Goal: Check status: Check status

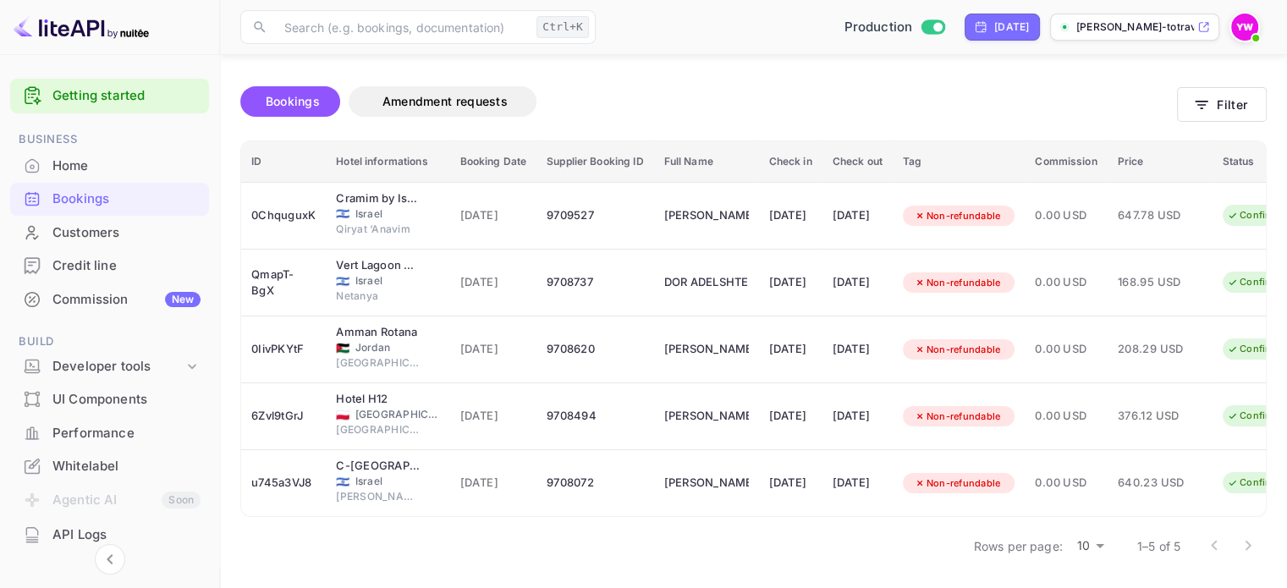
click at [1246, 30] on img at bounding box center [1245, 27] width 27 height 27
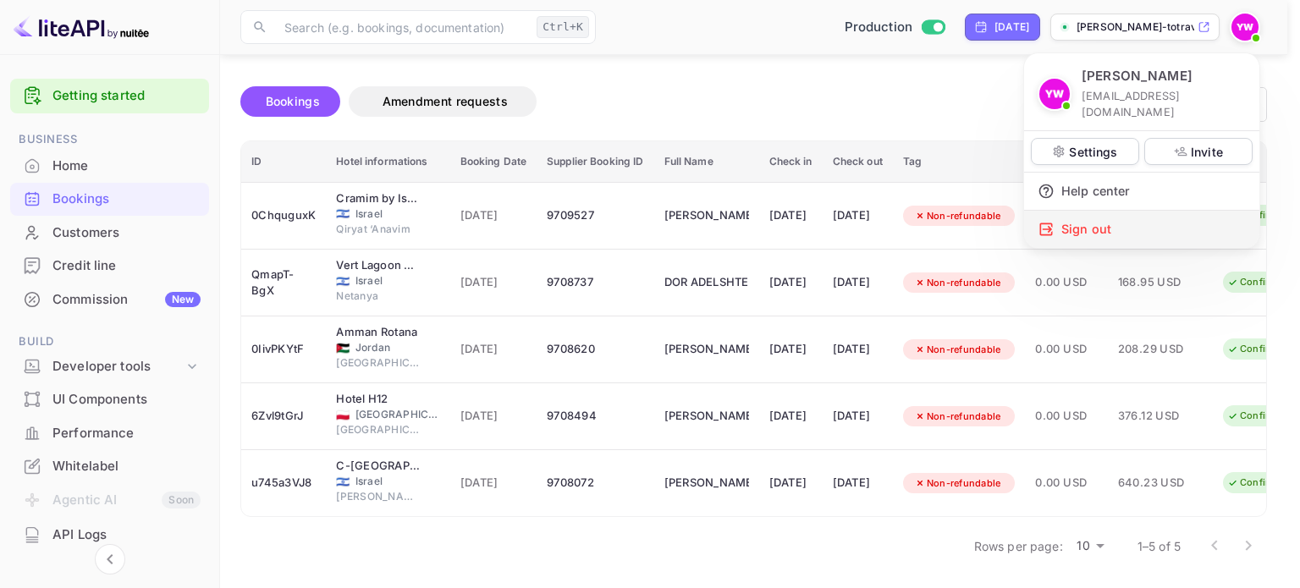
click at [1053, 221] on icon at bounding box center [1046, 229] width 17 height 17
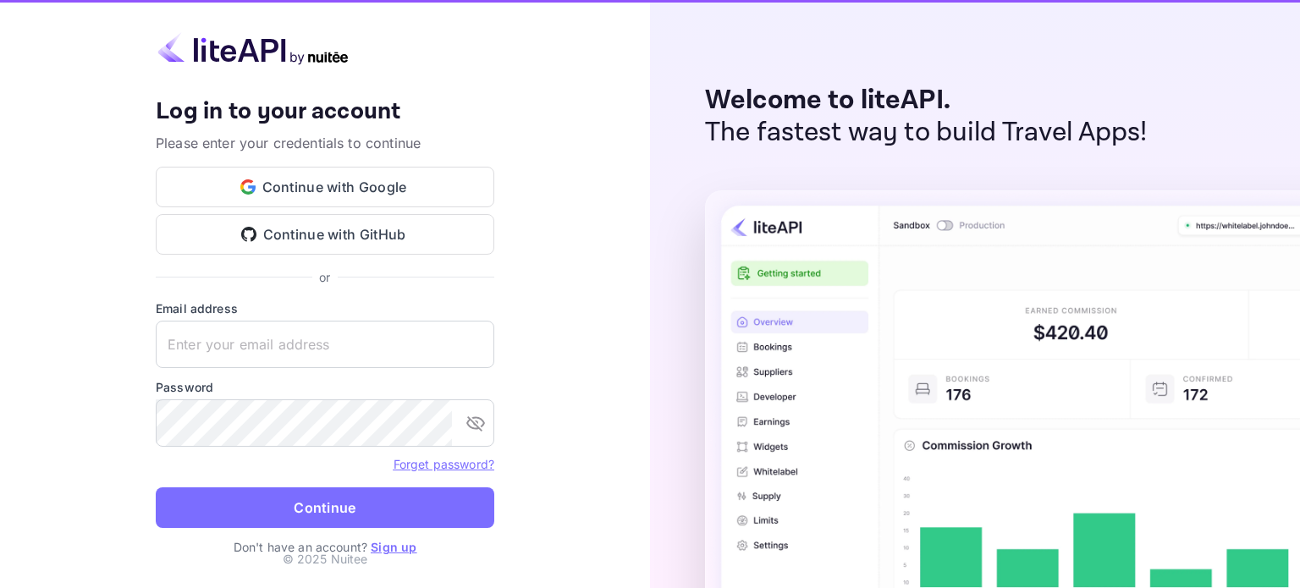
type input "yahav@skygini.com"
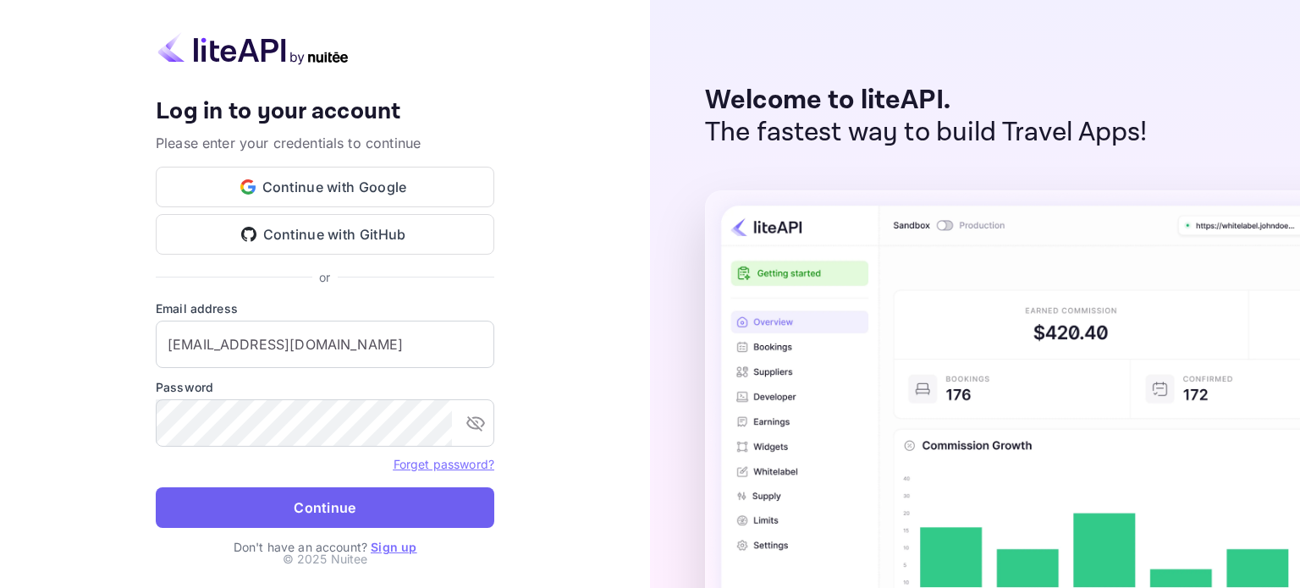
click at [324, 507] on button "Continue" at bounding box center [325, 508] width 339 height 41
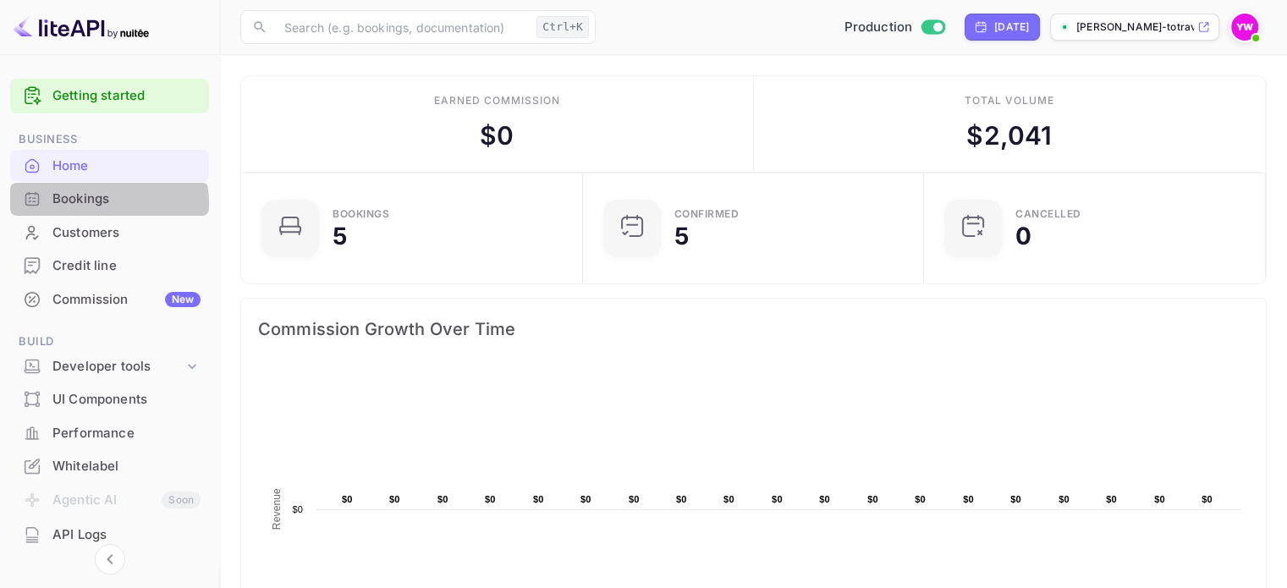
click at [107, 202] on div "Bookings" at bounding box center [126, 199] width 148 height 19
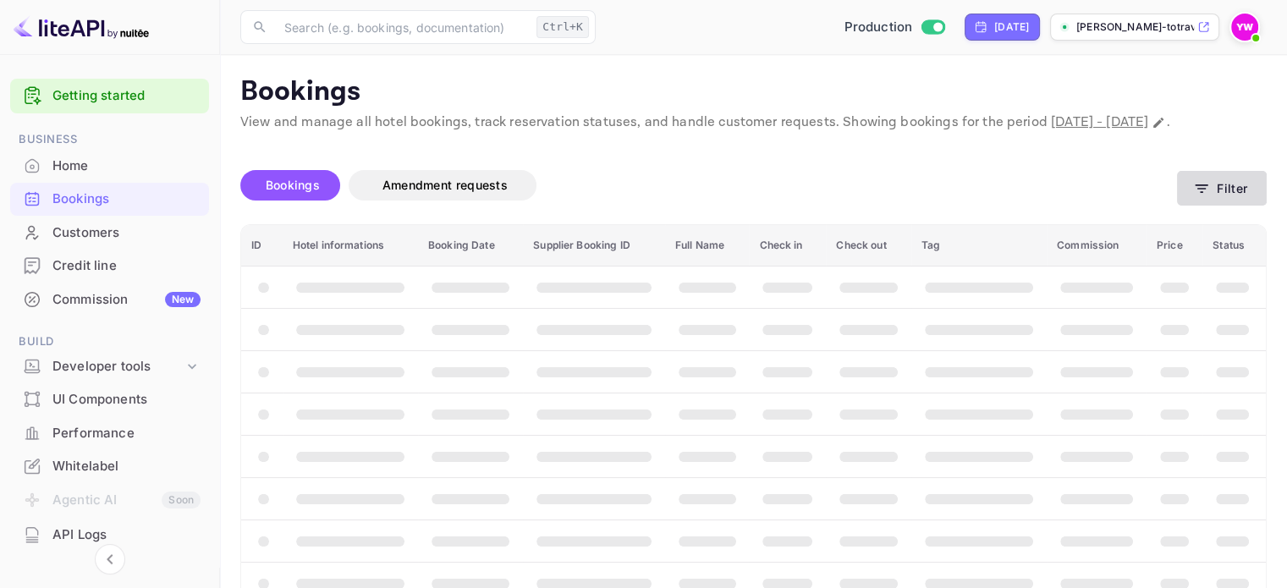
click at [1222, 199] on button "Filter" at bounding box center [1222, 188] width 90 height 35
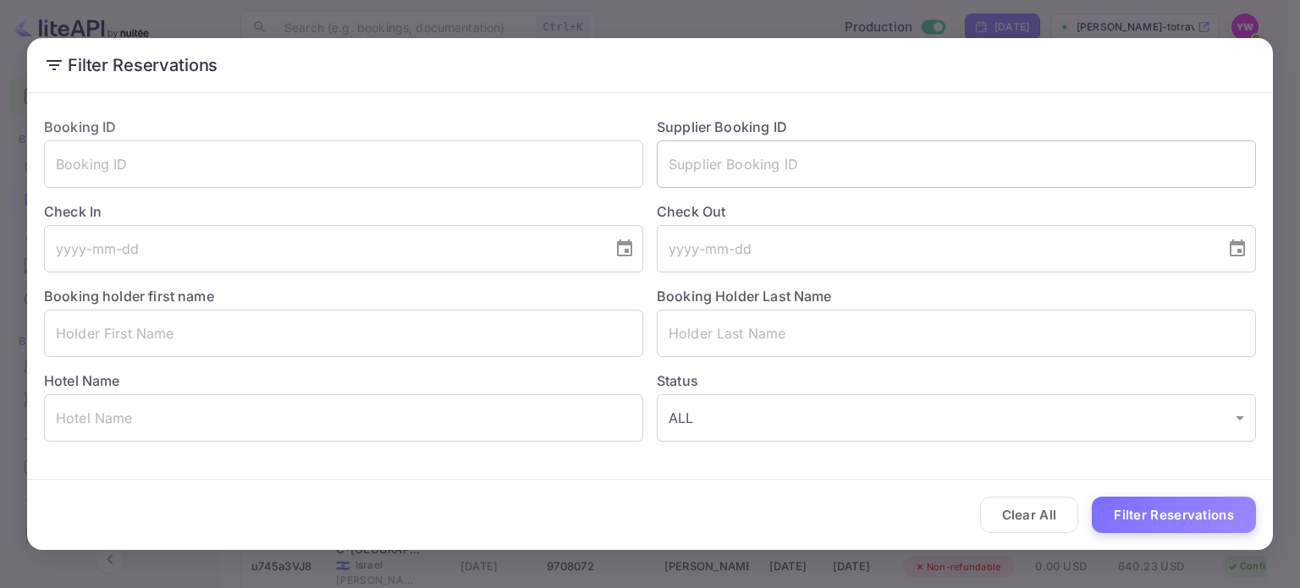
click at [721, 174] on input "text" at bounding box center [956, 164] width 599 height 47
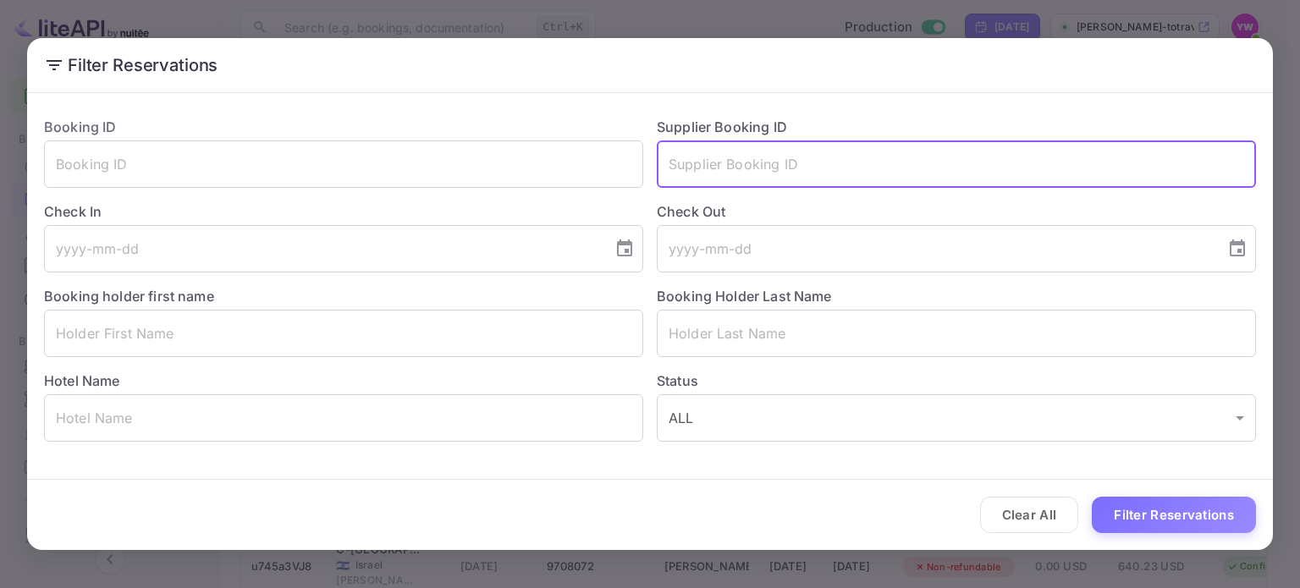
click at [721, 174] on input "text" at bounding box center [956, 164] width 599 height 47
click at [623, 164] on input "text" at bounding box center [343, 164] width 599 height 47
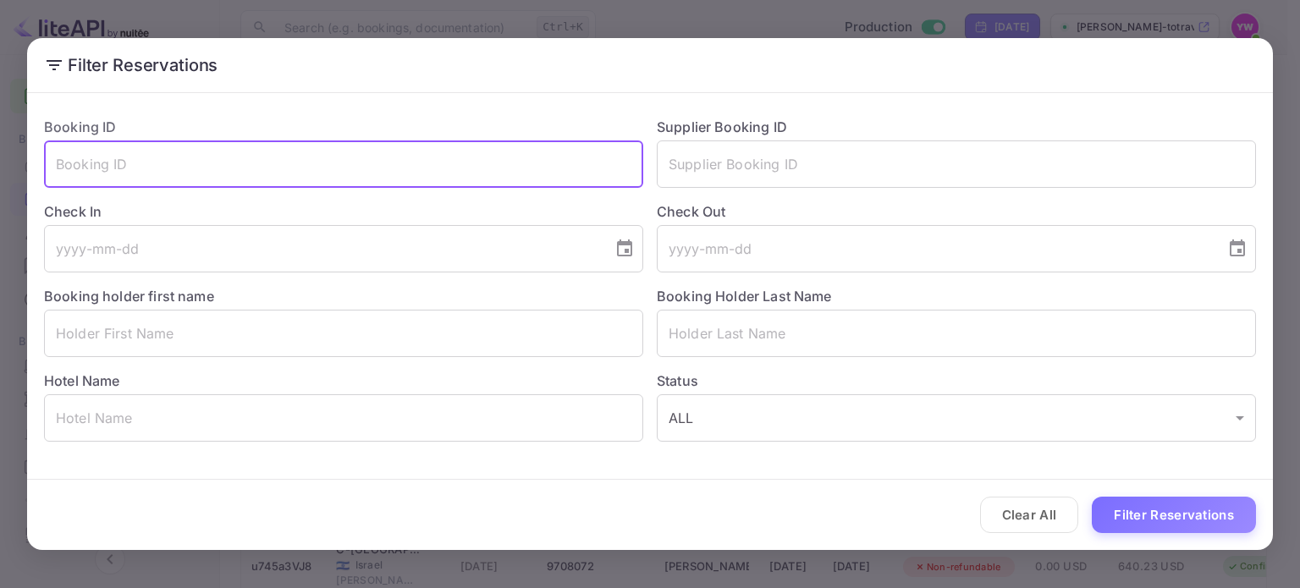
paste input "9KTwZAWiP"
type input "9KTwZAWiP"
click at [1190, 511] on button "Filter Reservations" at bounding box center [1174, 515] width 164 height 36
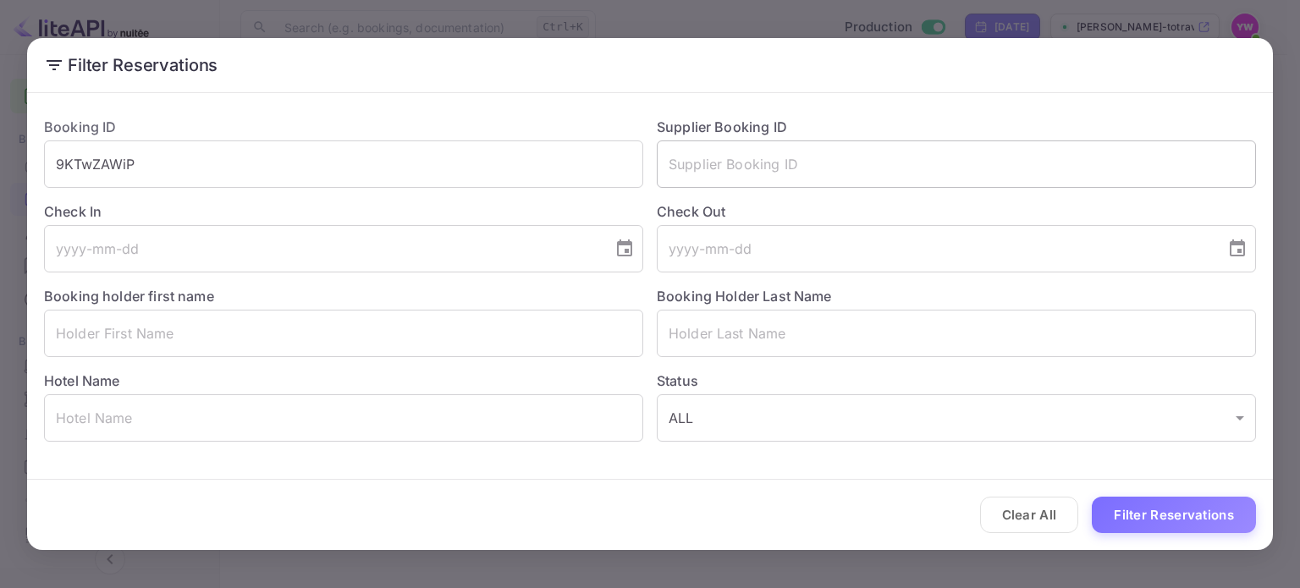
click at [799, 176] on input "text" at bounding box center [956, 164] width 599 height 47
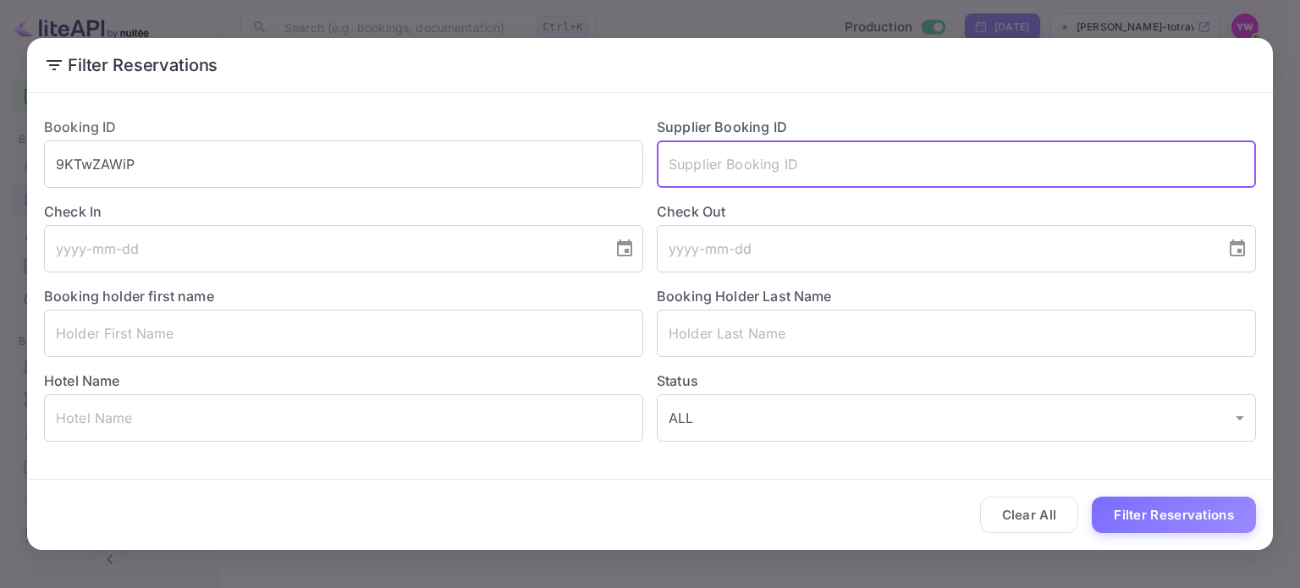
paste input "8654601"
type input "8654601"
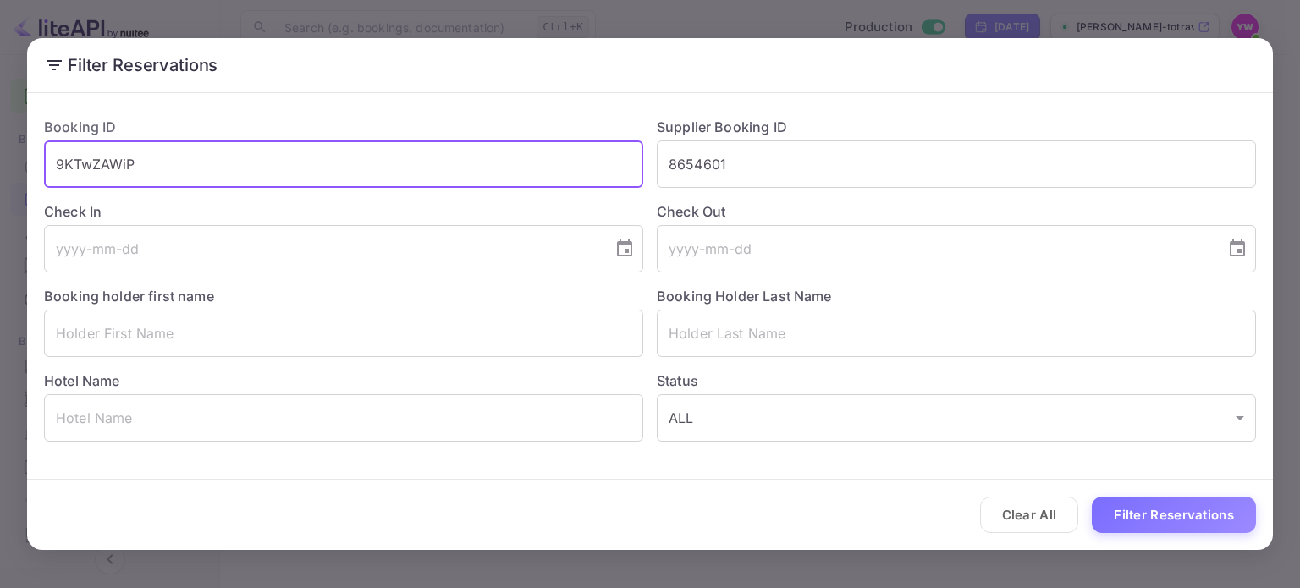
drag, startPoint x: 477, startPoint y: 185, endPoint x: 0, endPoint y: 197, distance: 477.5
click at [0, 197] on div "Filter Reservations Booking ID 9KTwZAWiP ​ Supplier Booking ID 8654601 ​ Check …" at bounding box center [650, 294] width 1300 height 588
click at [1210, 514] on button "Filter Reservations" at bounding box center [1174, 515] width 164 height 36
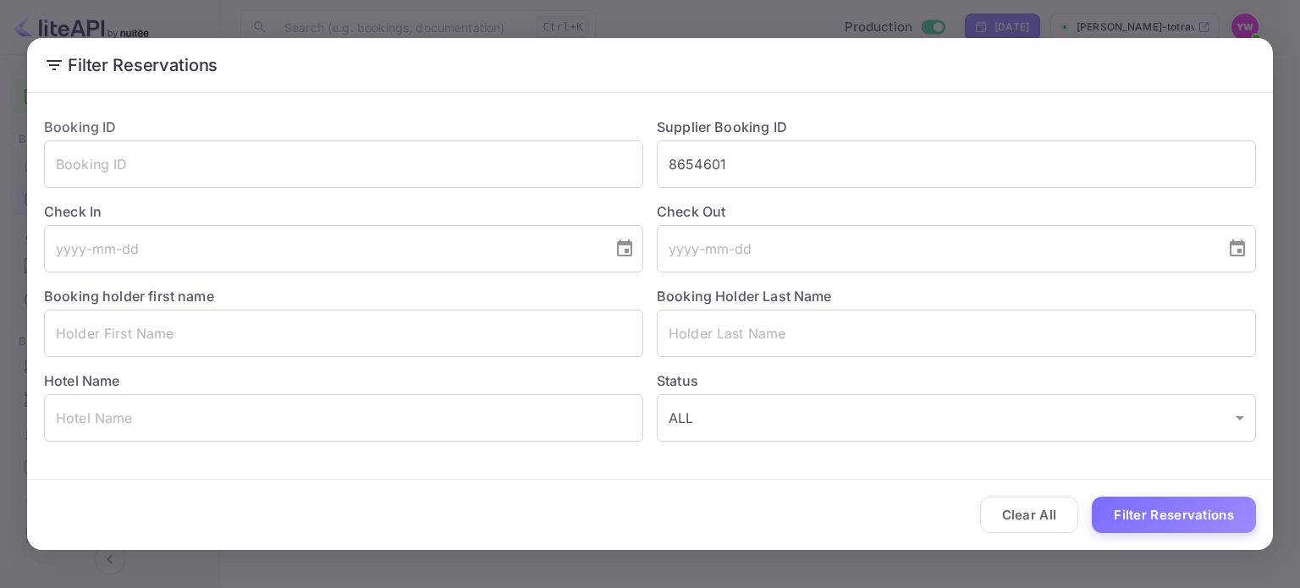
click at [411, 385] on div "Hotel Name ​" at bounding box center [336, 399] width 613 height 85
click at [437, 406] on input "text" at bounding box center [343, 417] width 599 height 47
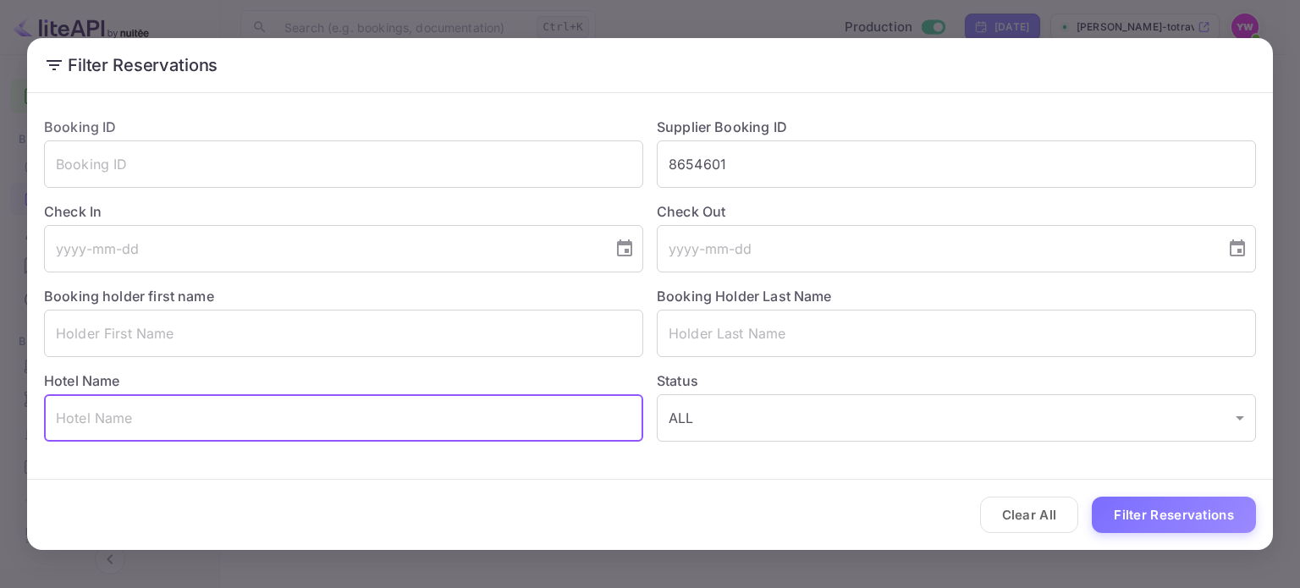
paste input "Market House - An Atlas Boutique Hotel"
type input "Market House - An Atlas Boutique Hotel"
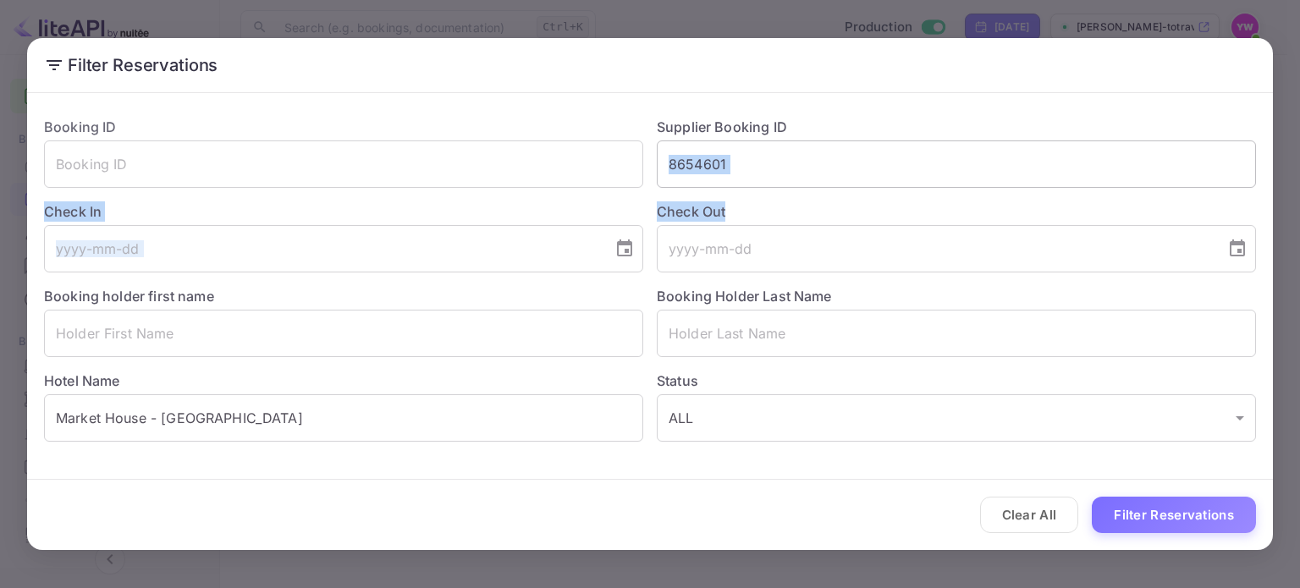
drag, startPoint x: 794, startPoint y: 190, endPoint x: 735, endPoint y: 163, distance: 65.1
click at [735, 163] on div "Booking ID ​ Supplier Booking ID 8654601 ​ Check In ​ Check Out ​ Booking holde…" at bounding box center [643, 272] width 1226 height 339
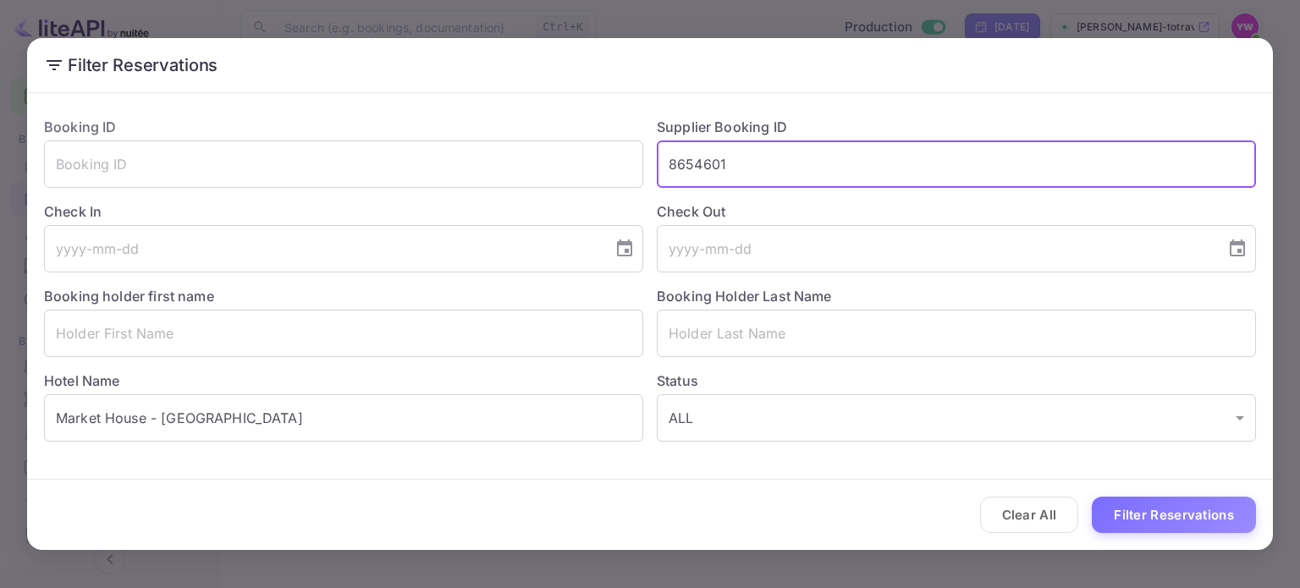
click at [734, 163] on input "8654601" at bounding box center [956, 164] width 599 height 47
click at [727, 163] on input "8654601" at bounding box center [956, 164] width 599 height 47
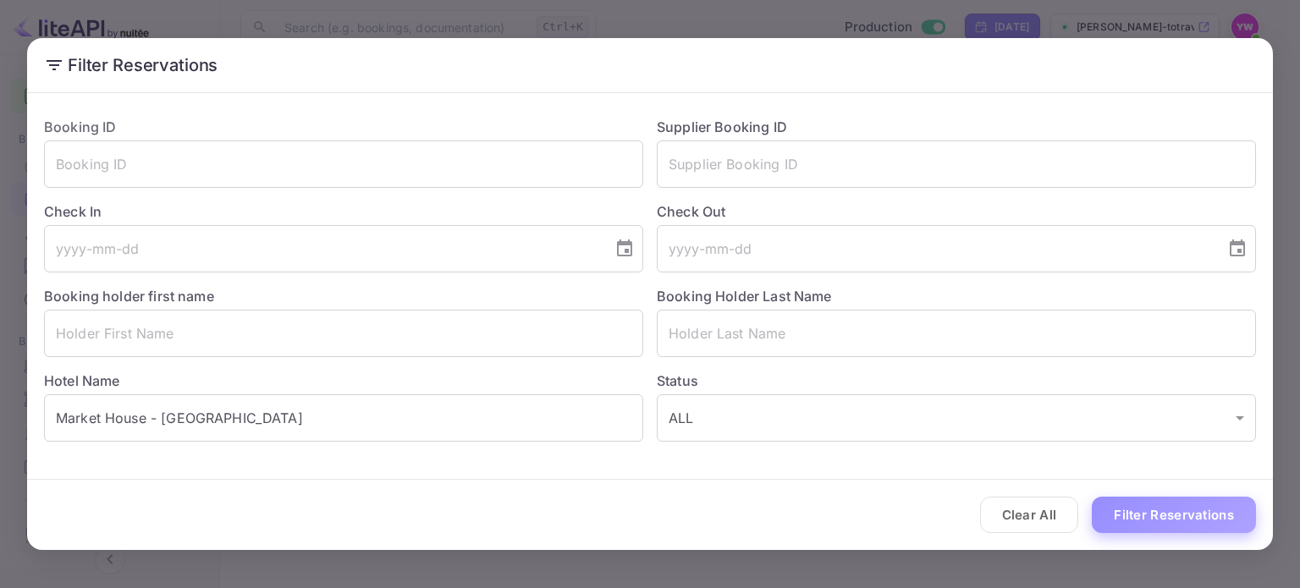
click at [1166, 514] on button "Filter Reservations" at bounding box center [1174, 515] width 164 height 36
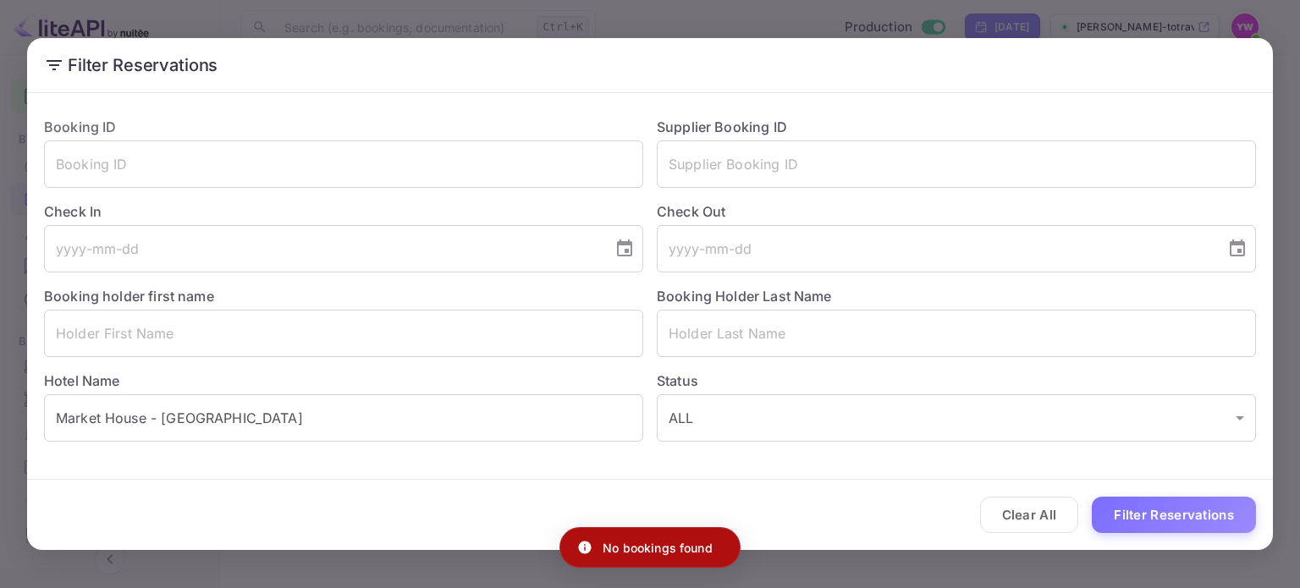
click at [784, 26] on div "Filter Reservations Booking ID ​ Supplier Booking ID ​ Check In ​ Check Out ​ B…" at bounding box center [650, 294] width 1300 height 588
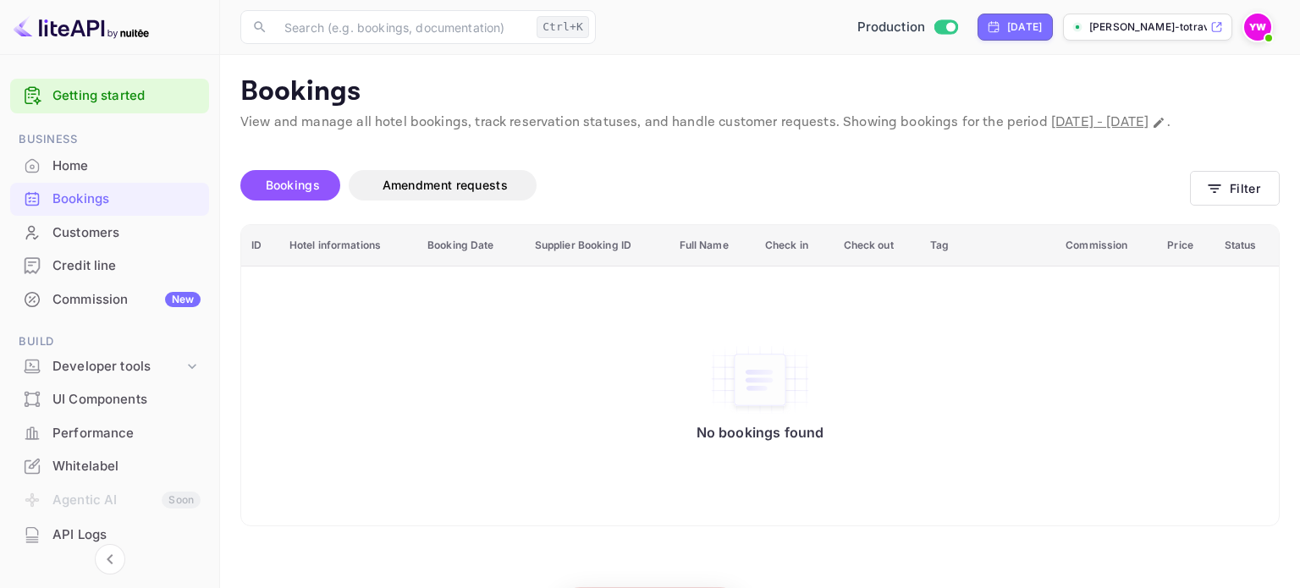
click at [1138, 121] on span "[DATE] - [DATE]" at bounding box center [1099, 122] width 97 height 18
click at [1152, 130] on icon "Change date range" at bounding box center [1159, 123] width 14 height 14
select select "8"
select select "2025"
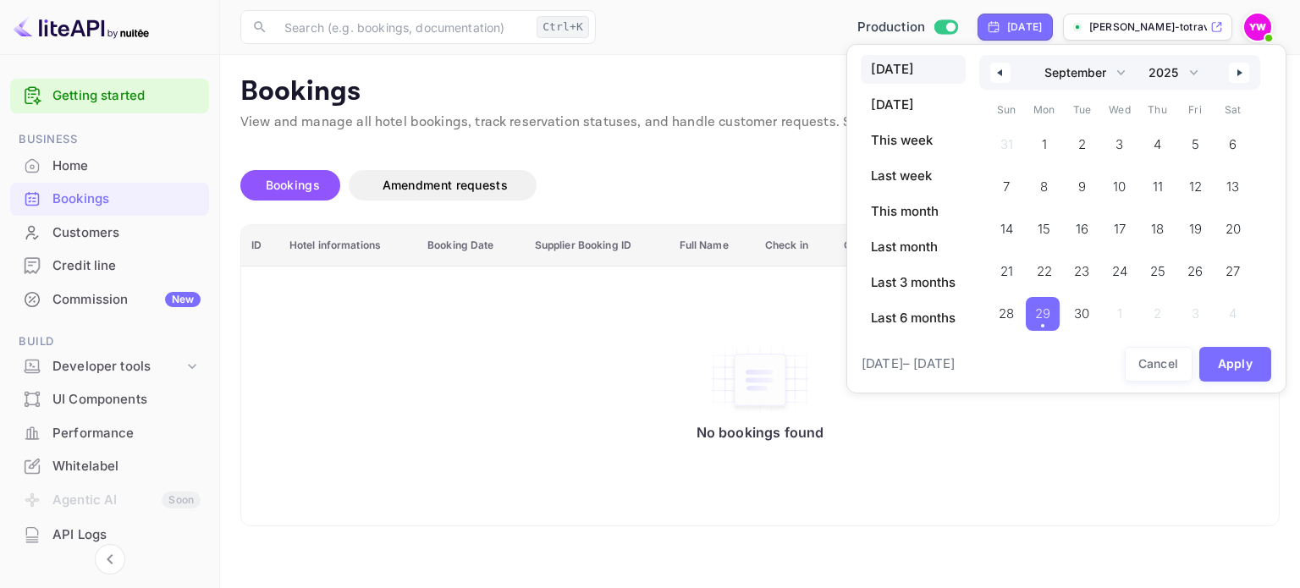
click at [999, 74] on icon "button" at bounding box center [998, 72] width 8 height 7
select select "7"
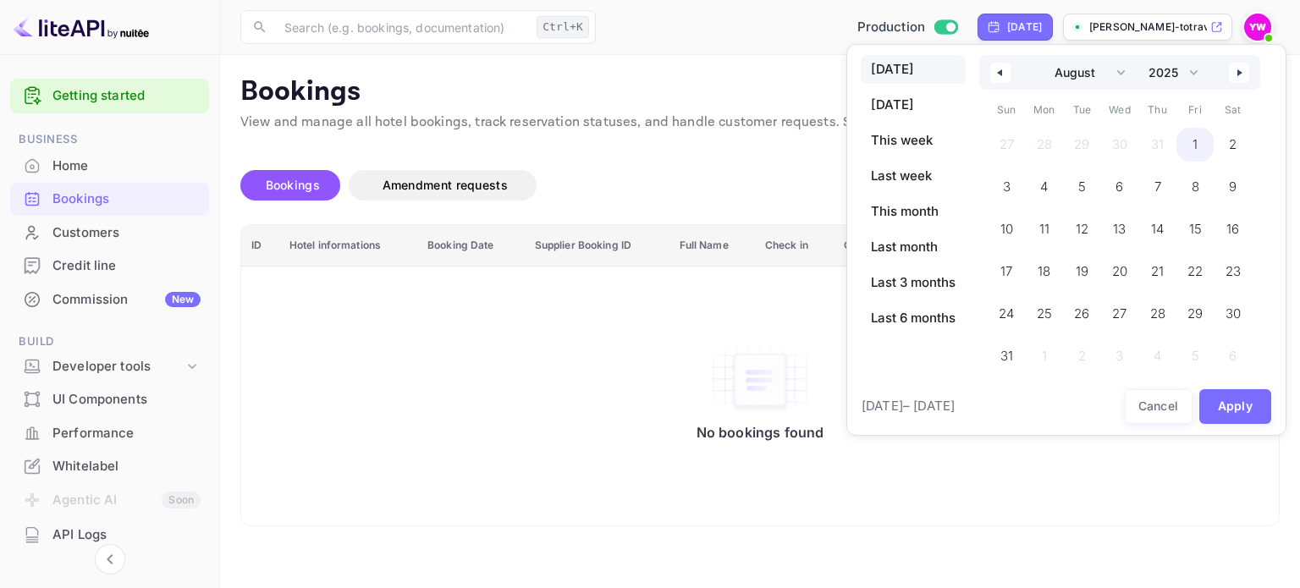
click at [1188, 149] on span "1" at bounding box center [1196, 145] width 38 height 34
drag, startPoint x: 1237, startPoint y: 410, endPoint x: 560, endPoint y: 333, distance: 681.4
click at [1237, 409] on button "Apply" at bounding box center [1235, 406] width 73 height 35
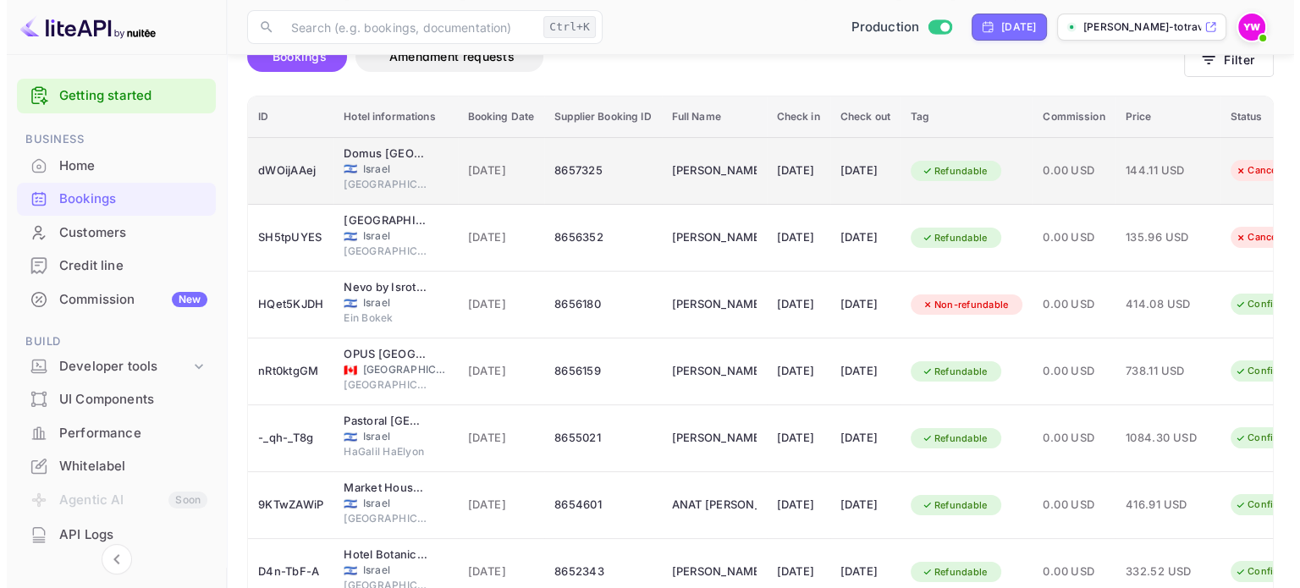
scroll to position [169, 0]
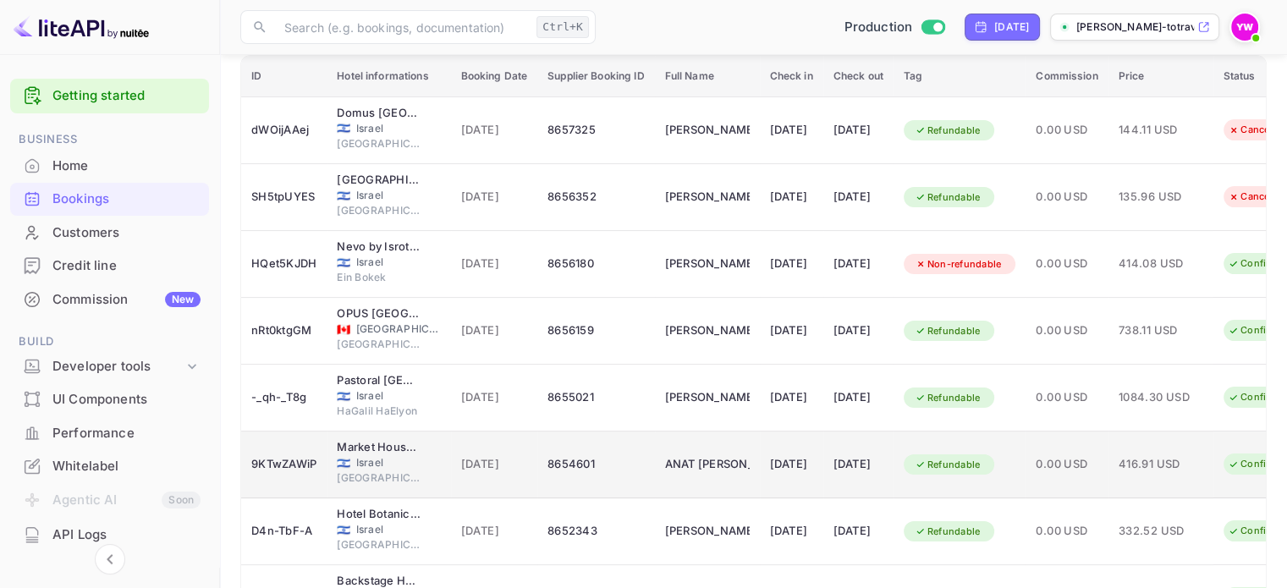
click at [373, 436] on td "Market House - An Atlas Boutique Hotel 🇮🇱 Israel Tel Aviv" at bounding box center [389, 465] width 124 height 67
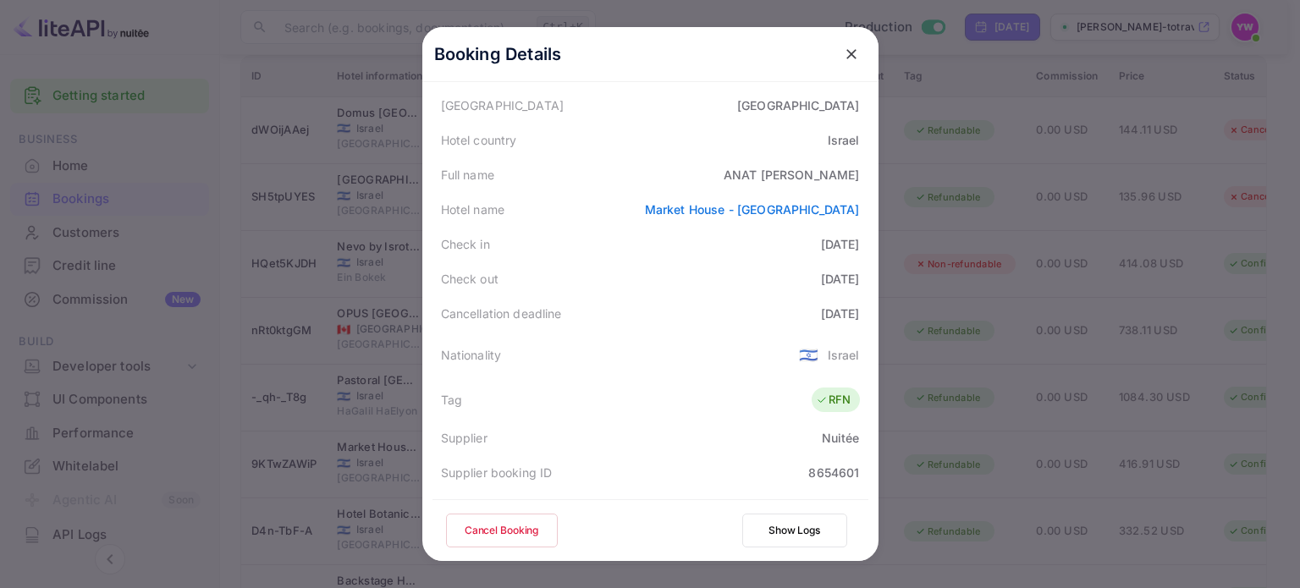
scroll to position [0, 0]
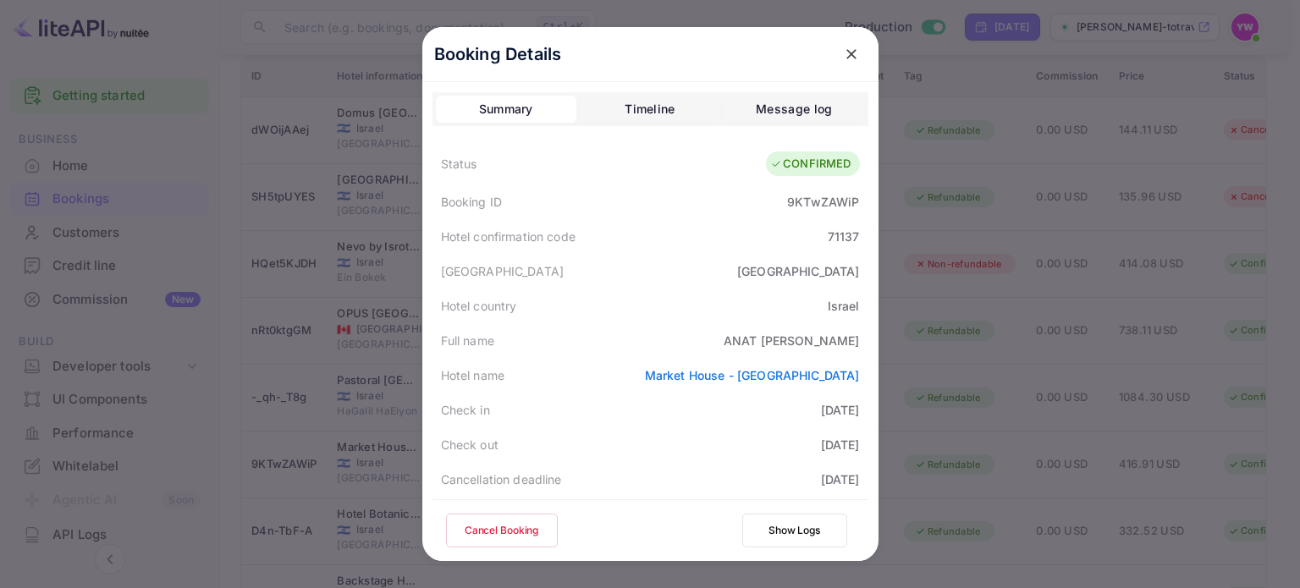
drag, startPoint x: 506, startPoint y: 527, endPoint x: 577, endPoint y: 438, distance: 113.8
click at [506, 527] on button "Cancel Booking" at bounding box center [502, 531] width 112 height 34
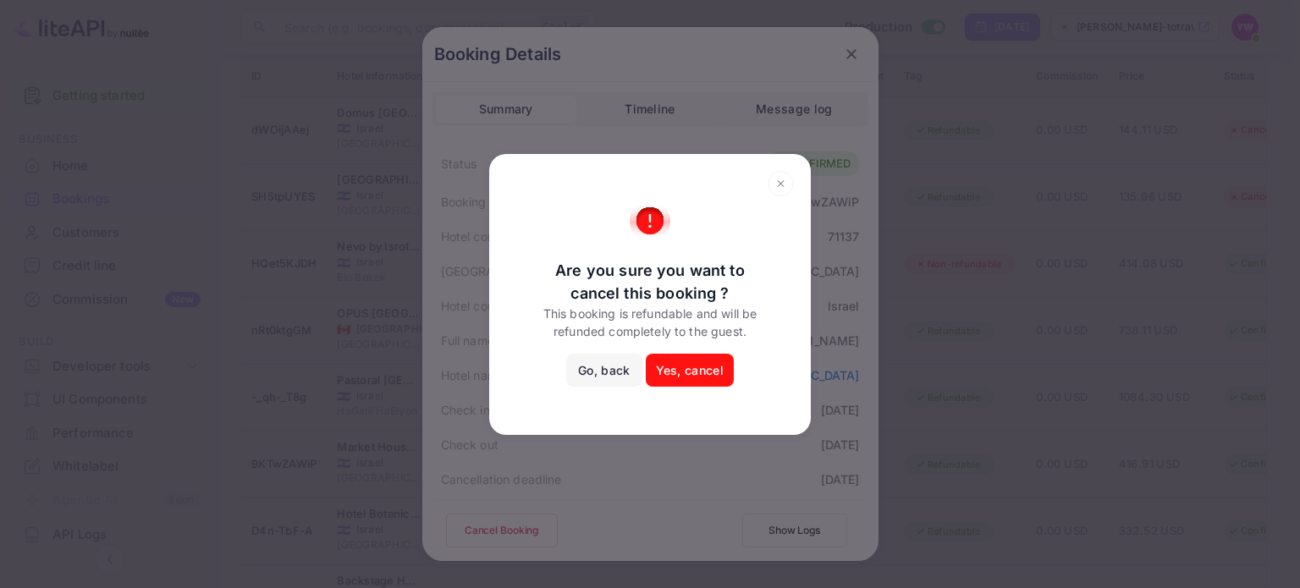
click at [697, 375] on button "Yes, cancel" at bounding box center [690, 371] width 88 height 34
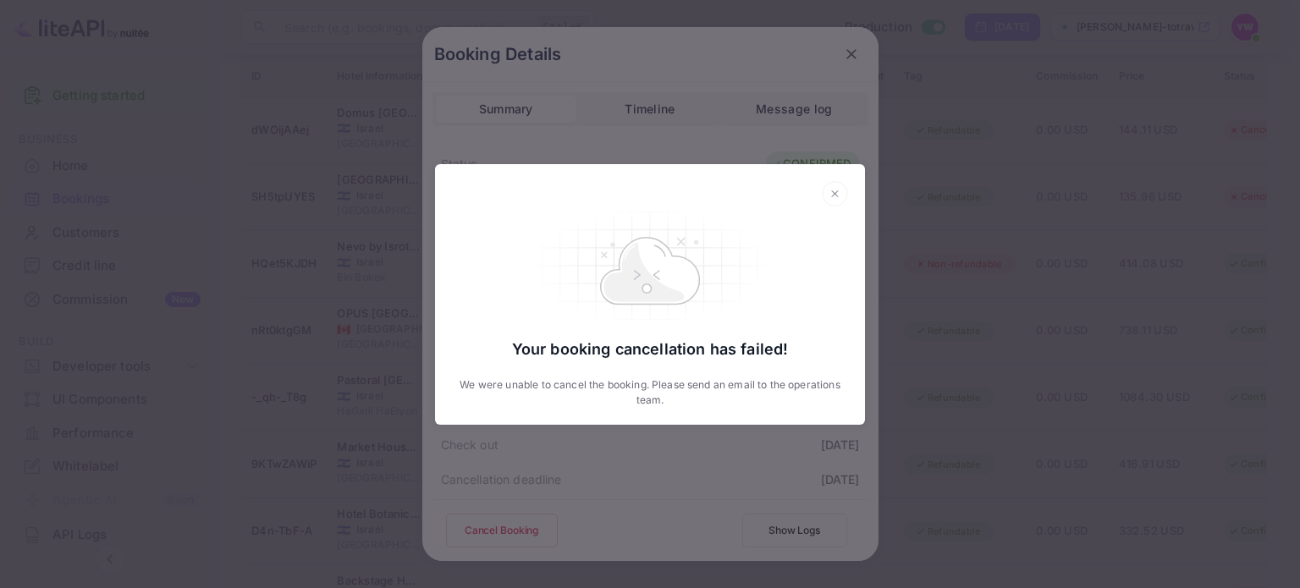
drag, startPoint x: 304, startPoint y: 34, endPoint x: 345, endPoint y: 0, distance: 53.5
click at [304, 34] on div "Your booking cancellation has failed! We were unable to cancel the booking. Ple…" at bounding box center [650, 294] width 1300 height 588
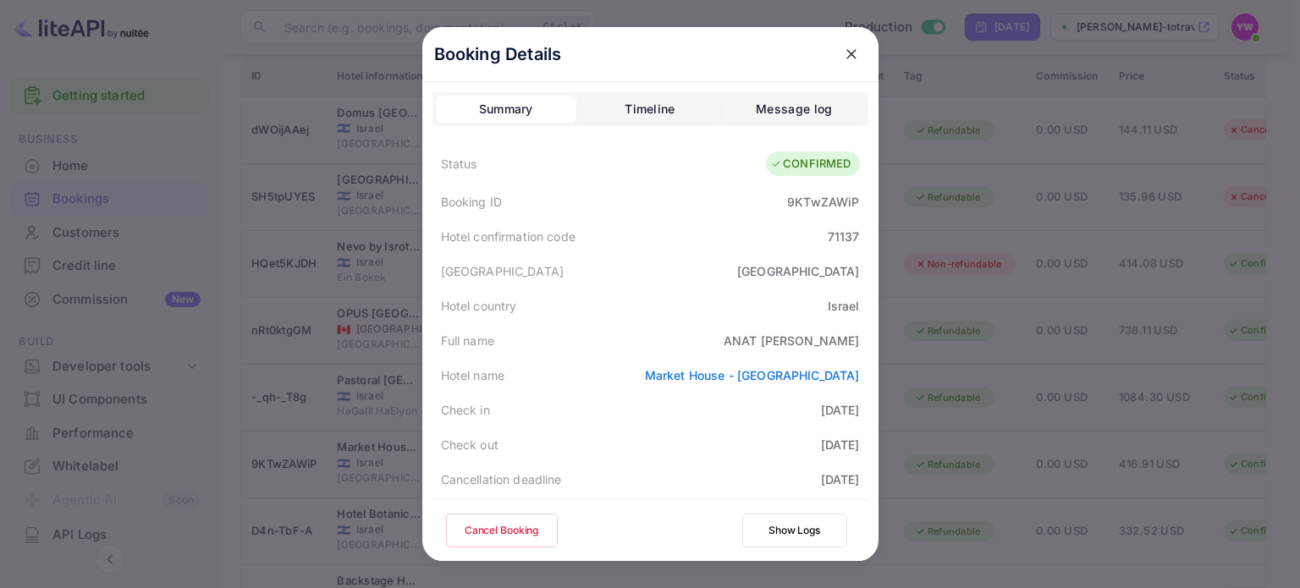
click at [846, 54] on icon "close" at bounding box center [851, 54] width 10 height 10
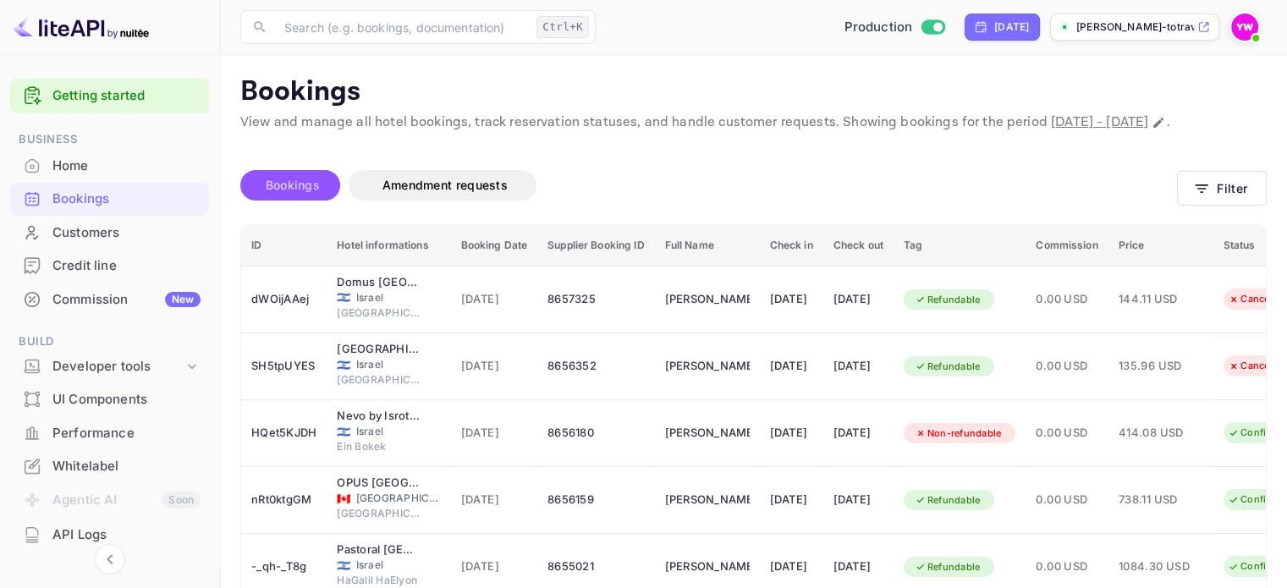
click at [324, 181] on span "Bookings" at bounding box center [292, 185] width 71 height 20
click at [1212, 190] on button "Filter" at bounding box center [1222, 188] width 90 height 35
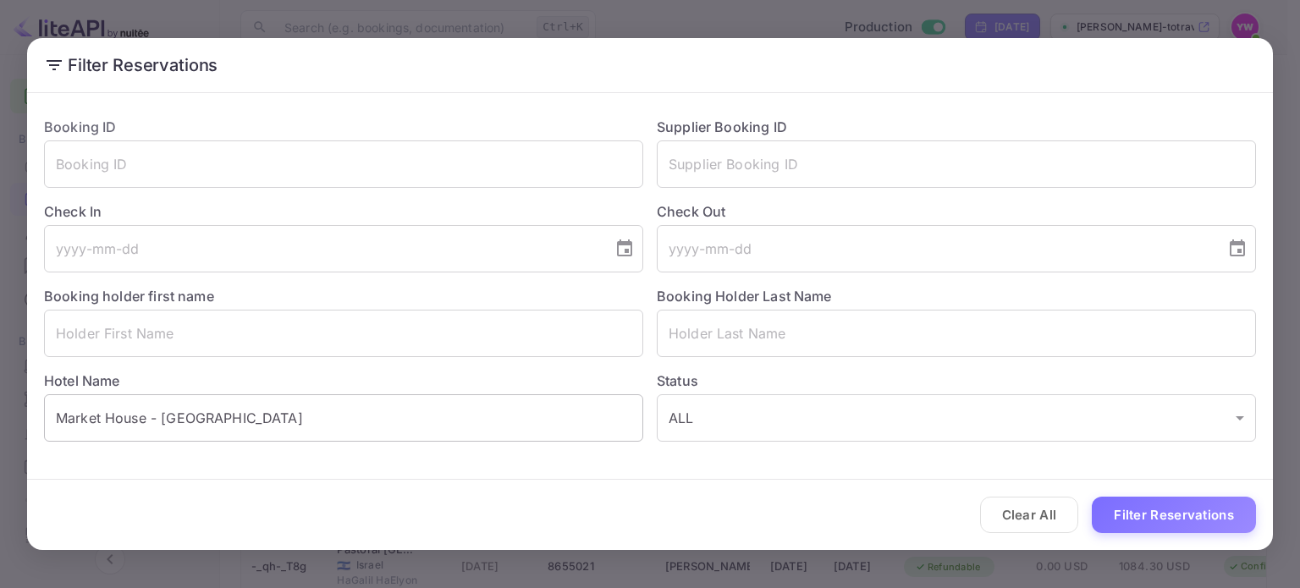
click at [449, 427] on input "Market House - An Atlas Boutique Hotel" at bounding box center [343, 417] width 599 height 47
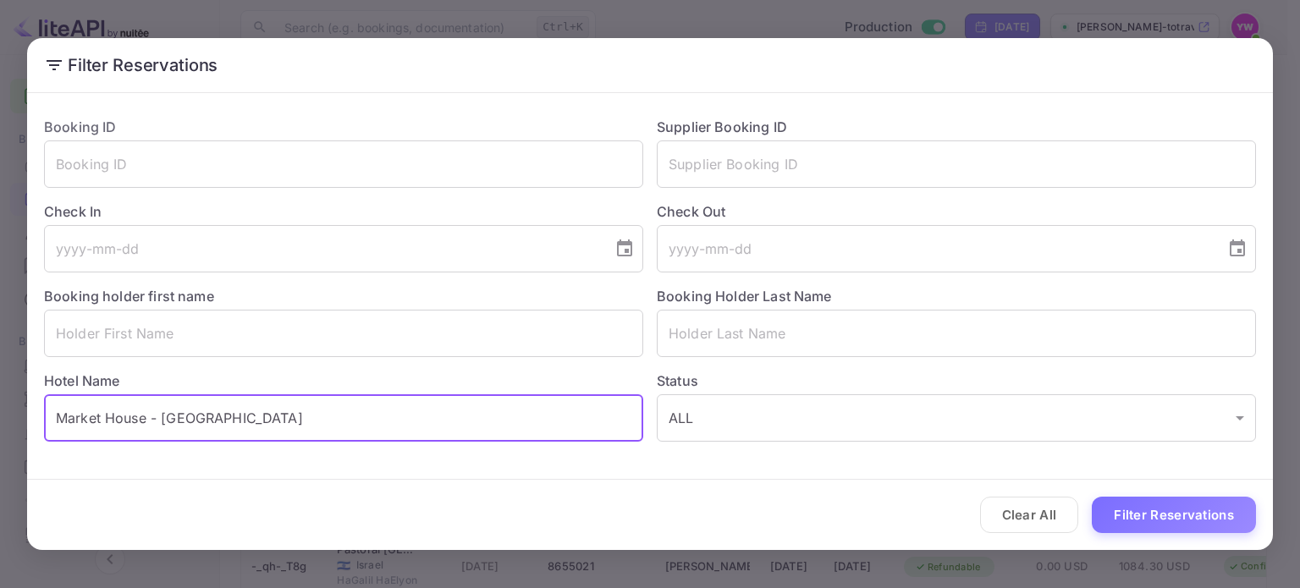
click at [449, 427] on input "Market House - An Atlas Boutique Hotel" at bounding box center [343, 417] width 599 height 47
paste input "Orient by Isrotel Exclusive"
type input "Orient by Isrotel Exclusive"
click at [1182, 509] on button "Filter Reservations" at bounding box center [1174, 515] width 164 height 36
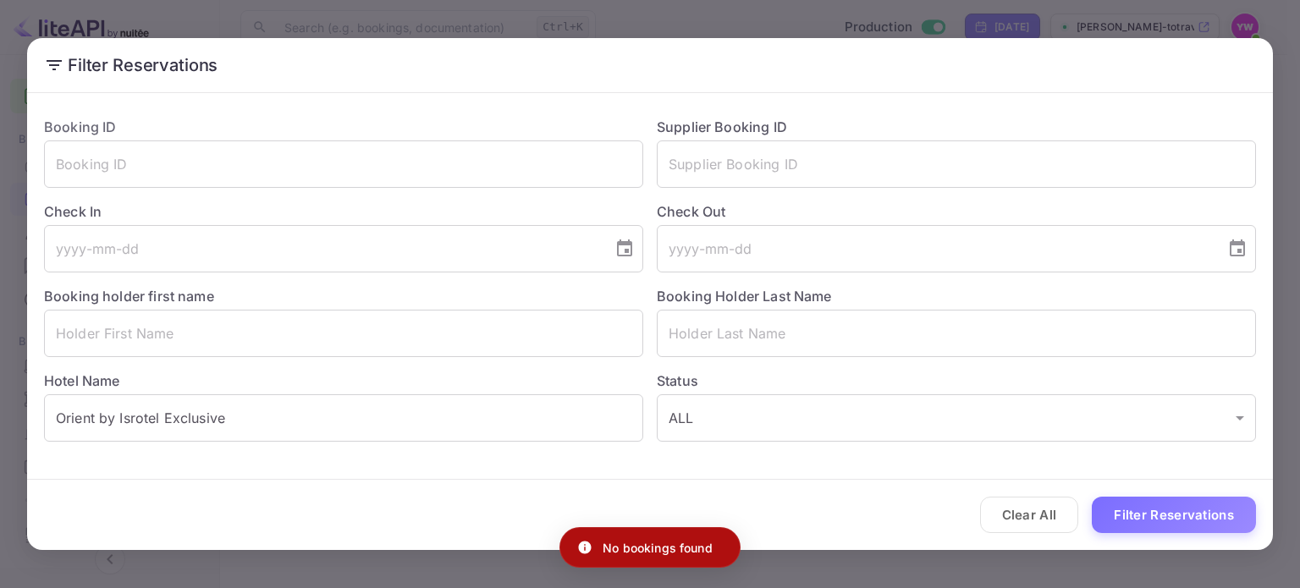
click at [689, 16] on div "Filter Reservations Booking ID ​ Supplier Booking ID ​ Check In ​ Check Out ​ B…" at bounding box center [650, 294] width 1300 height 588
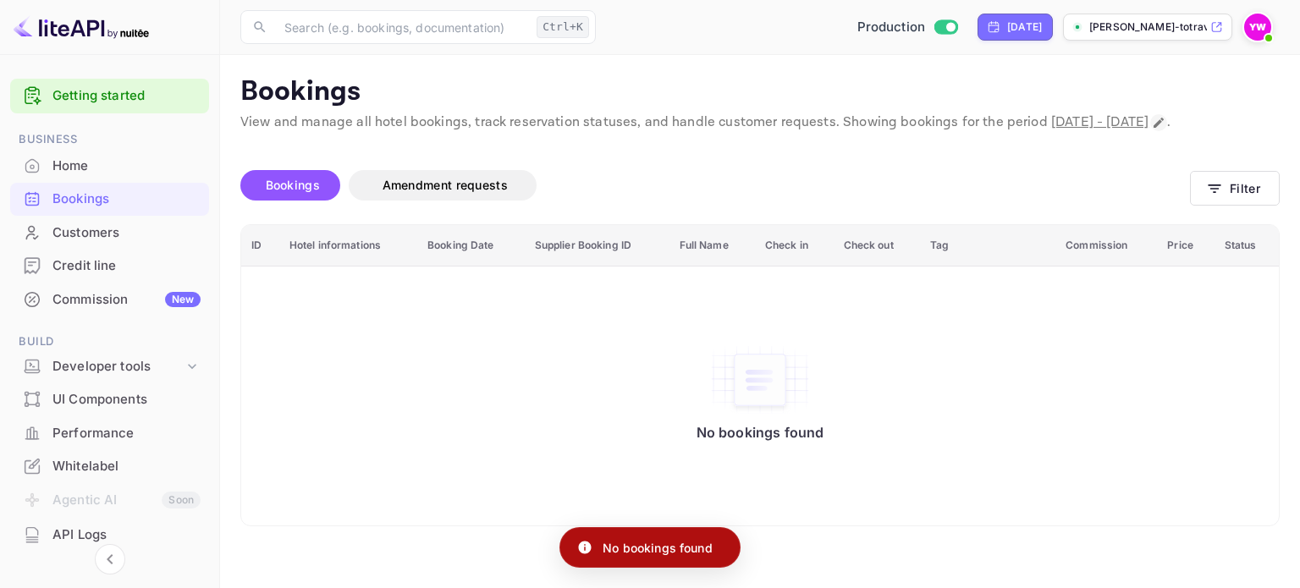
click at [1166, 118] on icon "Change date range" at bounding box center [1159, 123] width 14 height 14
select select "7"
select select "2025"
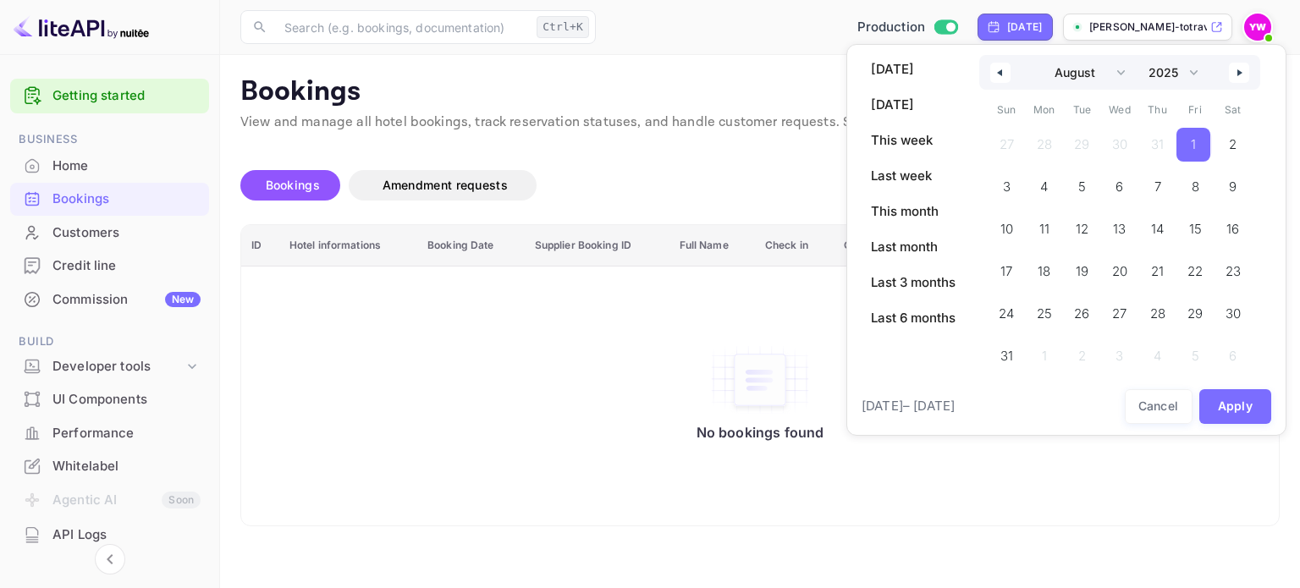
click at [1246, 67] on button "button" at bounding box center [1239, 73] width 20 height 20
select select "8"
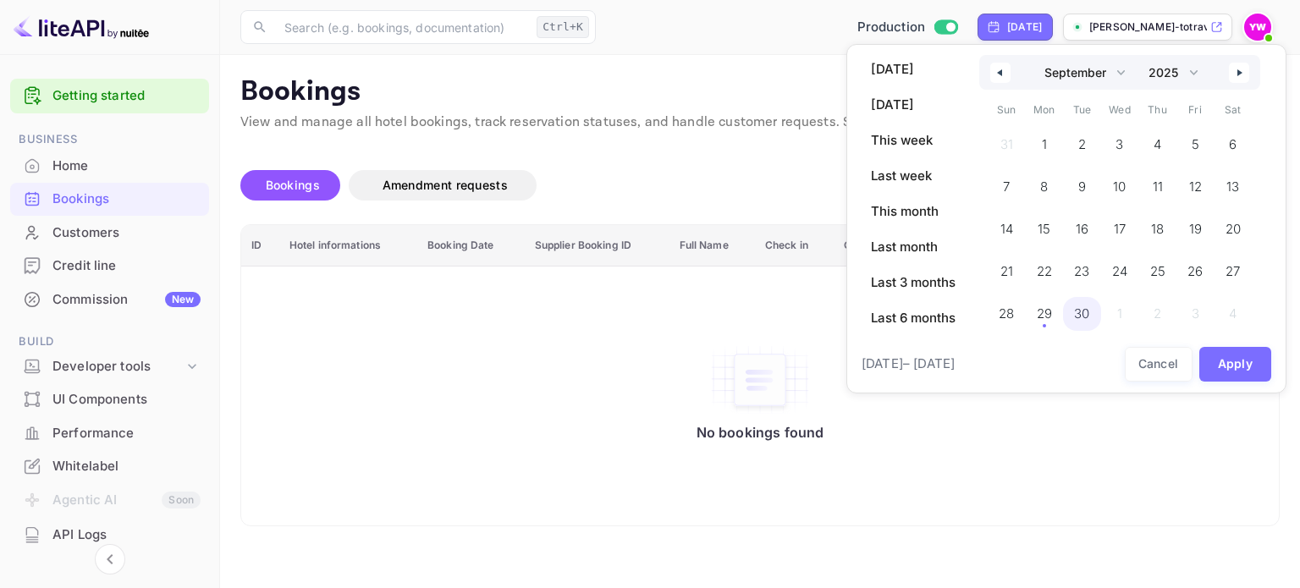
click at [1040, 317] on span "29" at bounding box center [1044, 314] width 15 height 30
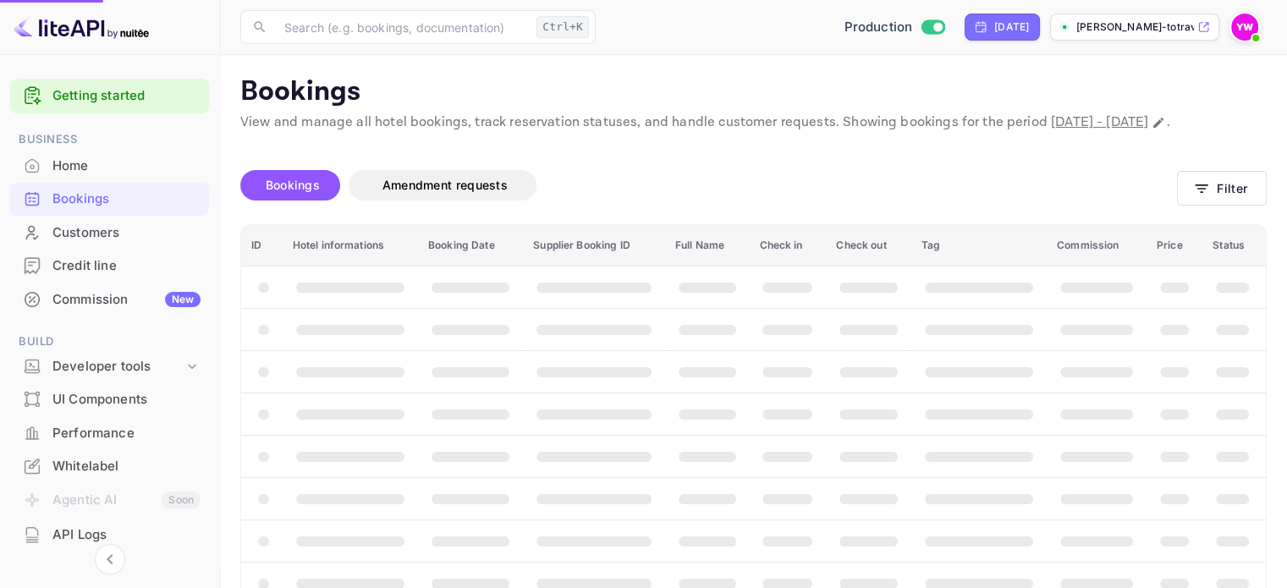
click at [1192, 234] on button "Apply" at bounding box center [1165, 223] width 54 height 19
click at [1236, 350] on th "booking table" at bounding box center [1234, 329] width 63 height 42
click at [1195, 197] on icon "button" at bounding box center [1201, 188] width 17 height 17
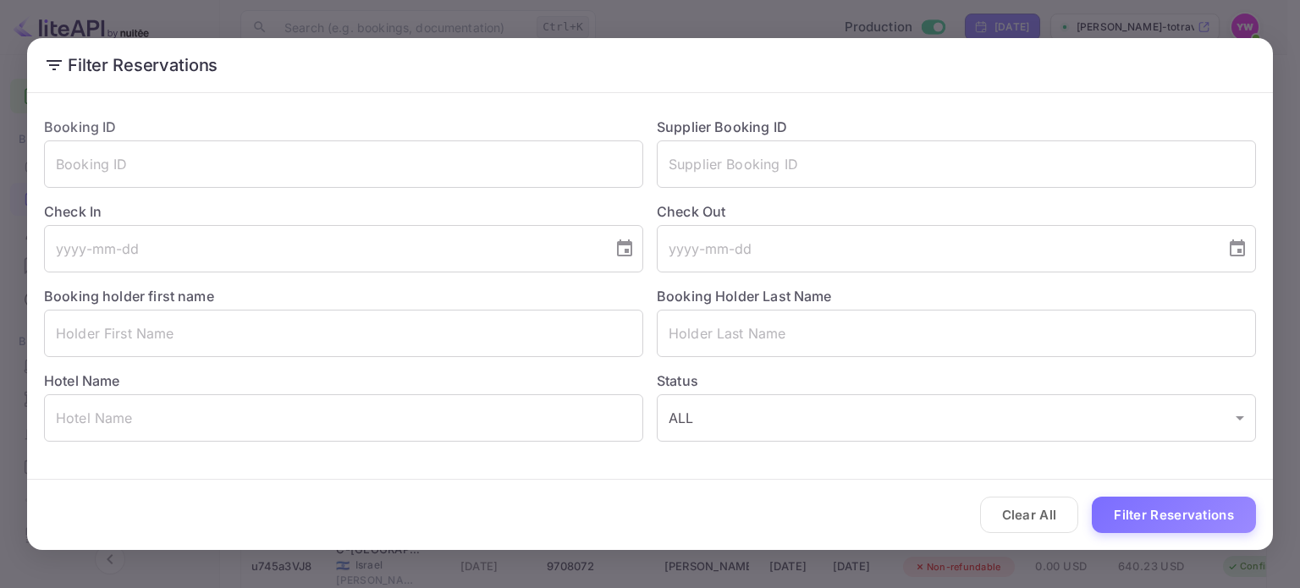
click at [670, 32] on div "Filter Reservations Booking ID ​ Supplier Booking ID ​ Check In ​ Check Out ​ B…" at bounding box center [650, 294] width 1300 height 588
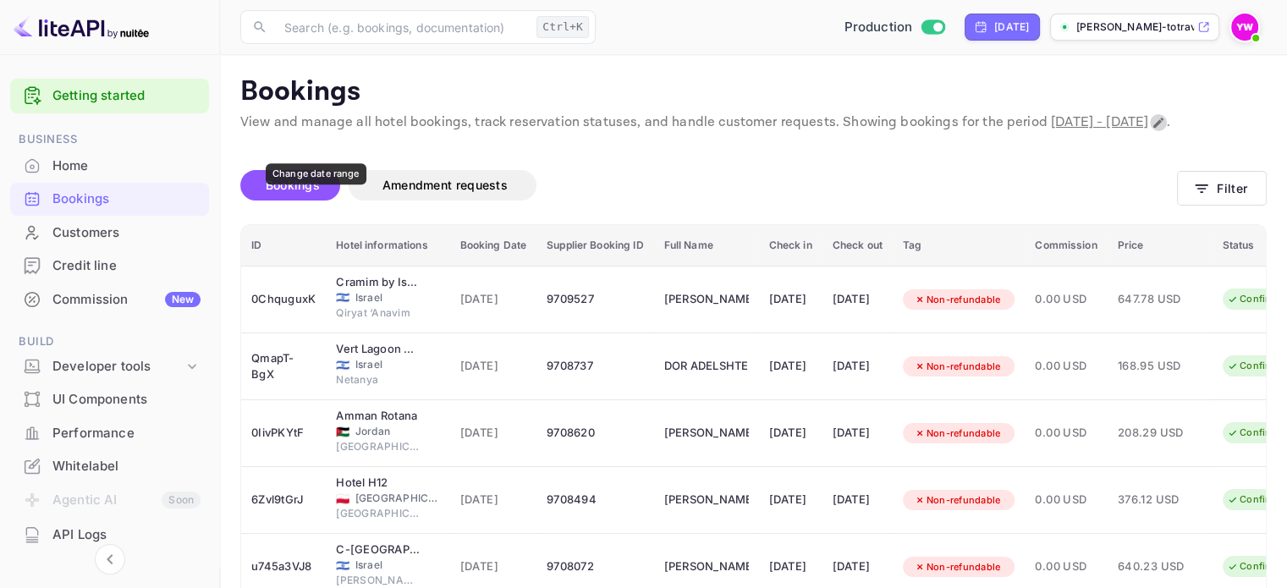
click at [1152, 130] on icon "Change date range" at bounding box center [1159, 123] width 14 height 14
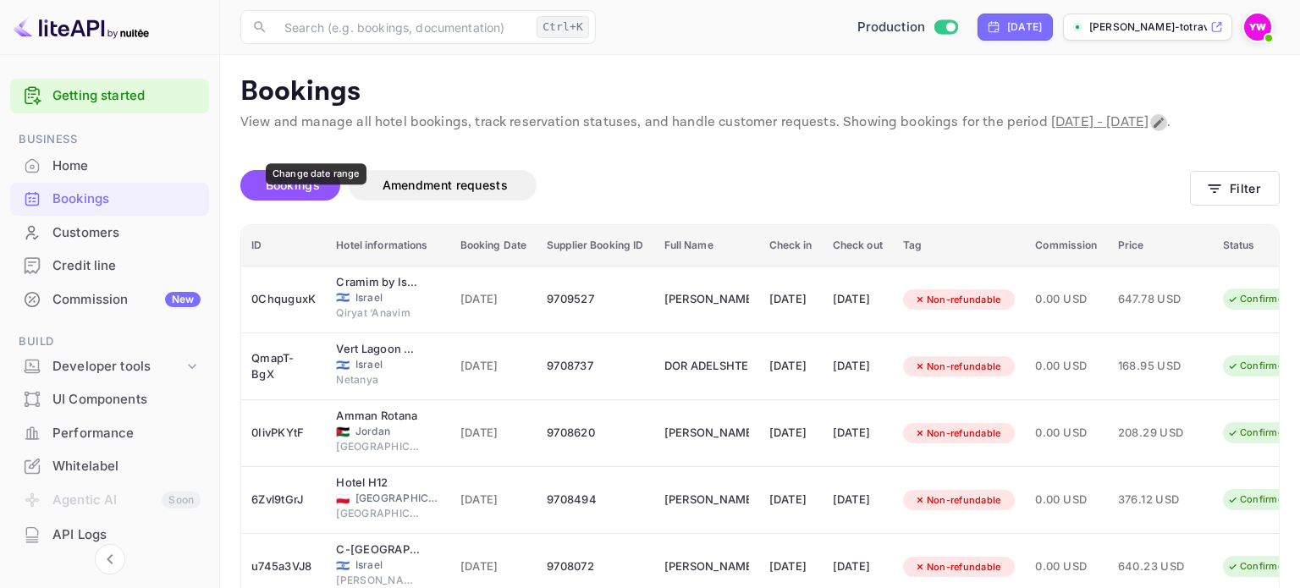
select select "8"
select select "2025"
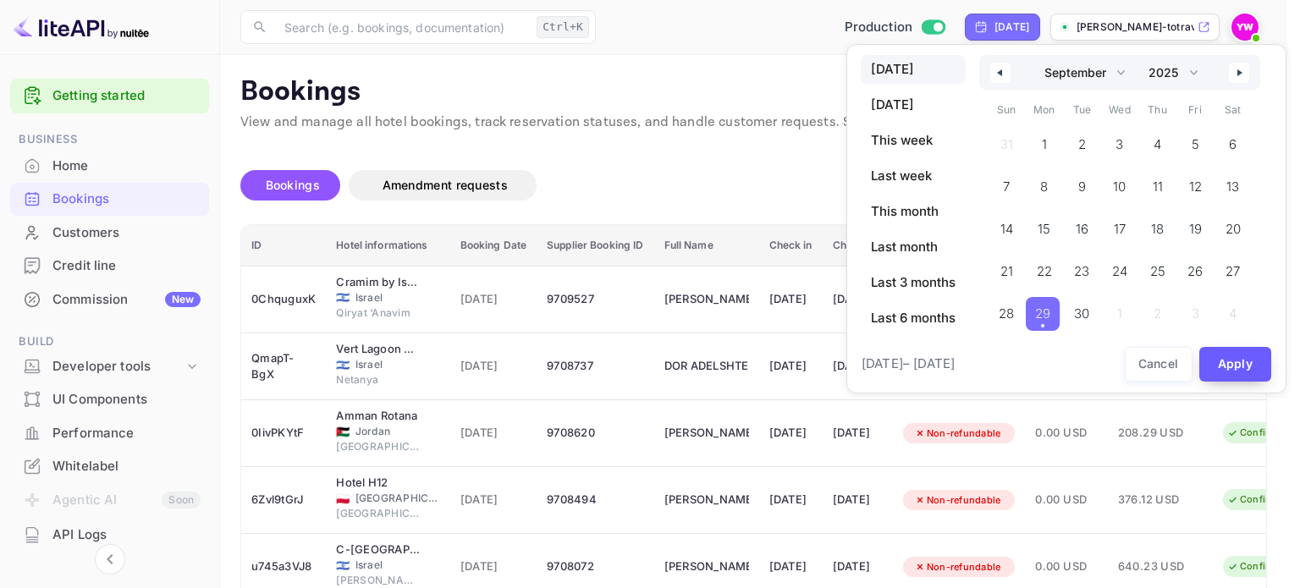
drag, startPoint x: 1195, startPoint y: 356, endPoint x: 1241, endPoint y: 366, distance: 46.6
click at [1209, 361] on div "Cancel Apply" at bounding box center [1198, 364] width 147 height 35
click at [1241, 366] on button "Apply" at bounding box center [1235, 364] width 73 height 35
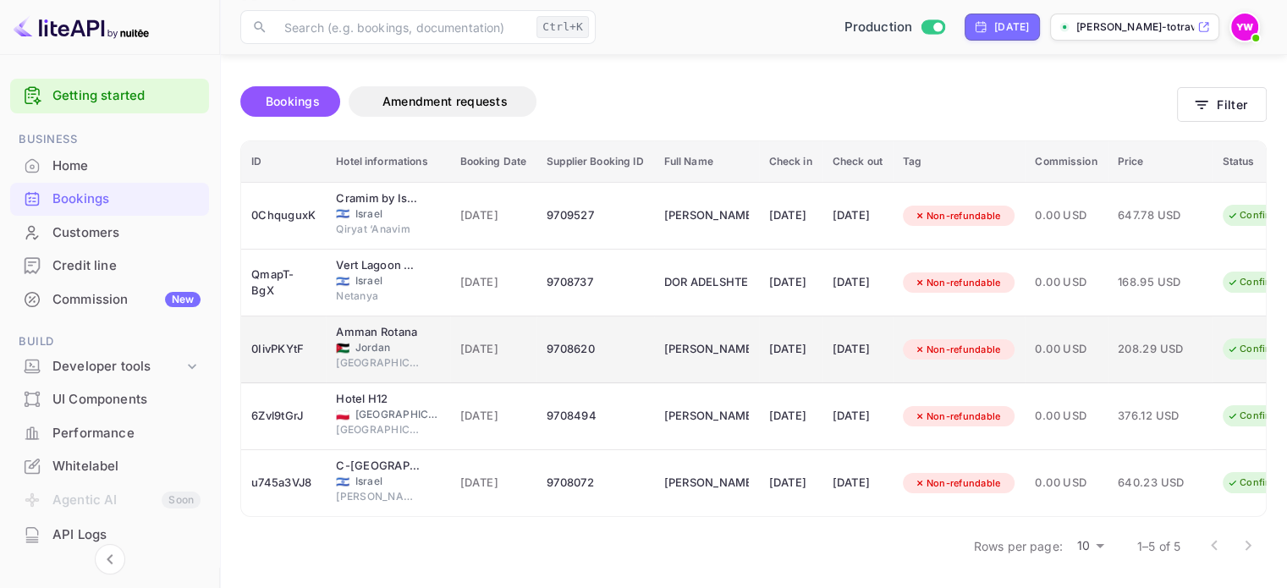
scroll to position [115, 0]
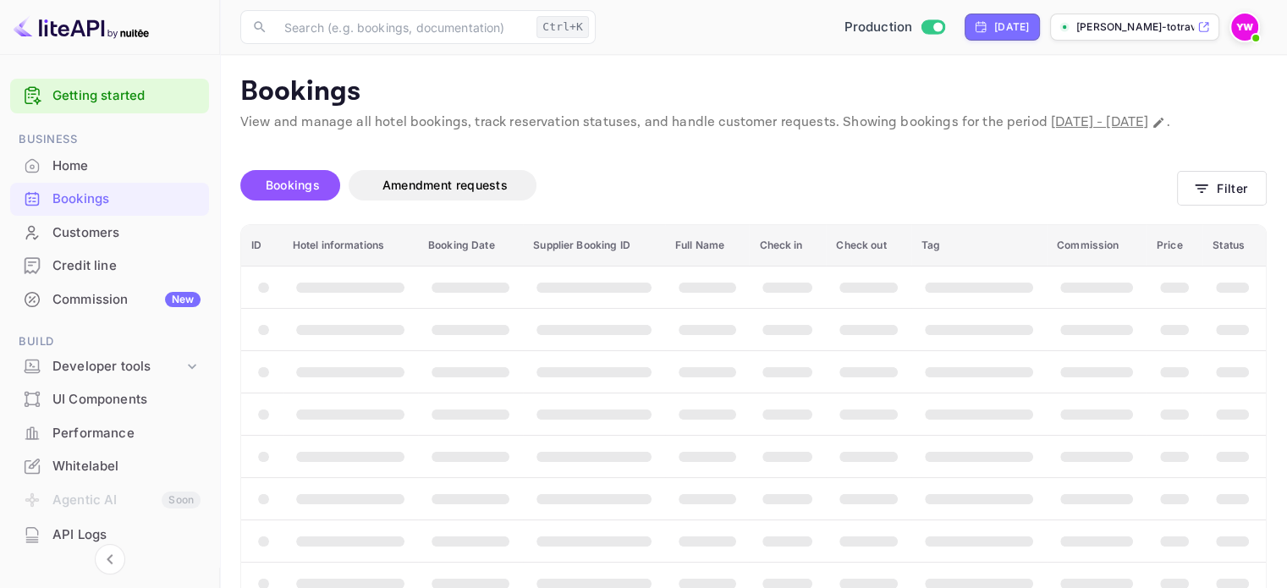
click at [1051, 131] on span "[DATE] - [DATE]" at bounding box center [1099, 122] width 97 height 18
click at [1152, 130] on icon "Change date range" at bounding box center [1159, 123] width 14 height 14
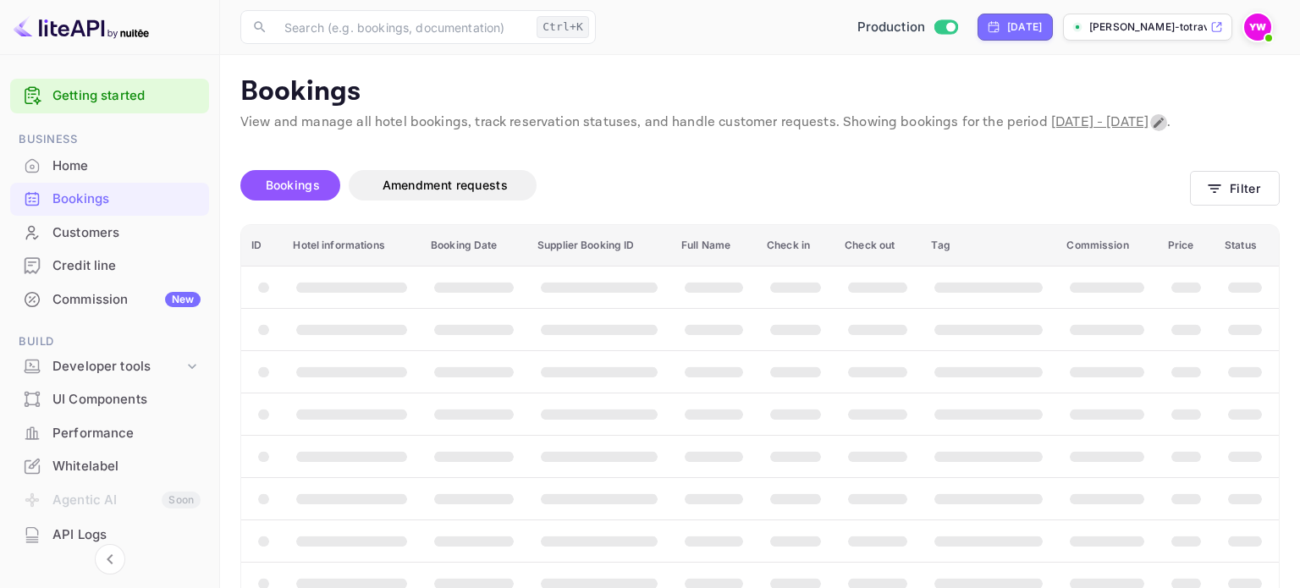
select select "8"
select select "2025"
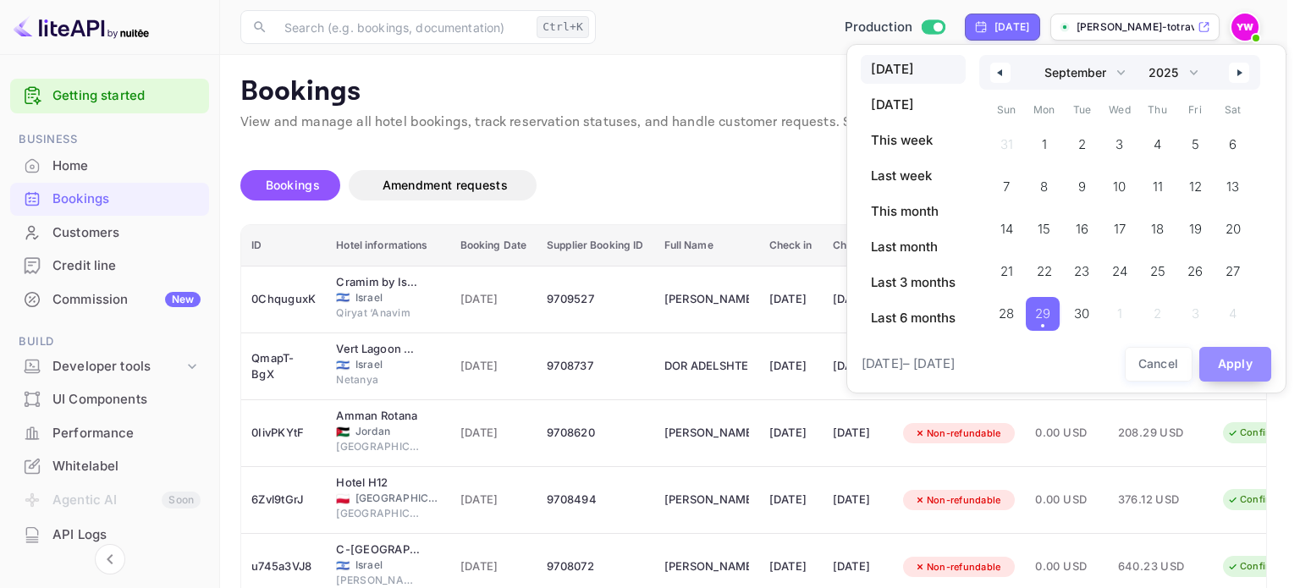
click at [1211, 358] on button "Apply" at bounding box center [1235, 364] width 73 height 35
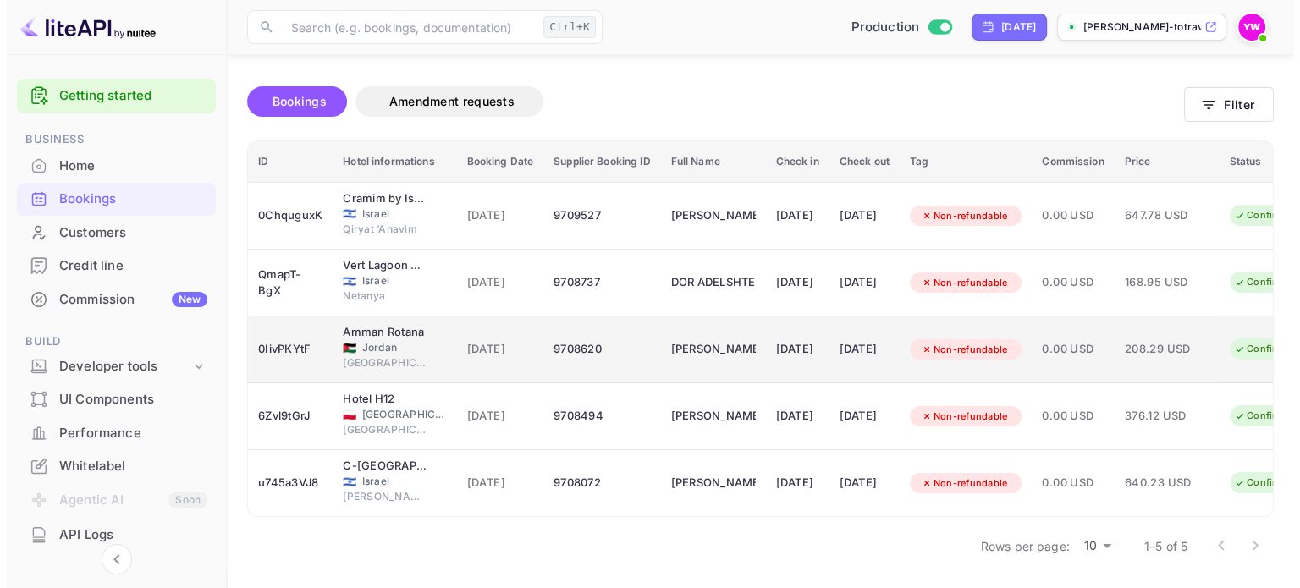
scroll to position [115, 0]
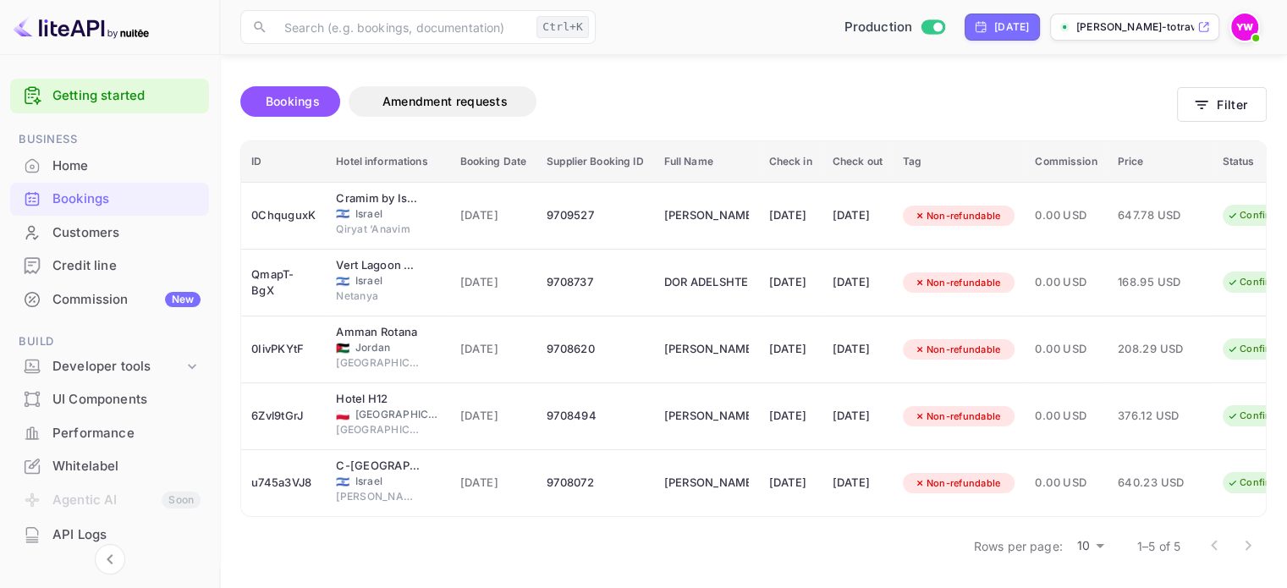
click at [1232, 112] on div "Bookings Amendment requests Filter" at bounding box center [753, 104] width 1027 height 71
click at [1222, 90] on button "Filter" at bounding box center [1222, 104] width 90 height 35
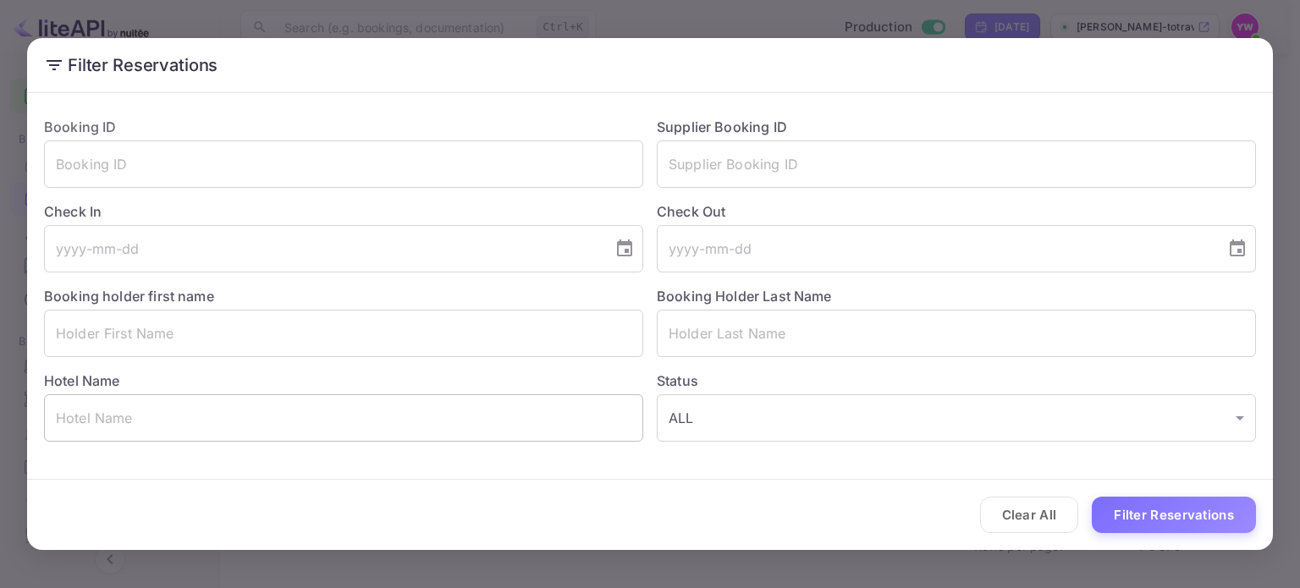
click at [460, 416] on input "text" at bounding box center [343, 417] width 599 height 47
paste input "Leonardo Plaza Hotel Eilat"
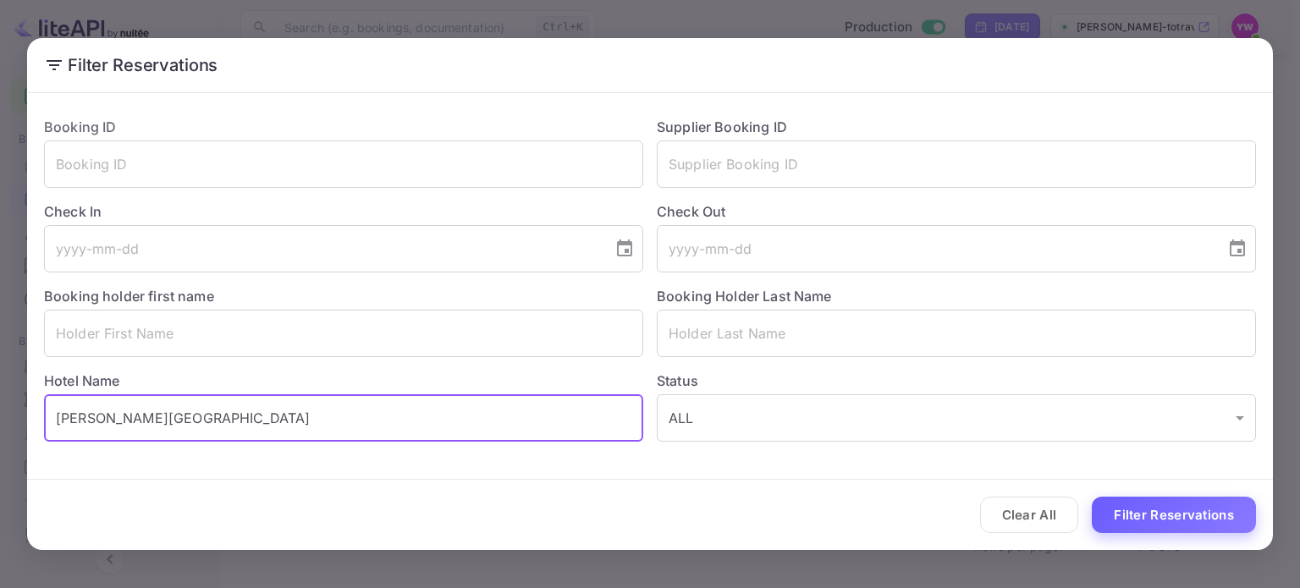
type input "Leonardo Plaza Hotel Eilat"
click at [1205, 510] on button "Filter Reservations" at bounding box center [1174, 515] width 164 height 36
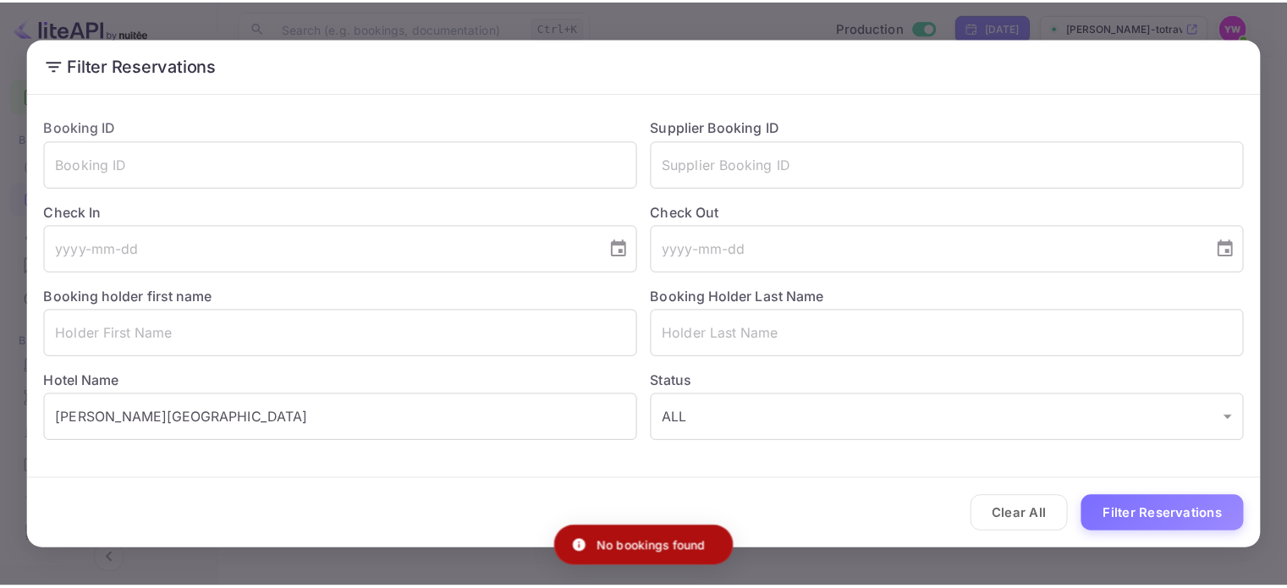
scroll to position [0, 0]
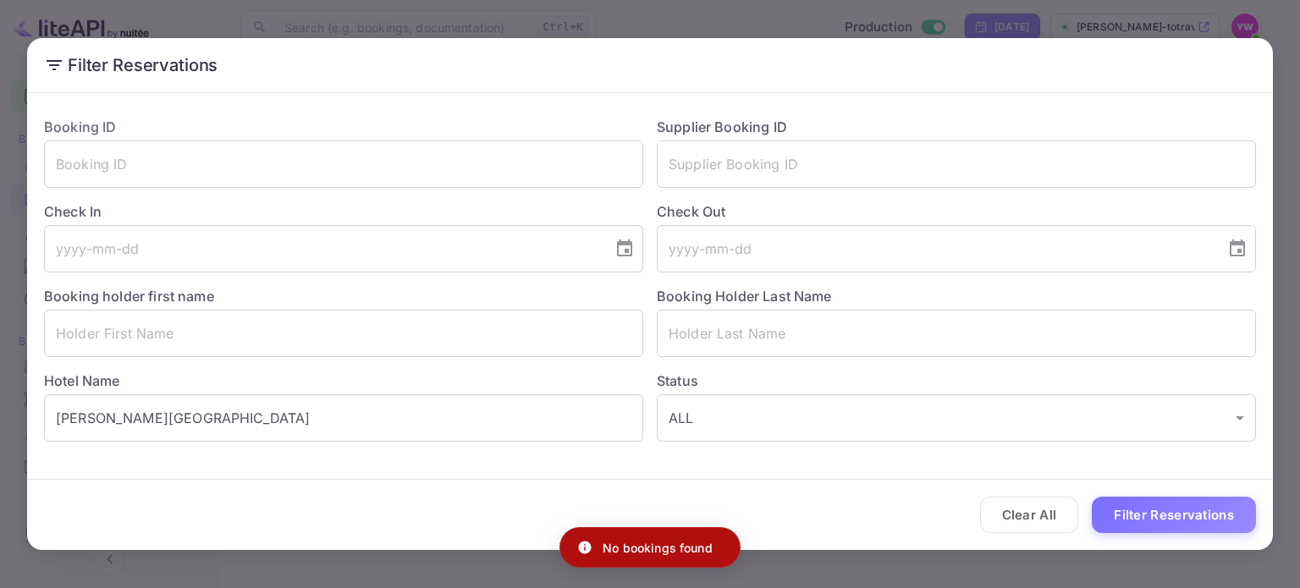
click at [713, 26] on div "Filter Reservations Booking ID ​ Supplier Booking ID ​ Check In ​ Check Out ​ B…" at bounding box center [650, 294] width 1300 height 588
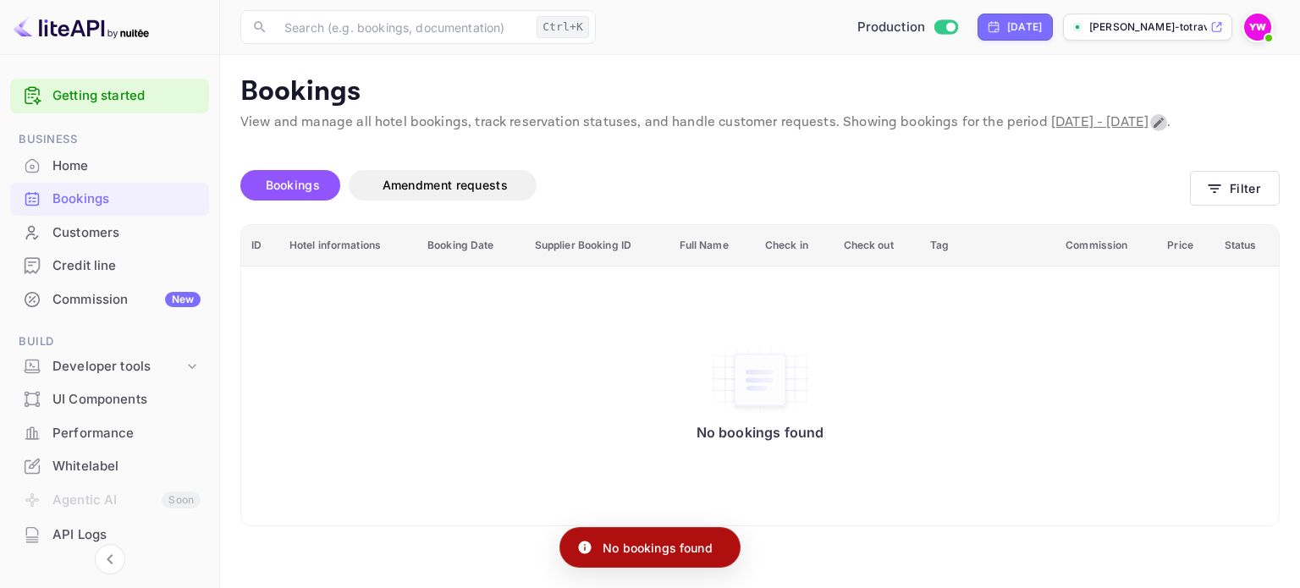
click at [1150, 131] on button "Change date range" at bounding box center [1158, 122] width 17 height 17
select select "8"
select select "2025"
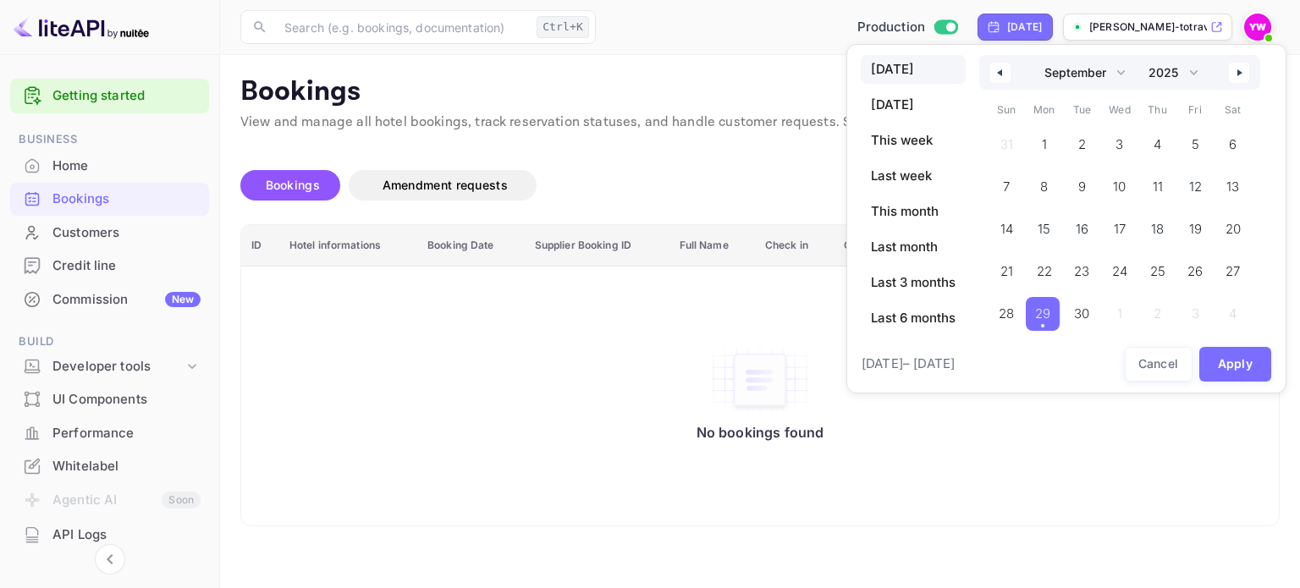
click at [1044, 311] on span "29" at bounding box center [1042, 314] width 15 height 30
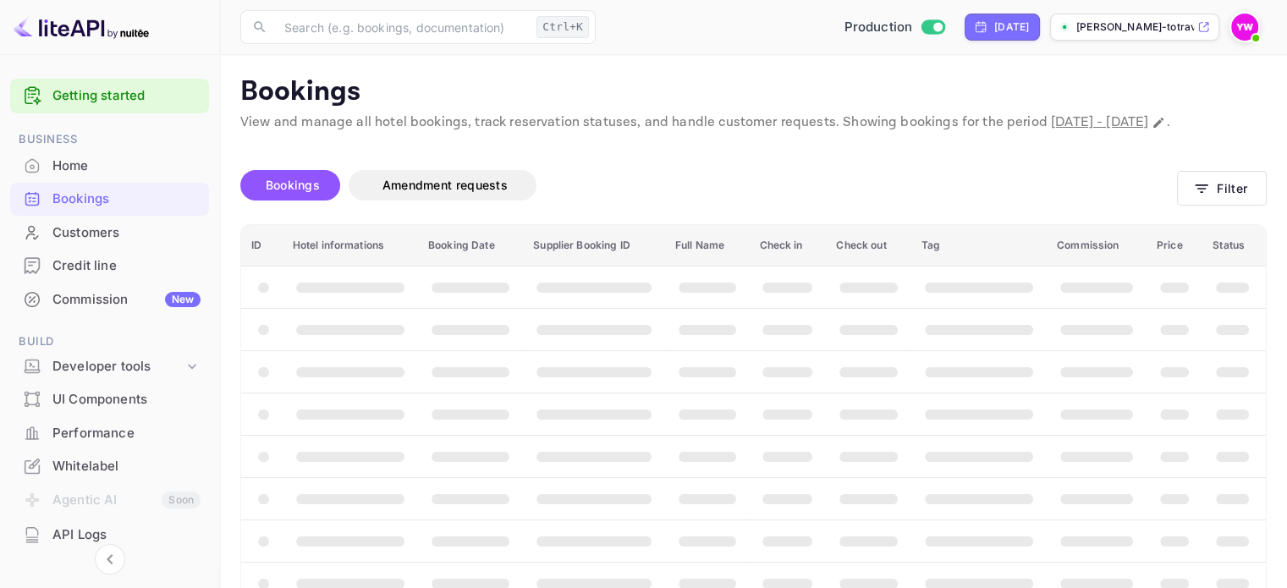
drag, startPoint x: 1232, startPoint y: 369, endPoint x: 1118, endPoint y: 265, distance: 154.0
click at [1232, 370] on th "booking table" at bounding box center [1234, 371] width 63 height 42
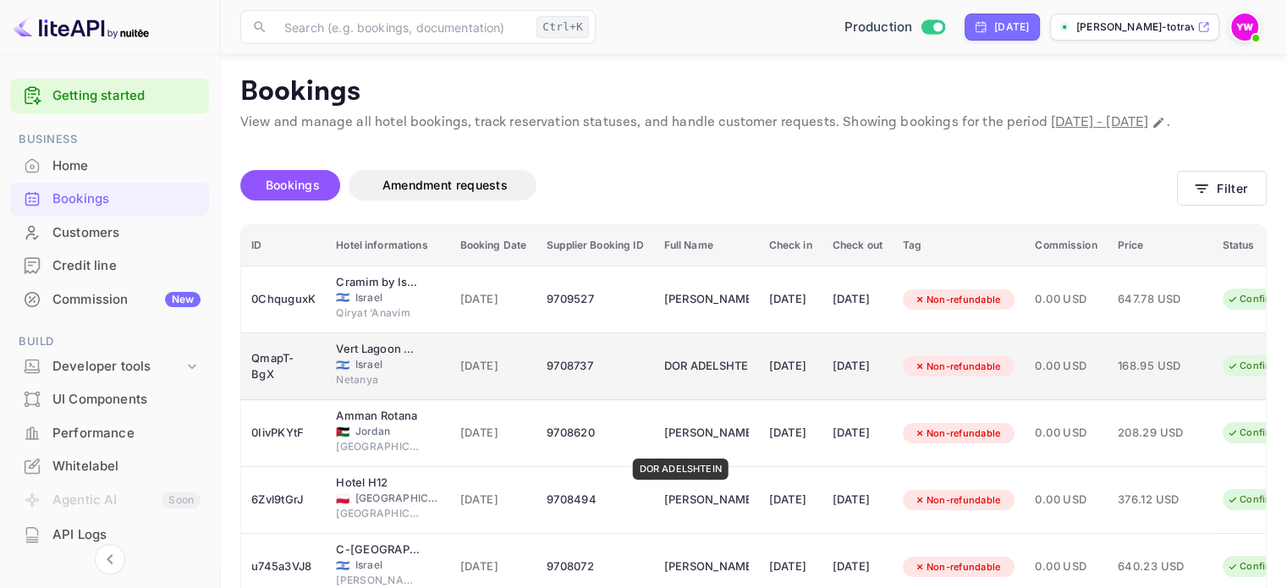
scroll to position [85, 0]
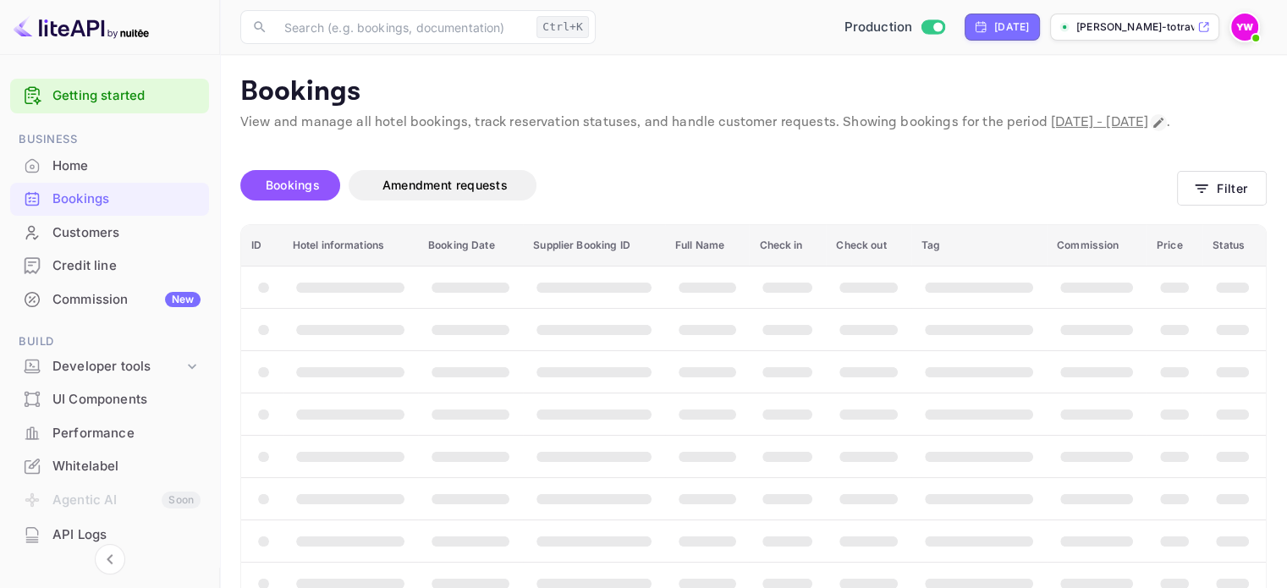
click at [1152, 130] on icon "Change date range" at bounding box center [1159, 123] width 14 height 14
select select "8"
select select "2025"
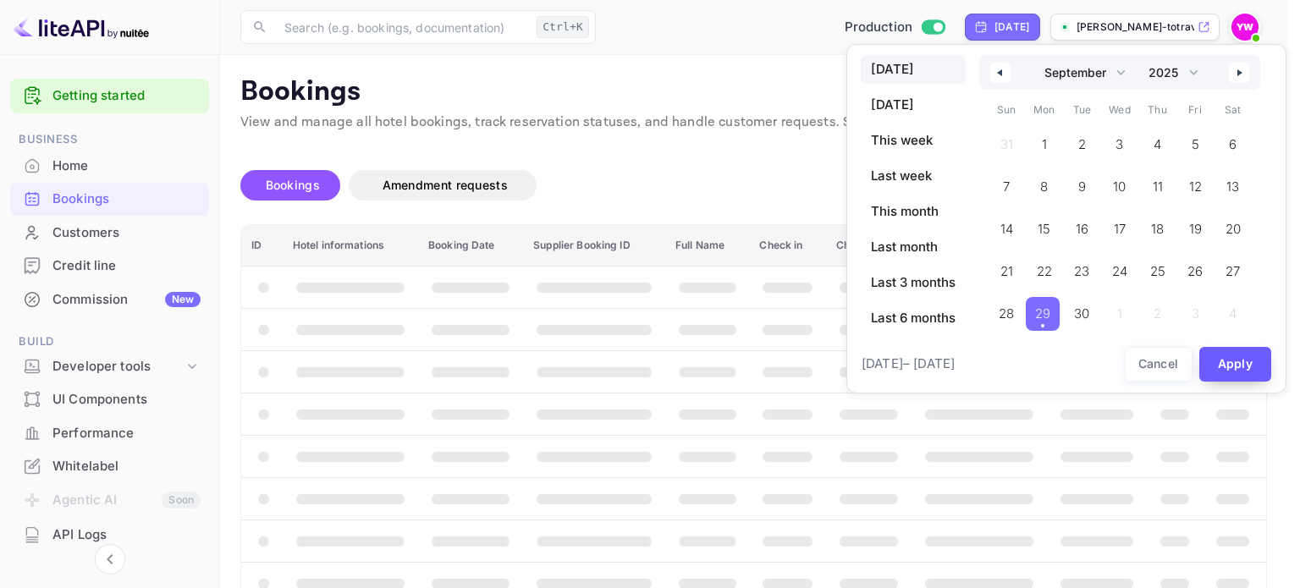
click at [1231, 363] on button "Apply" at bounding box center [1235, 364] width 73 height 35
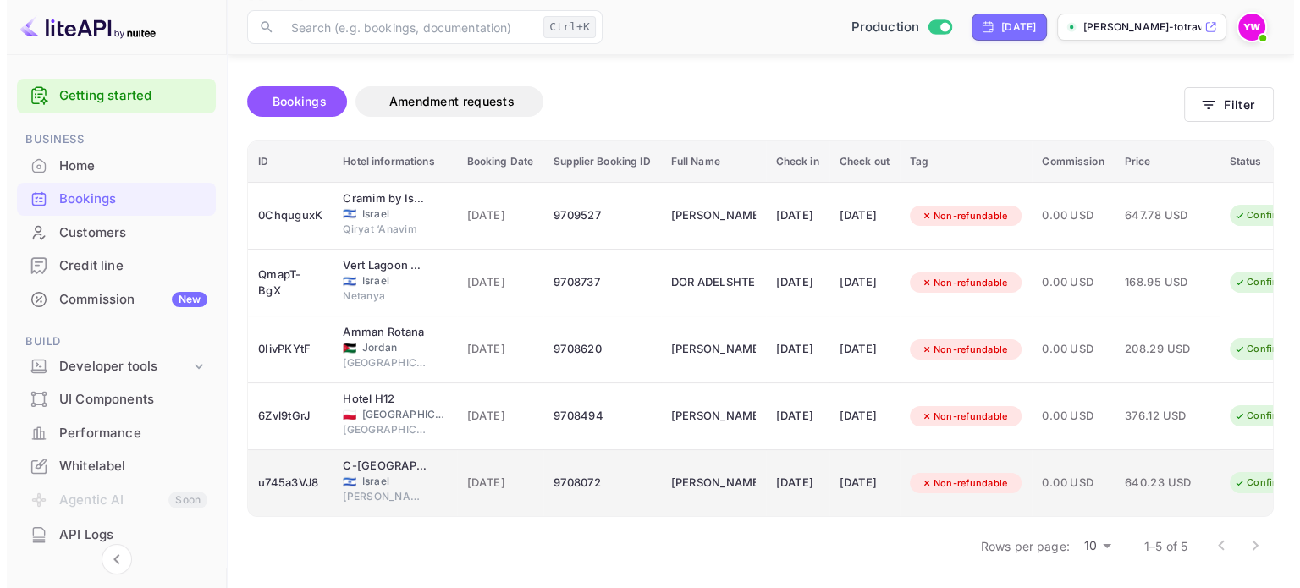
scroll to position [115, 0]
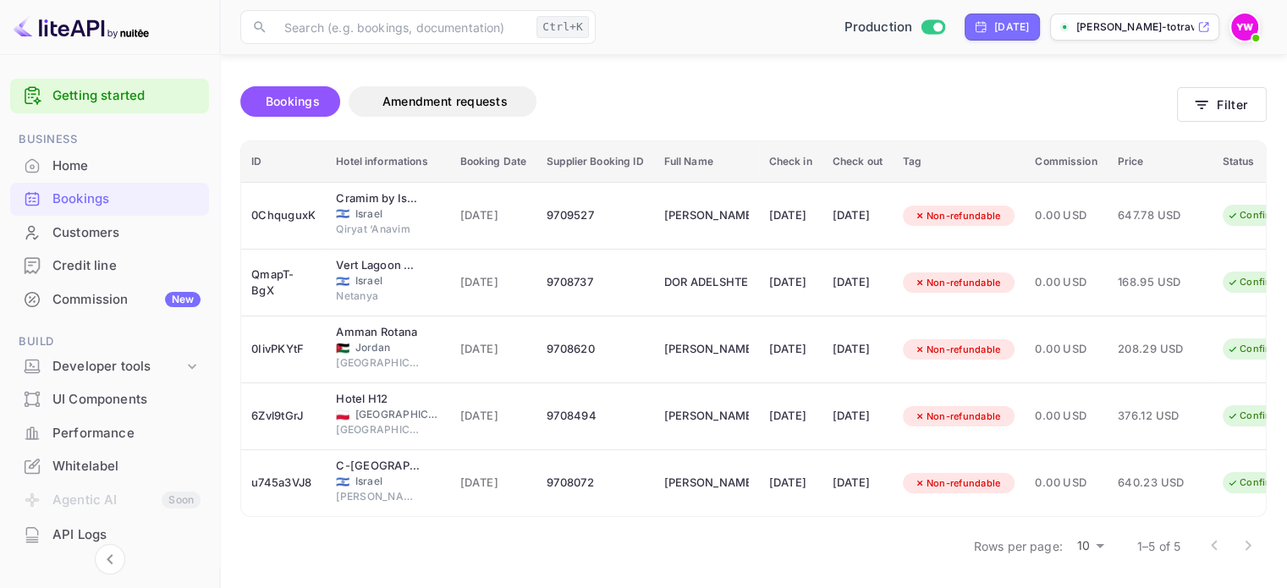
drag, startPoint x: 1215, startPoint y: 548, endPoint x: 1266, endPoint y: 545, distance: 51.7
click at [1215, 548] on div at bounding box center [1232, 546] width 68 height 34
click at [1269, 545] on main "Bookings View and manage all hotel bookings, track reservation statuses, and ha…" at bounding box center [753, 279] width 1067 height 617
click at [1215, 99] on button "Filter" at bounding box center [1222, 104] width 90 height 35
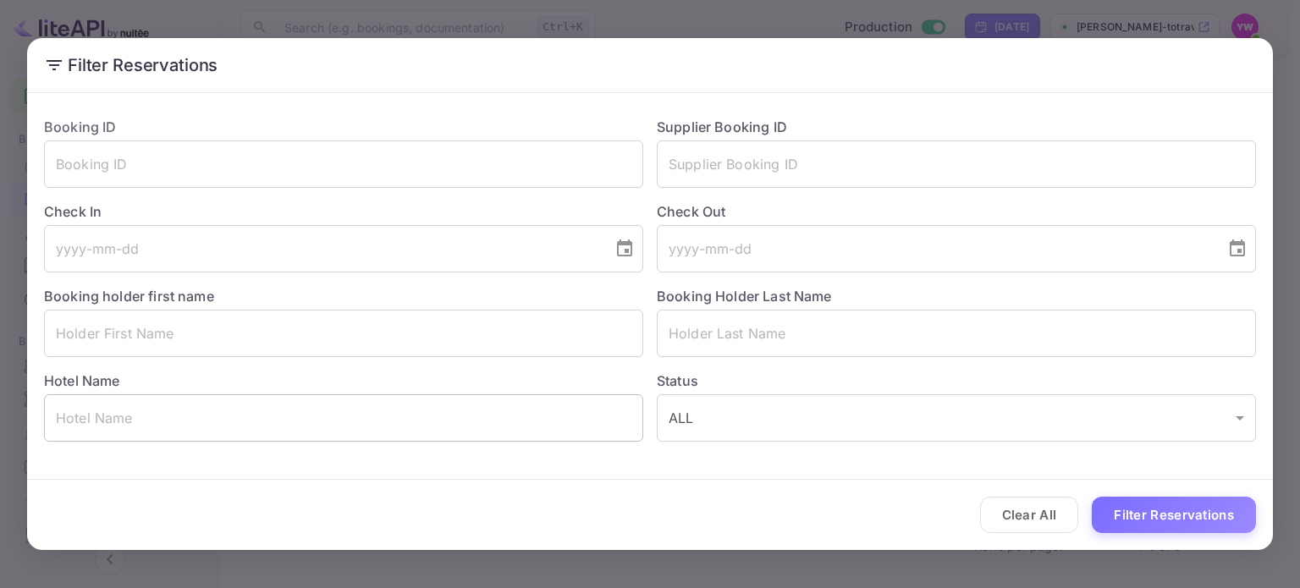
click at [410, 435] on input "text" at bounding box center [343, 417] width 599 height 47
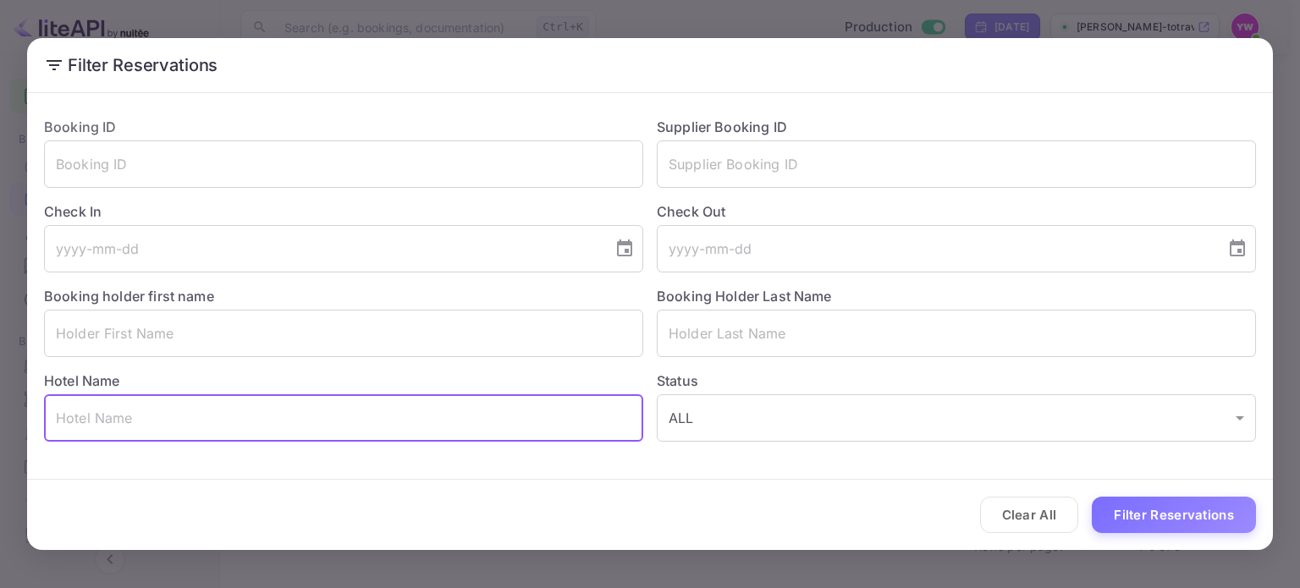
paste input "Mamilla View- Suites & Apt Hotel"
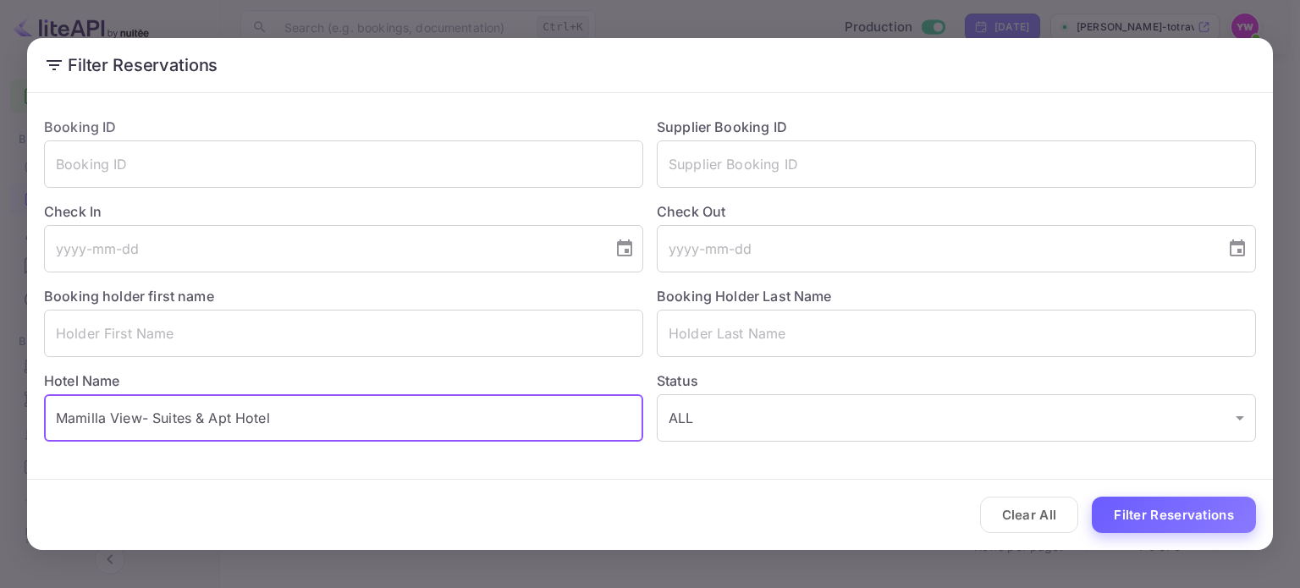
type input "Mamilla View- Suites & Apt Hotel"
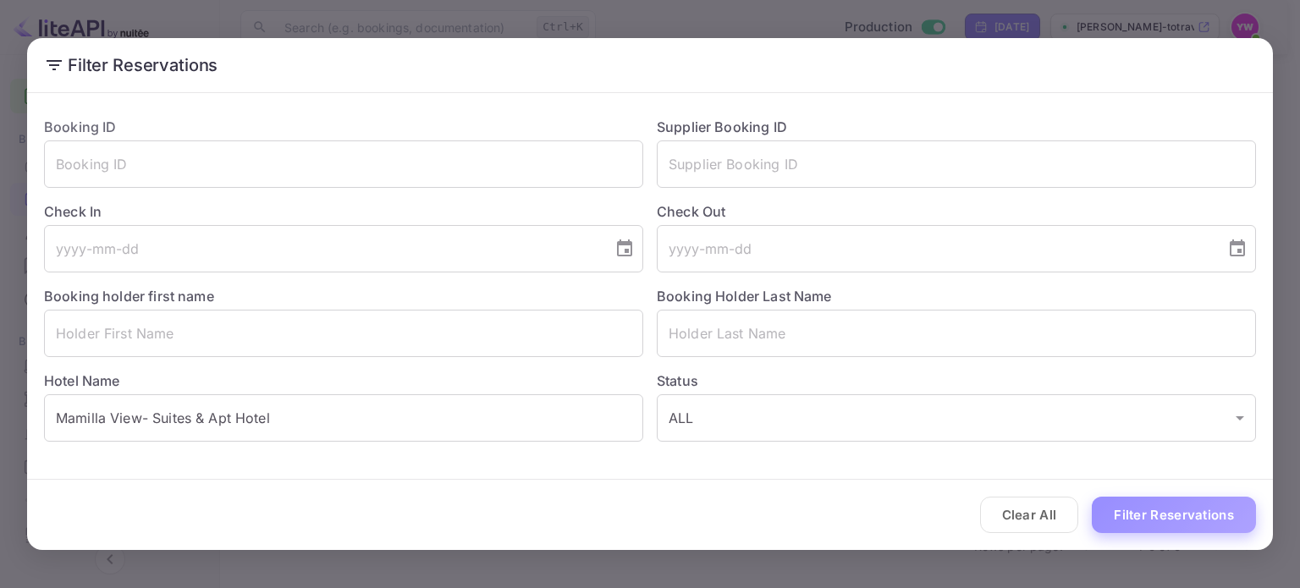
click at [1155, 517] on button "Filter Reservations" at bounding box center [1174, 515] width 164 height 36
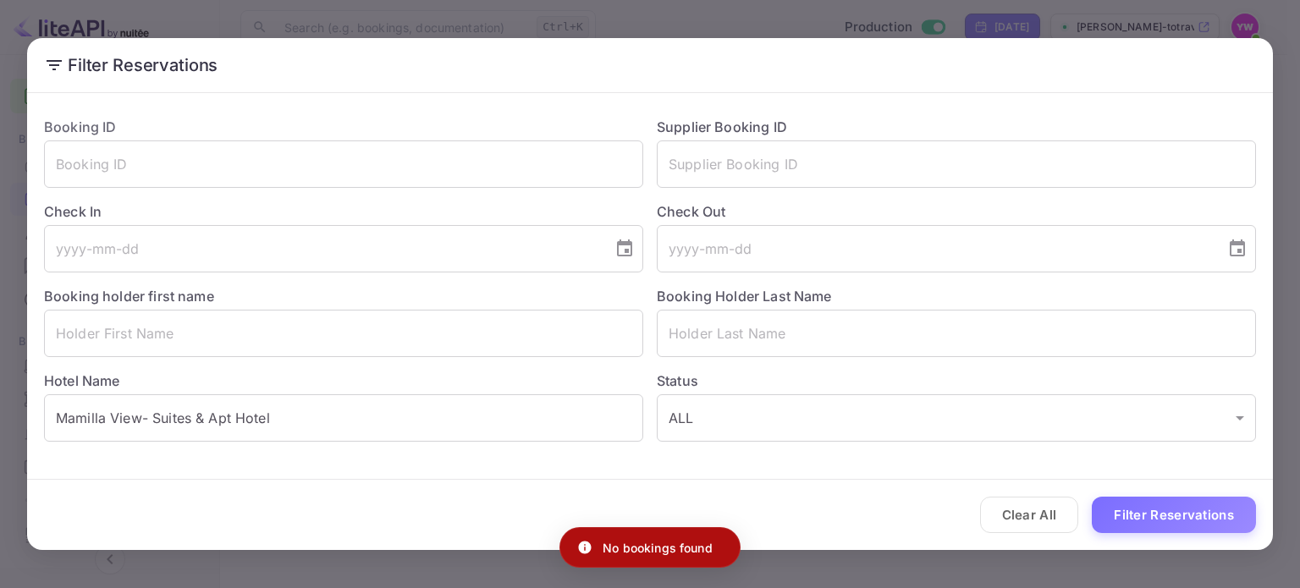
scroll to position [0, 0]
click at [737, 32] on div "Filter Reservations Booking ID ​ Supplier Booking ID ​ Check In ​ Check Out ​ B…" at bounding box center [650, 294] width 1300 height 588
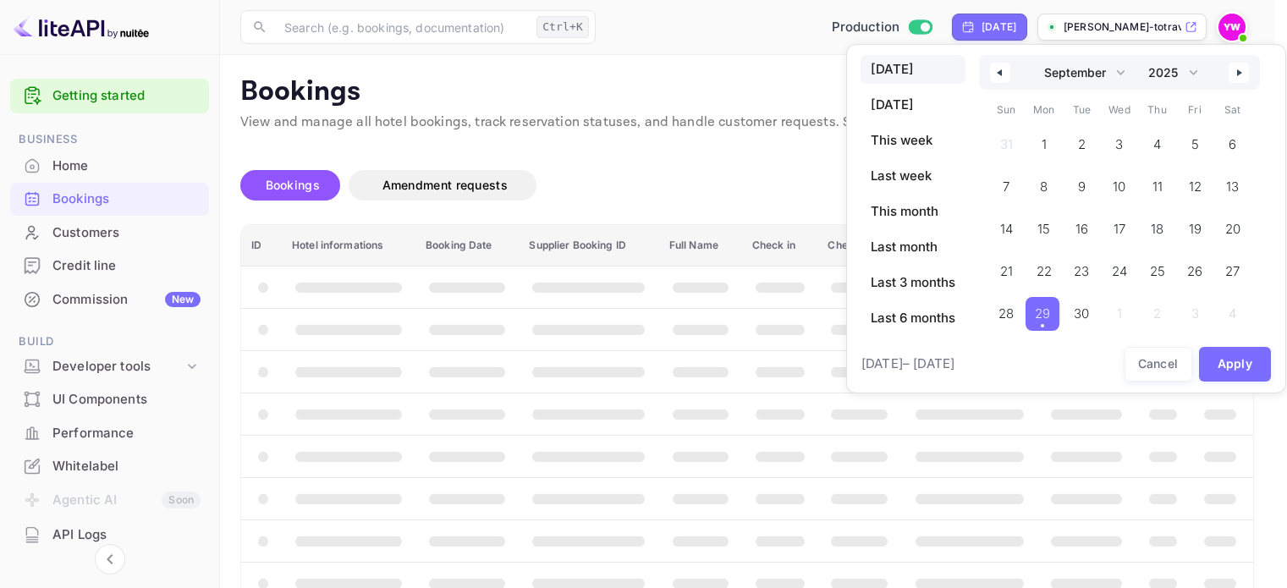
select select "8"
select select "2025"
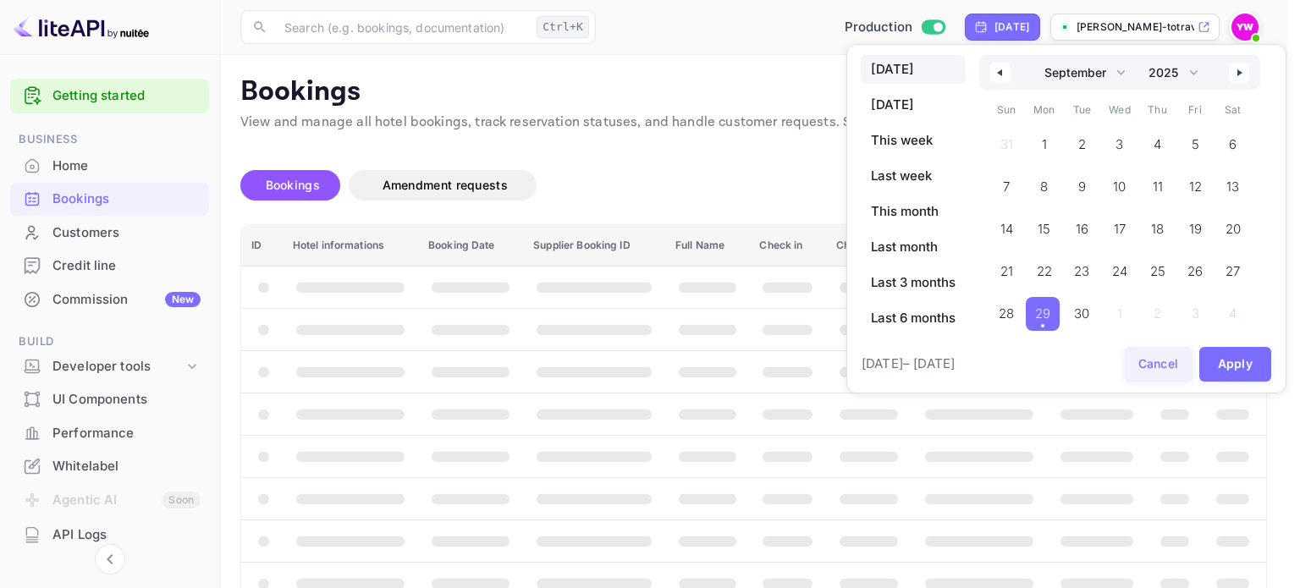
click at [1183, 357] on button "Cancel" at bounding box center [1159, 364] width 68 height 35
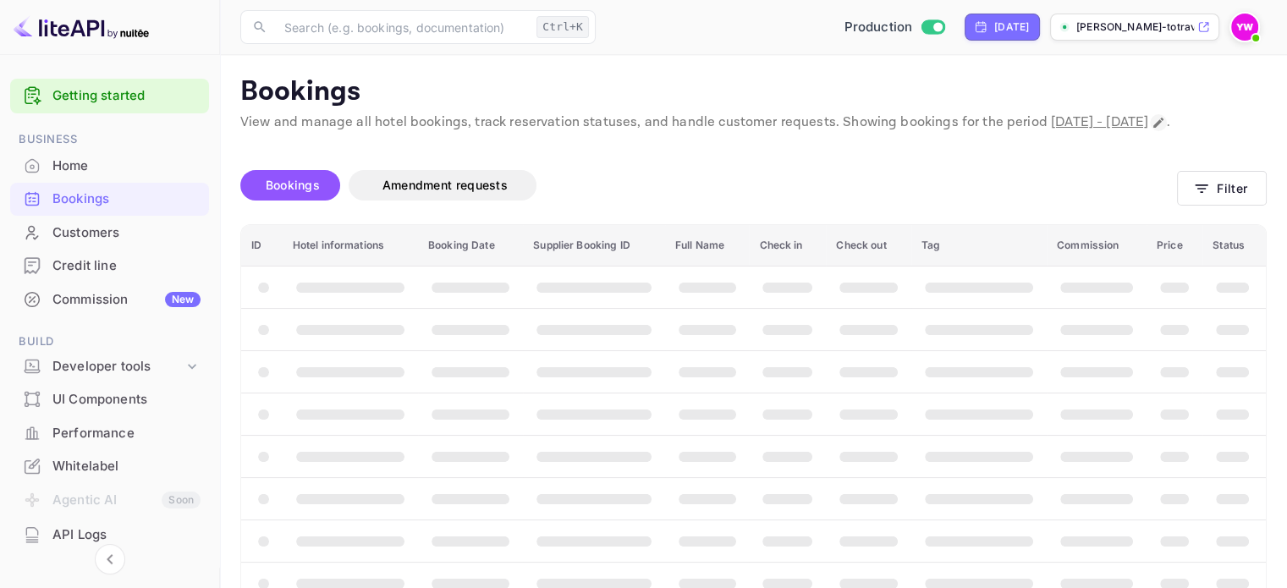
click at [1152, 130] on icon "Change date range" at bounding box center [1159, 123] width 14 height 14
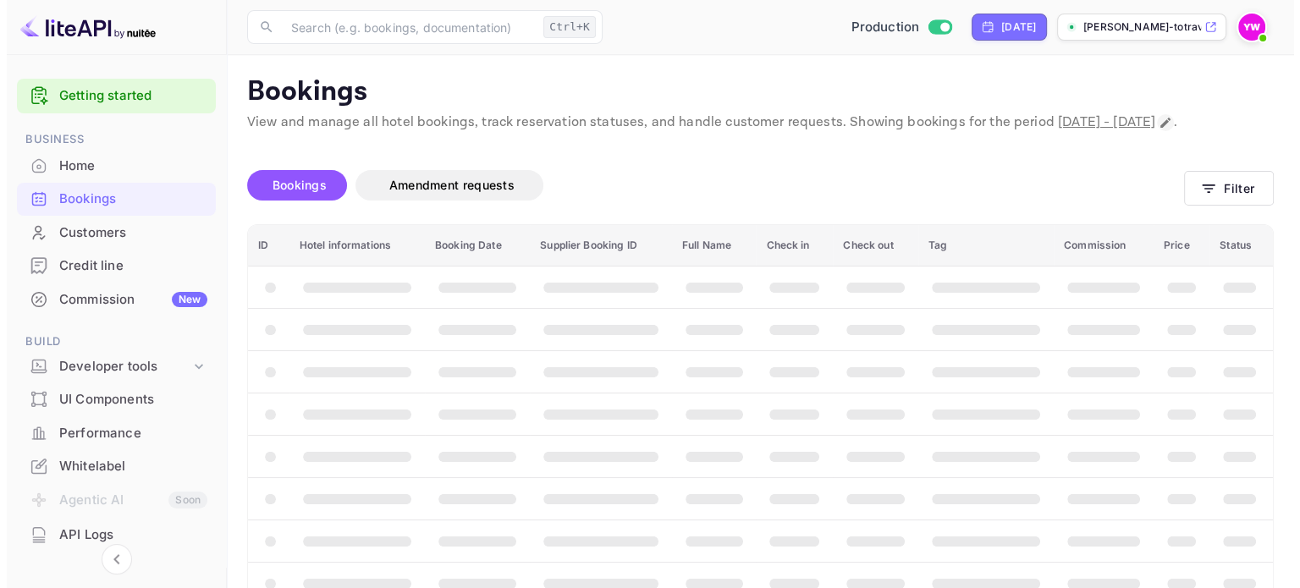
select select "8"
select select "2025"
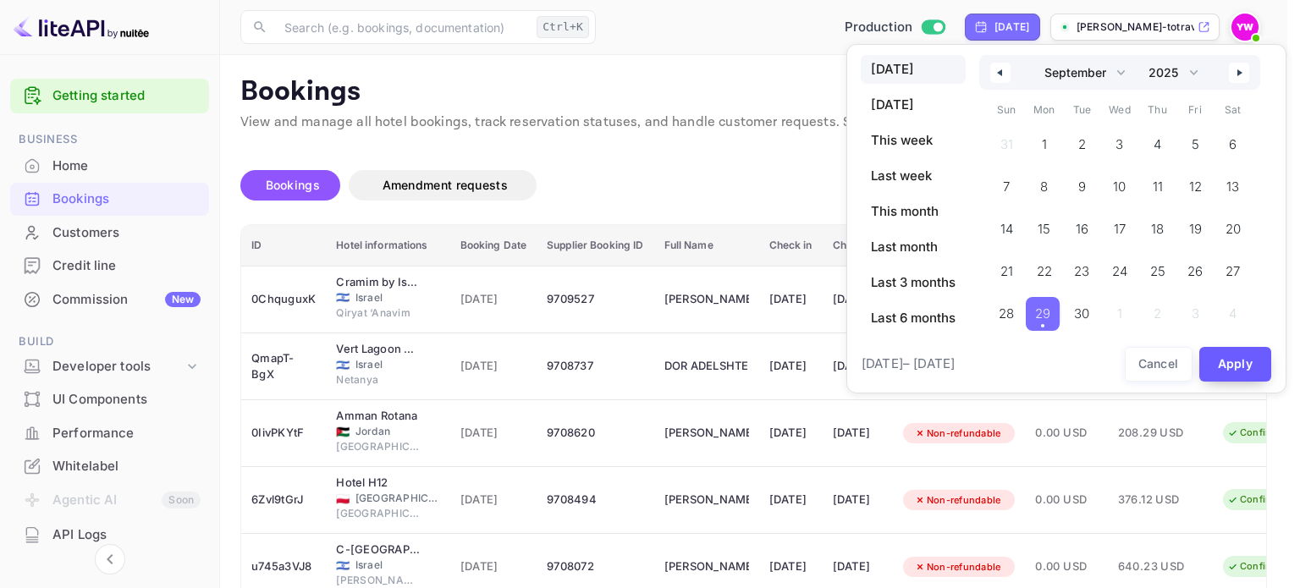
click at [1232, 365] on button "Apply" at bounding box center [1235, 364] width 73 height 35
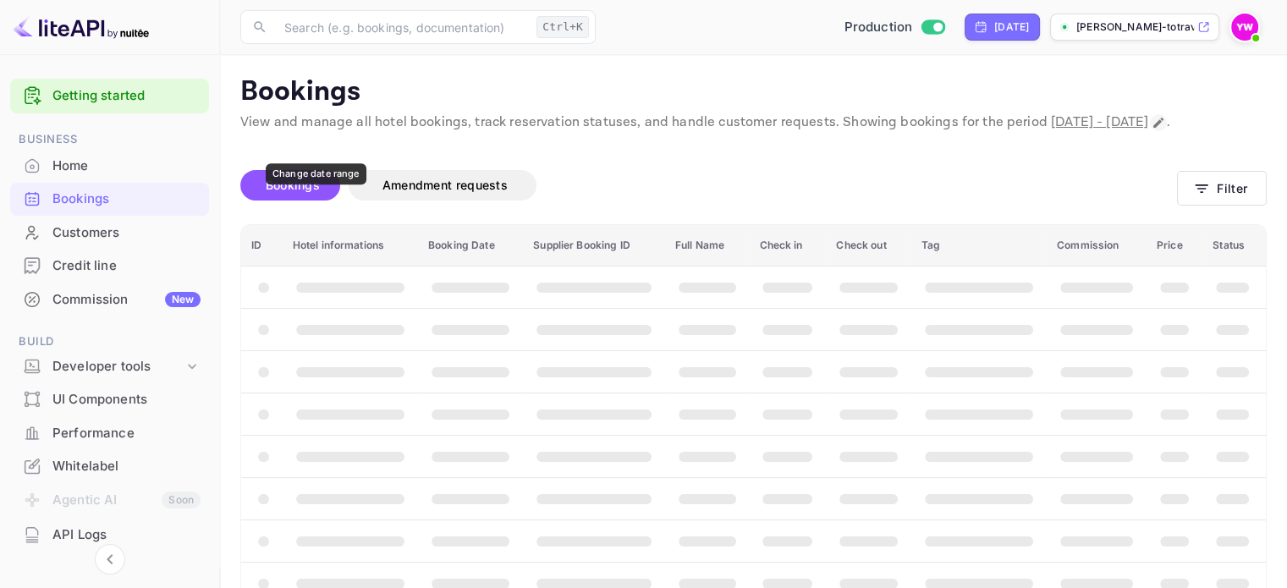
click at [1152, 130] on icon "Change date range" at bounding box center [1159, 123] width 14 height 14
select select "8"
select select "2025"
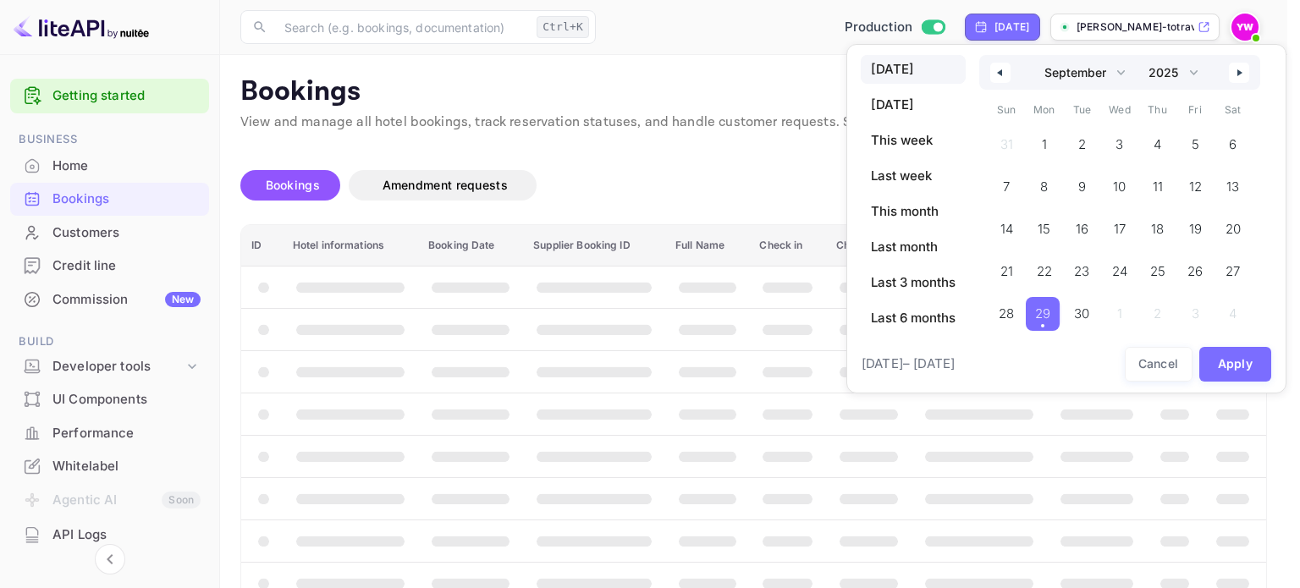
click at [592, 165] on div at bounding box center [650, 294] width 1300 height 588
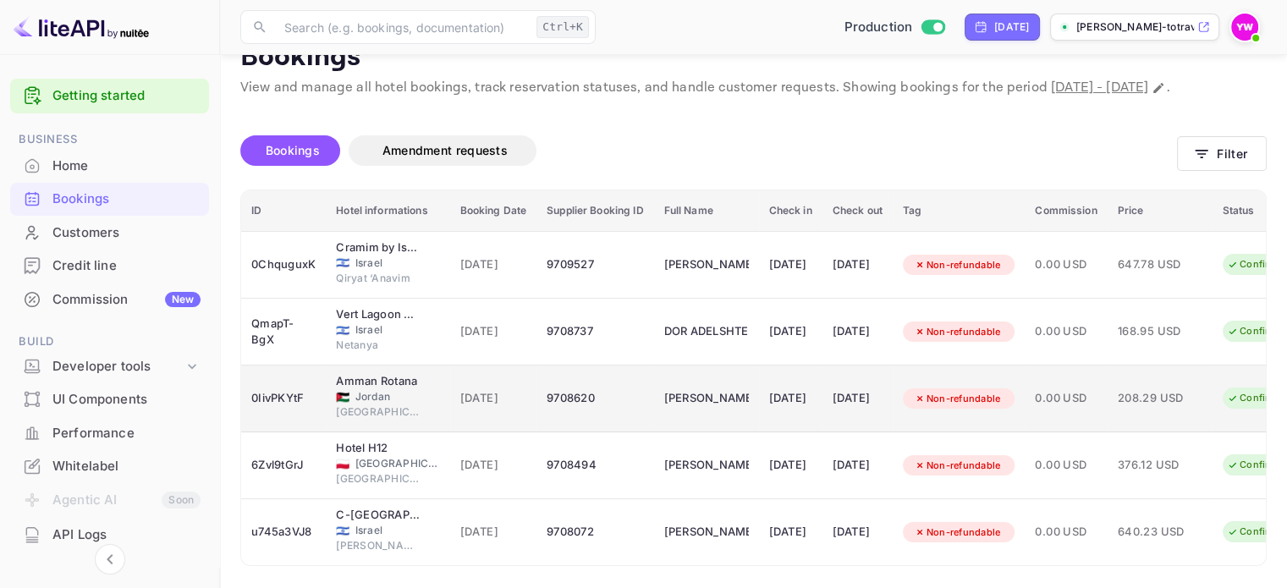
scroll to position [30, 0]
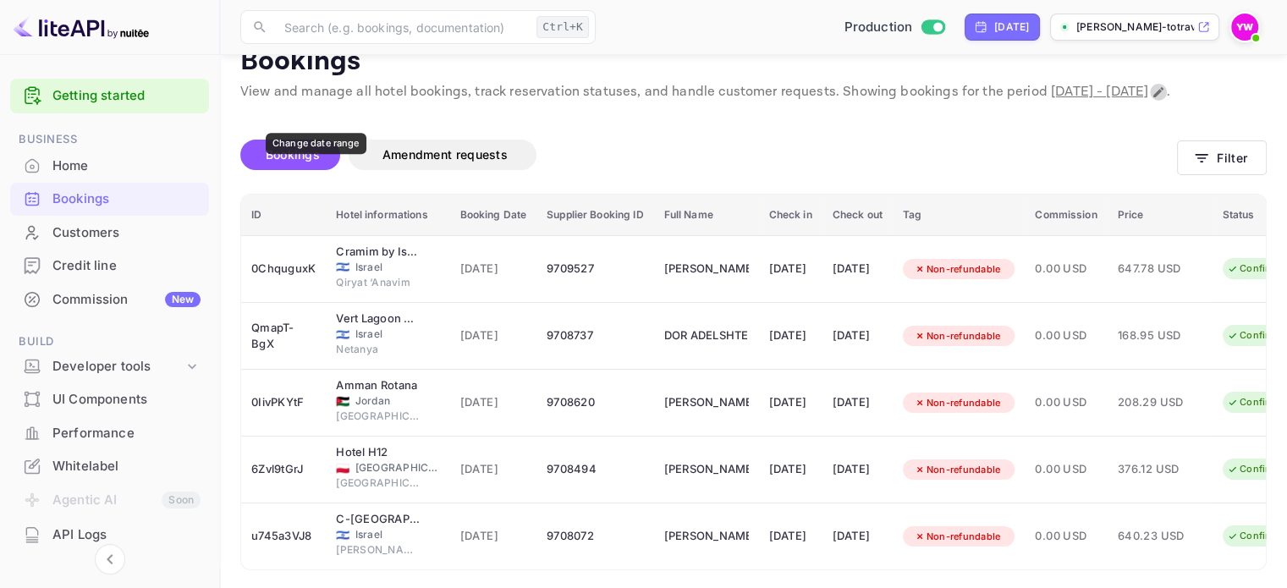
click at [1154, 97] on icon "Change date range" at bounding box center [1159, 92] width 10 height 10
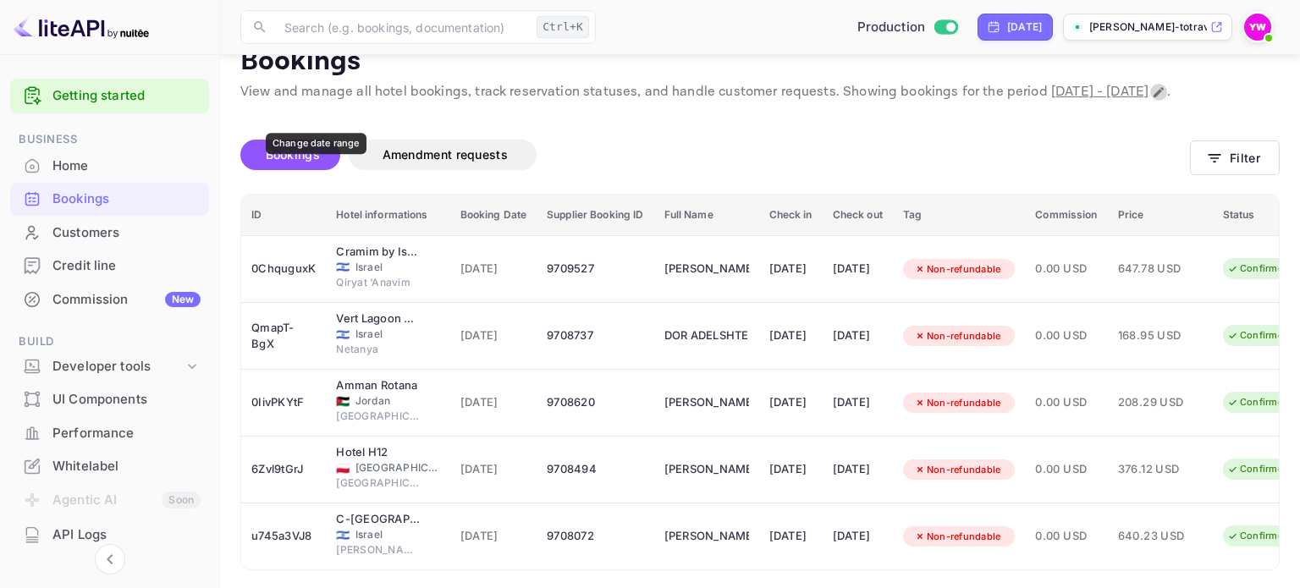
select select "8"
select select "2025"
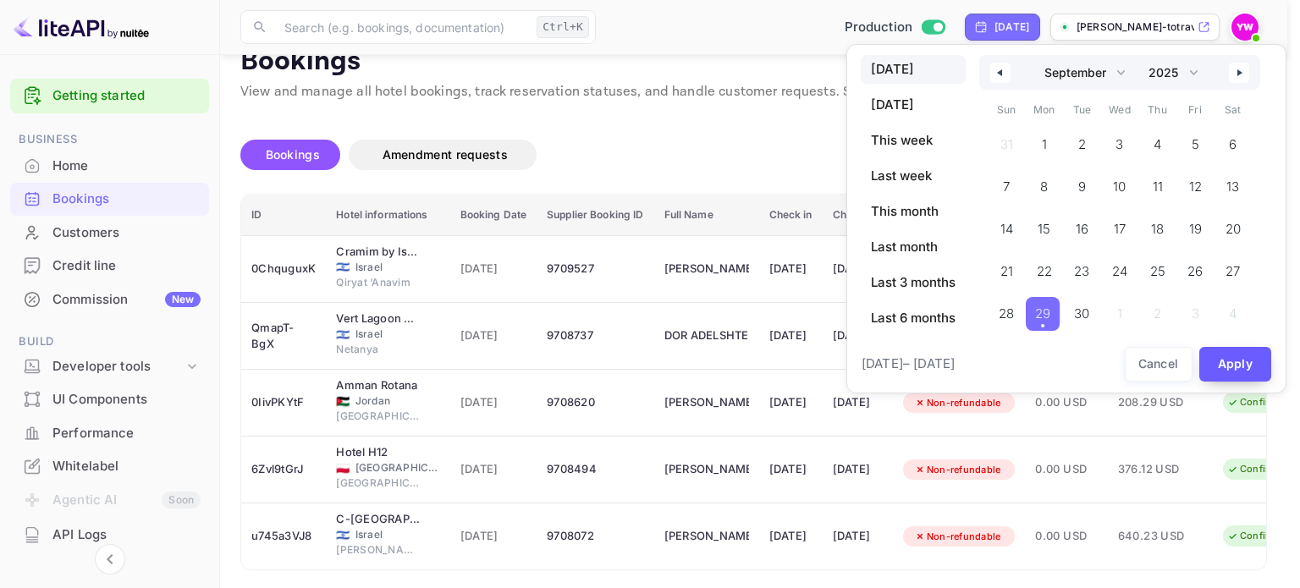
click at [1227, 358] on button "Apply" at bounding box center [1235, 364] width 73 height 35
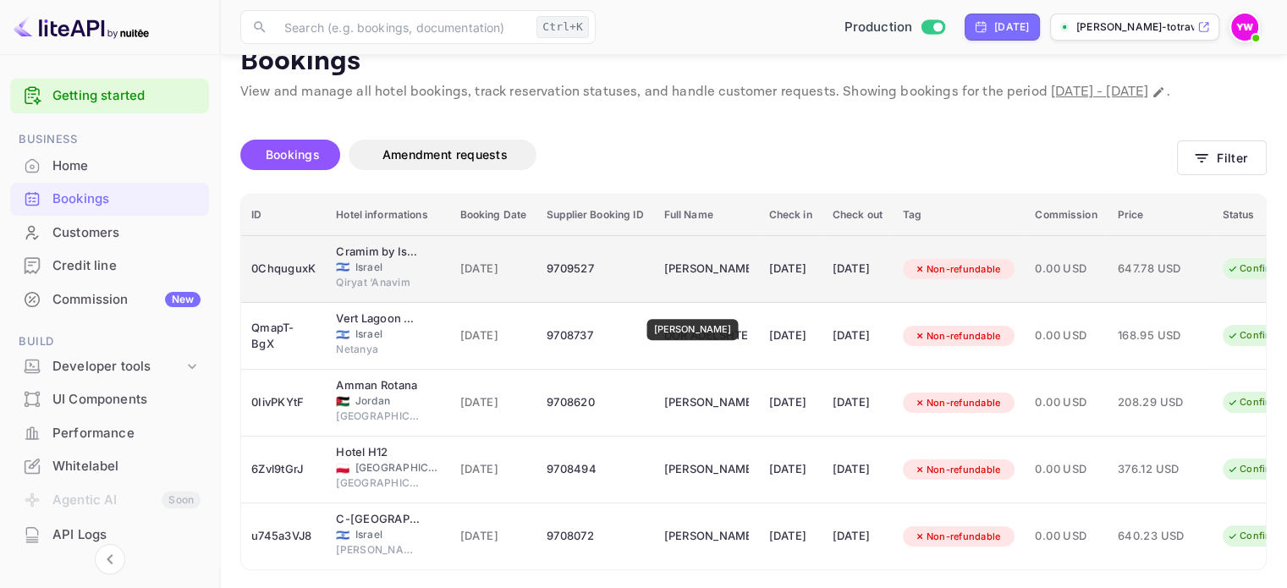
scroll to position [115, 0]
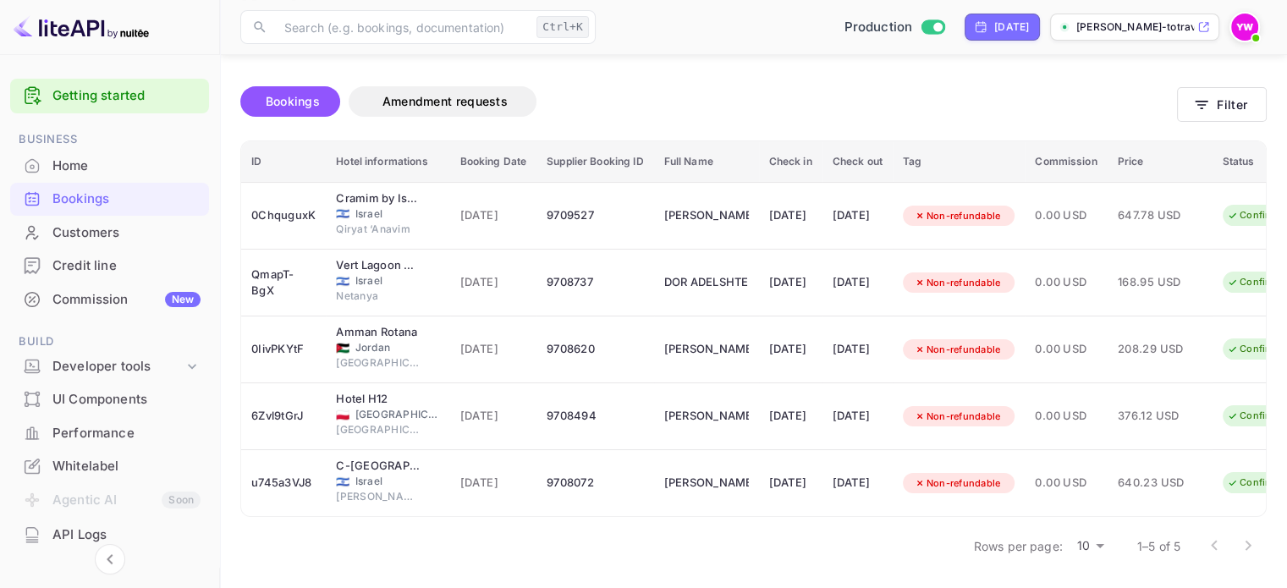
click at [1245, 26] on img at bounding box center [1245, 27] width 27 height 27
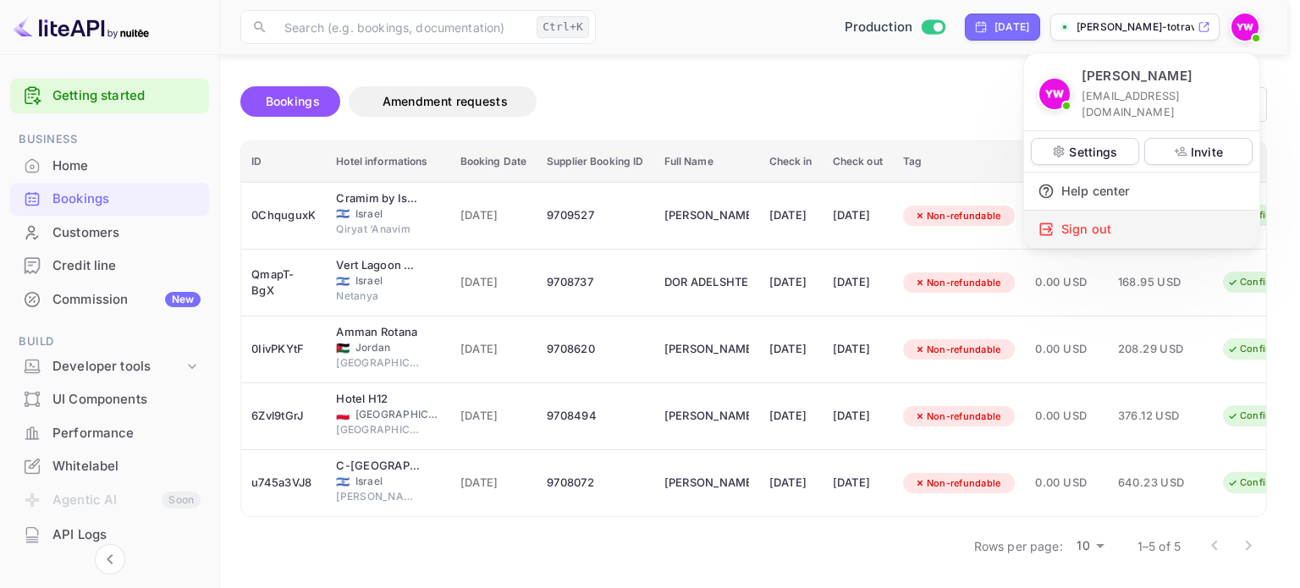
click at [1079, 211] on div "Sign out" at bounding box center [1141, 229] width 235 height 37
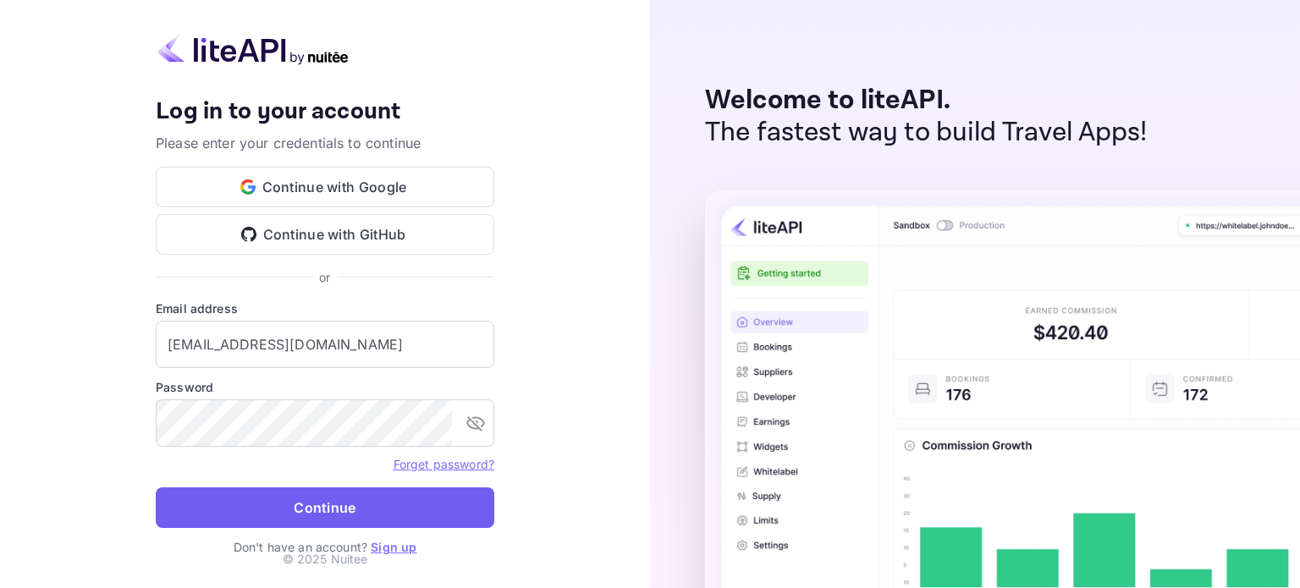
click at [367, 515] on button "Continue" at bounding box center [325, 508] width 339 height 41
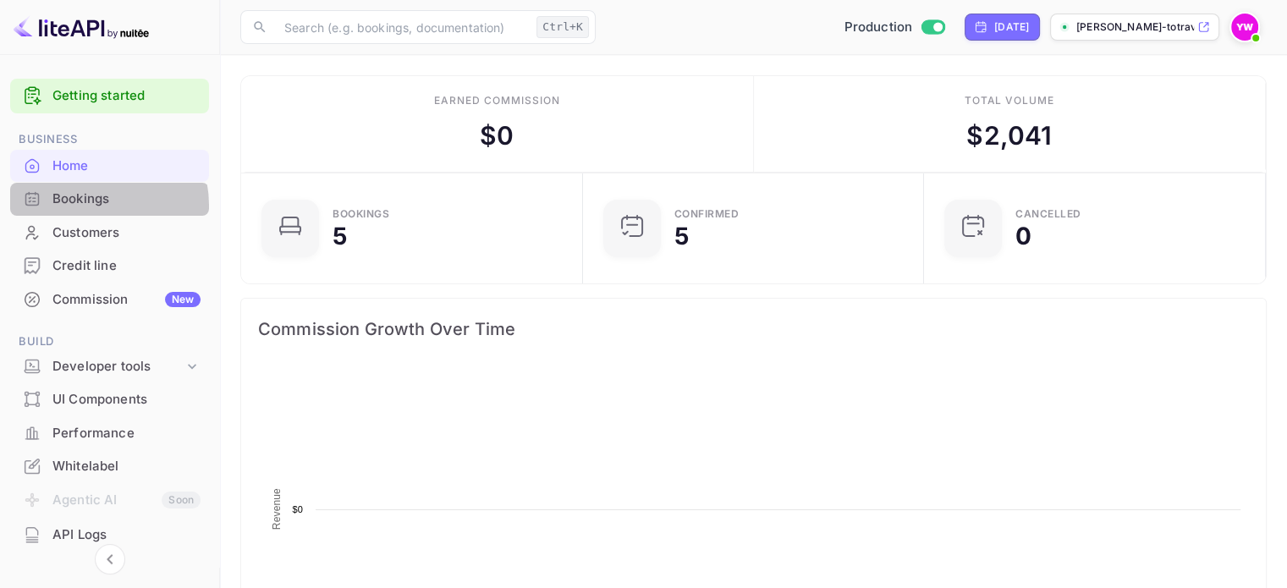
drag, startPoint x: 88, startPoint y: 172, endPoint x: 88, endPoint y: 206, distance: 33.9
click at [88, 206] on div "Bookings" at bounding box center [126, 199] width 148 height 19
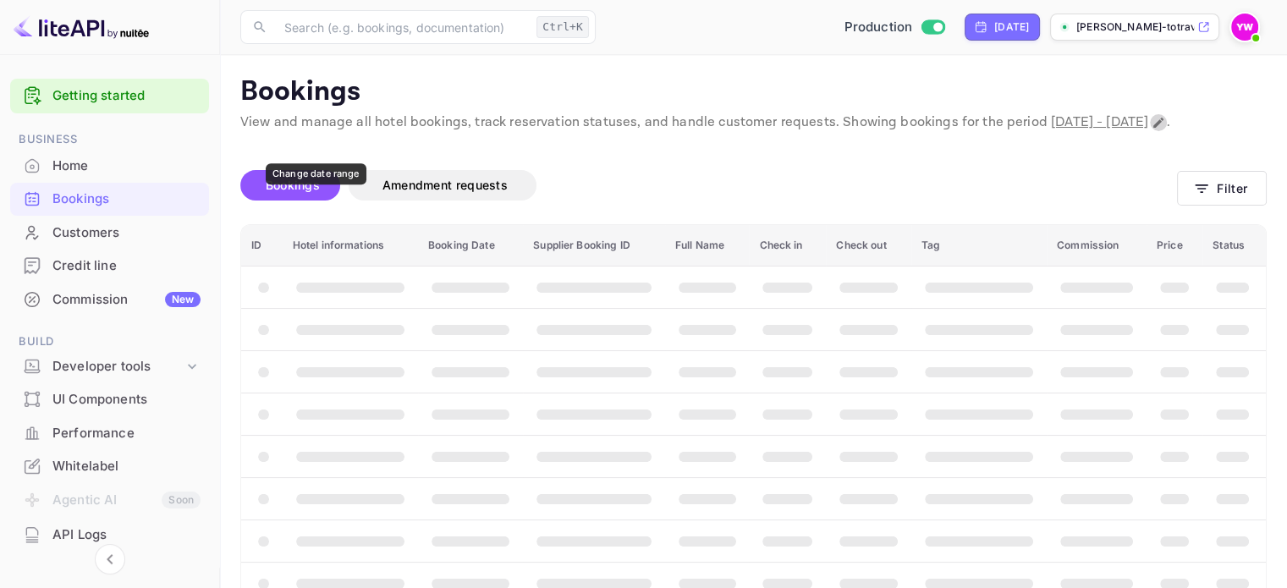
click at [1154, 128] on icon "Change date range" at bounding box center [1159, 123] width 10 height 10
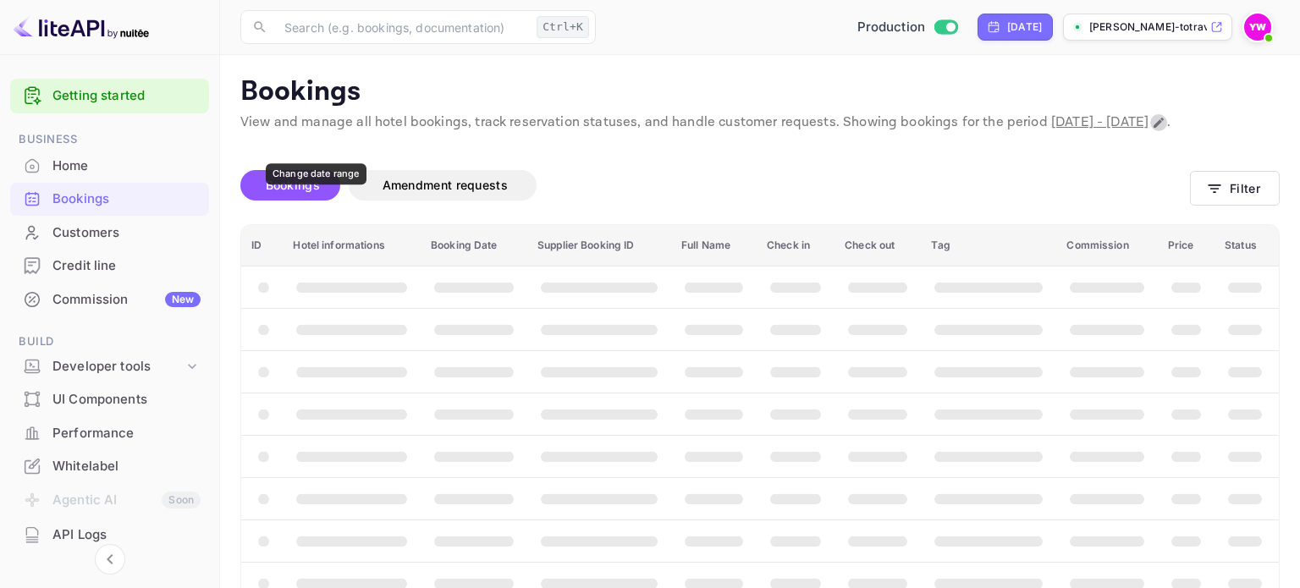
select select "8"
select select "2025"
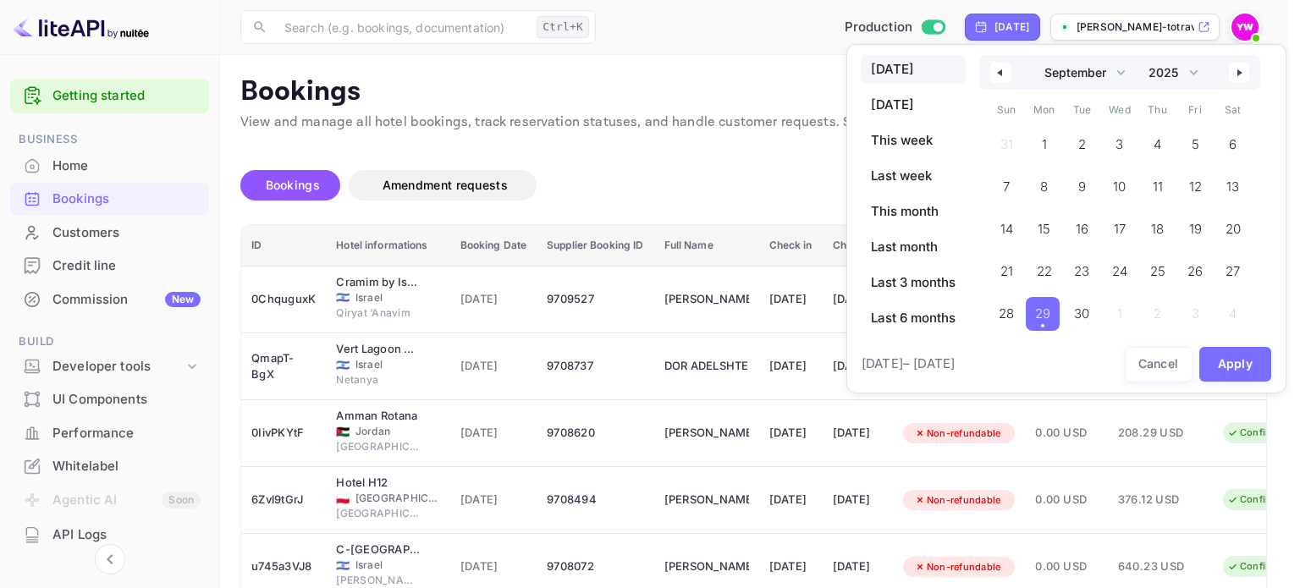
click at [708, 205] on div at bounding box center [650, 294] width 1300 height 588
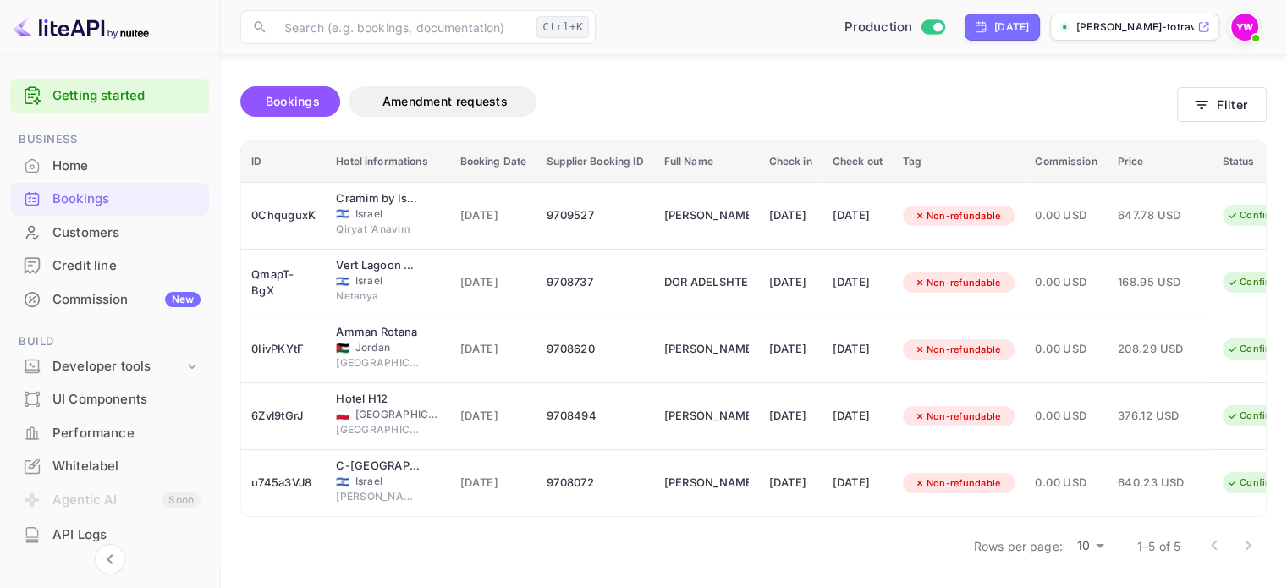
scroll to position [115, 0]
click at [1249, 544] on div at bounding box center [1232, 546] width 68 height 34
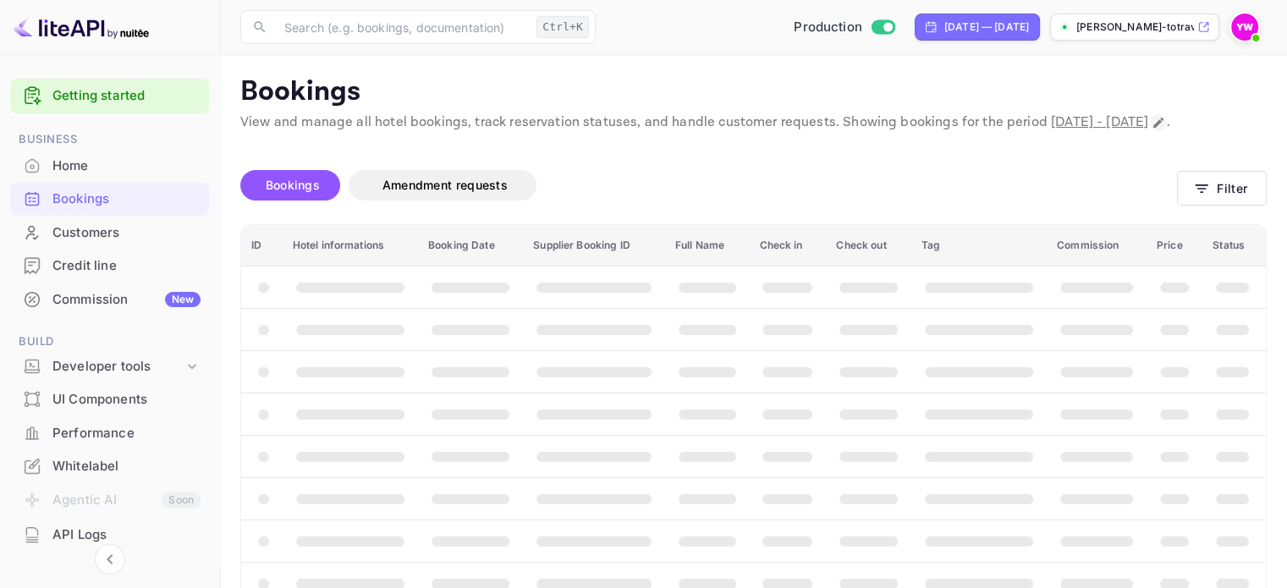
click at [1152, 130] on icon "Change date range" at bounding box center [1159, 123] width 14 height 14
select select "7"
select select "2025"
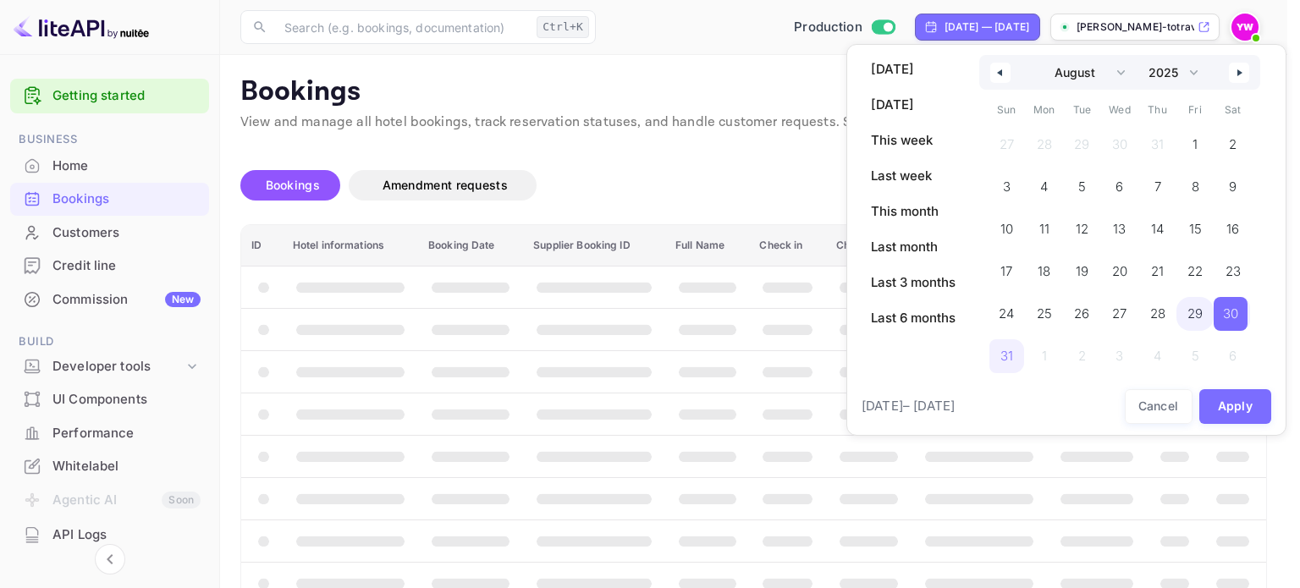
click at [1202, 321] on span "29" at bounding box center [1195, 314] width 15 height 30
click at [1227, 412] on button "Apply" at bounding box center [1235, 406] width 73 height 35
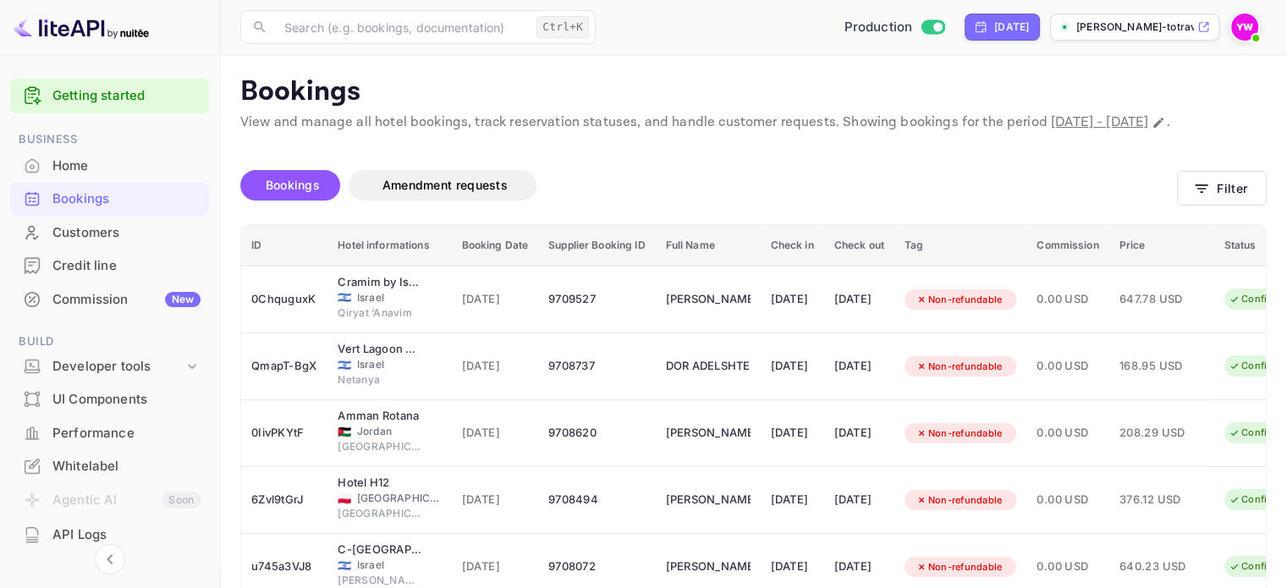
click at [241, 133] on p "View and manage all hotel bookings, track reservation statuses, and handle cust…" at bounding box center [753, 123] width 1027 height 20
click at [1154, 128] on icon "Change date range" at bounding box center [1159, 123] width 10 height 10
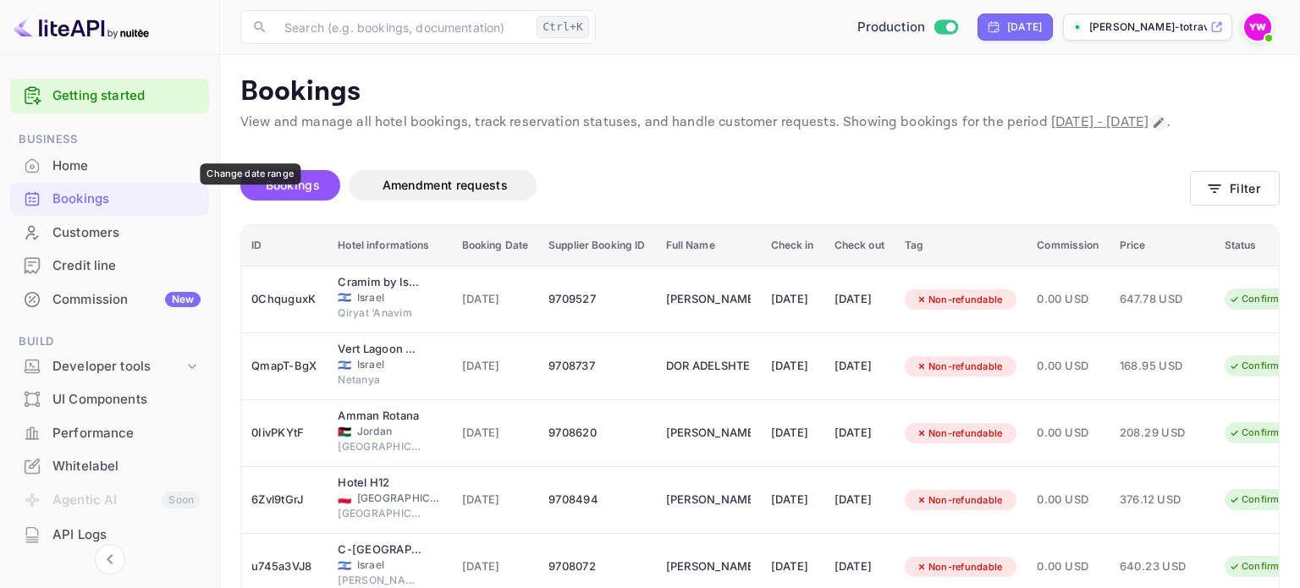
select select "7"
select select "2025"
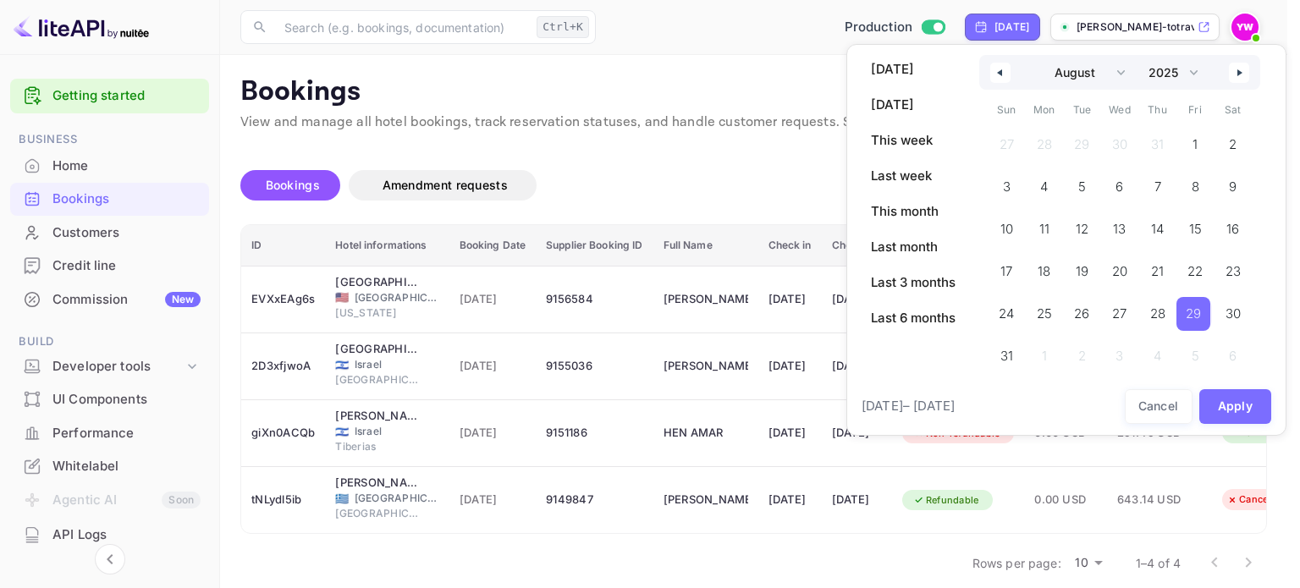
click at [1236, 74] on button "button" at bounding box center [1239, 73] width 20 height 20
select select "8"
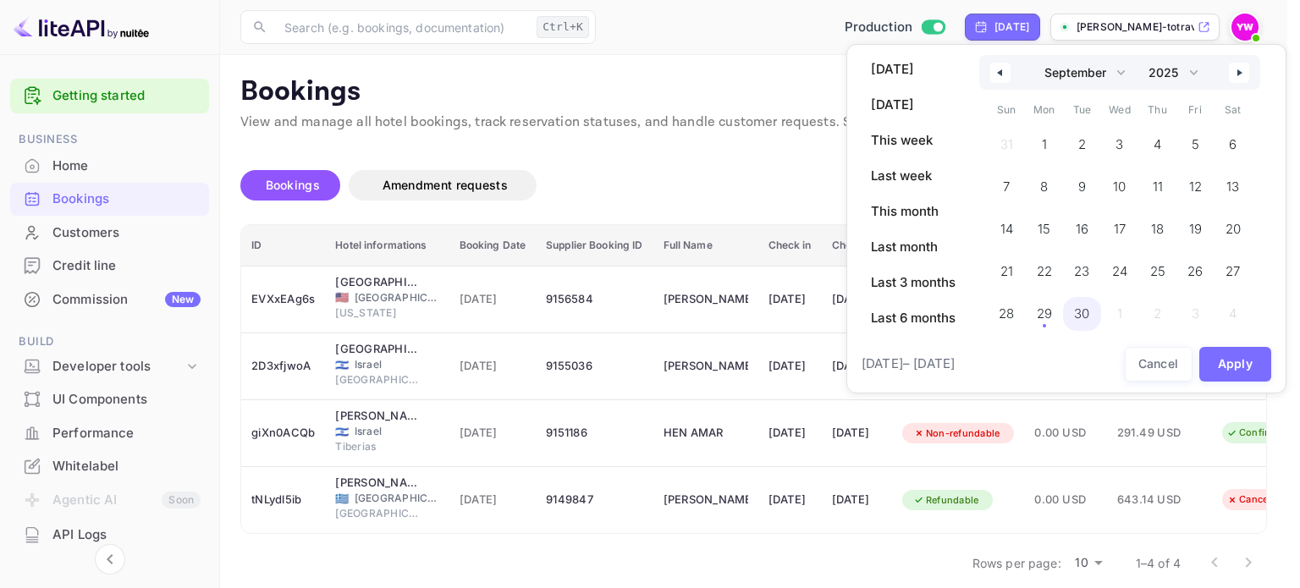
drag, startPoint x: 1073, startPoint y: 309, endPoint x: 1060, endPoint y: 310, distance: 13.6
click at [1072, 309] on span "30" at bounding box center [1082, 314] width 38 height 34
click at [1045, 308] on span "29" at bounding box center [1042, 314] width 15 height 30
click at [1060, 316] on span "29" at bounding box center [1043, 314] width 34 height 34
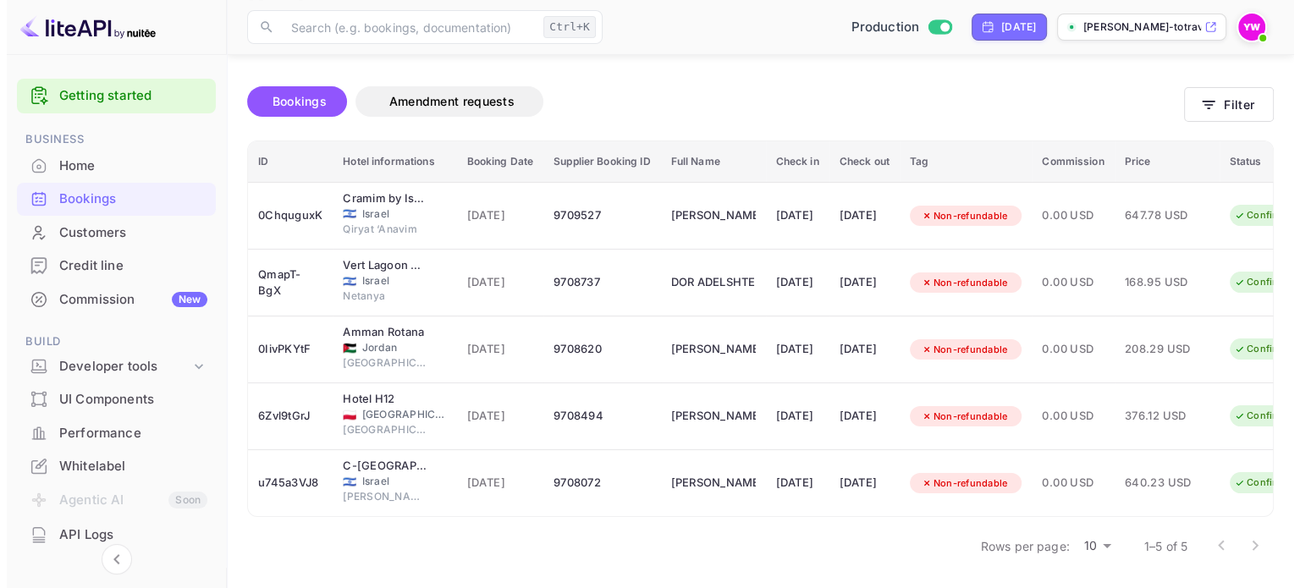
scroll to position [115, 0]
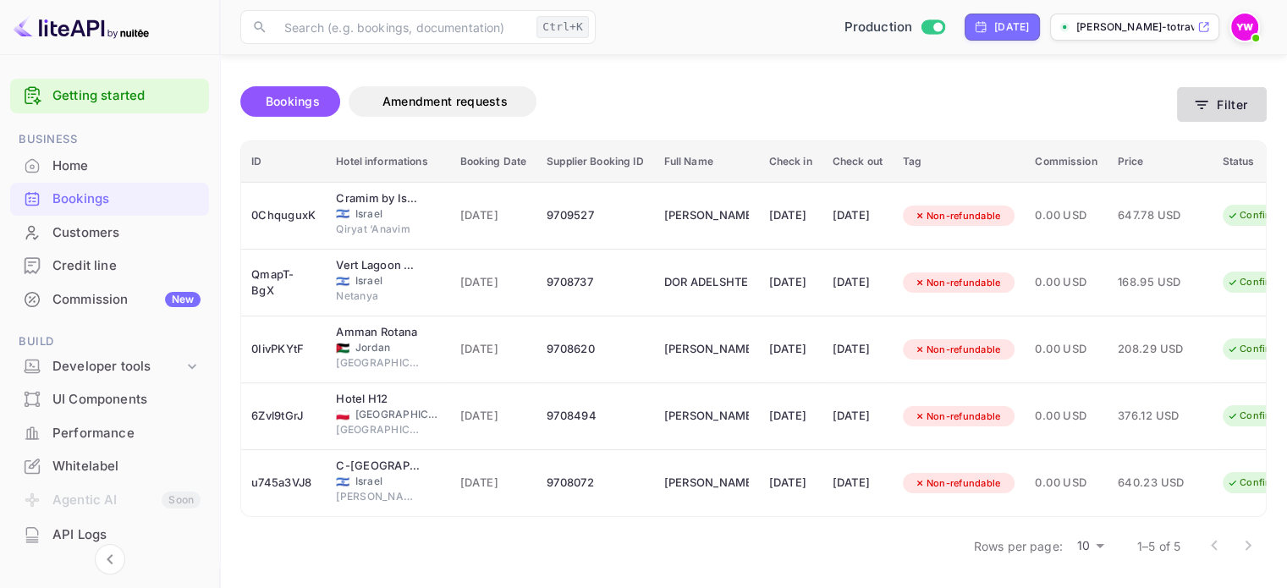
click at [1221, 87] on button "Filter" at bounding box center [1222, 104] width 90 height 35
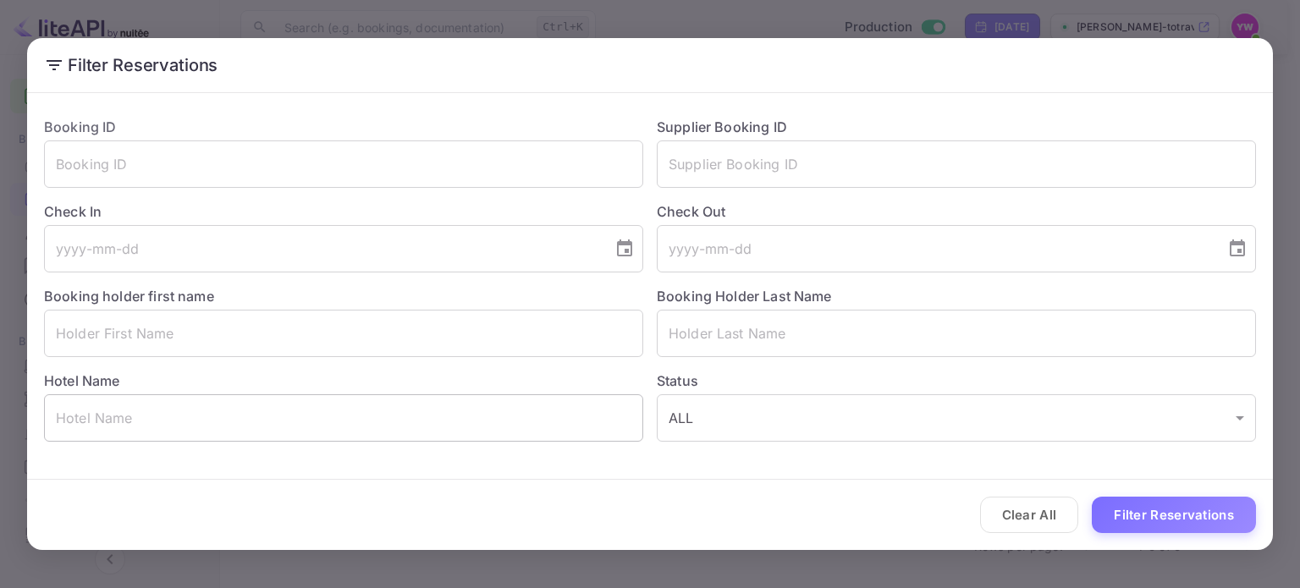
click at [444, 429] on input "text" at bounding box center [343, 417] width 599 height 47
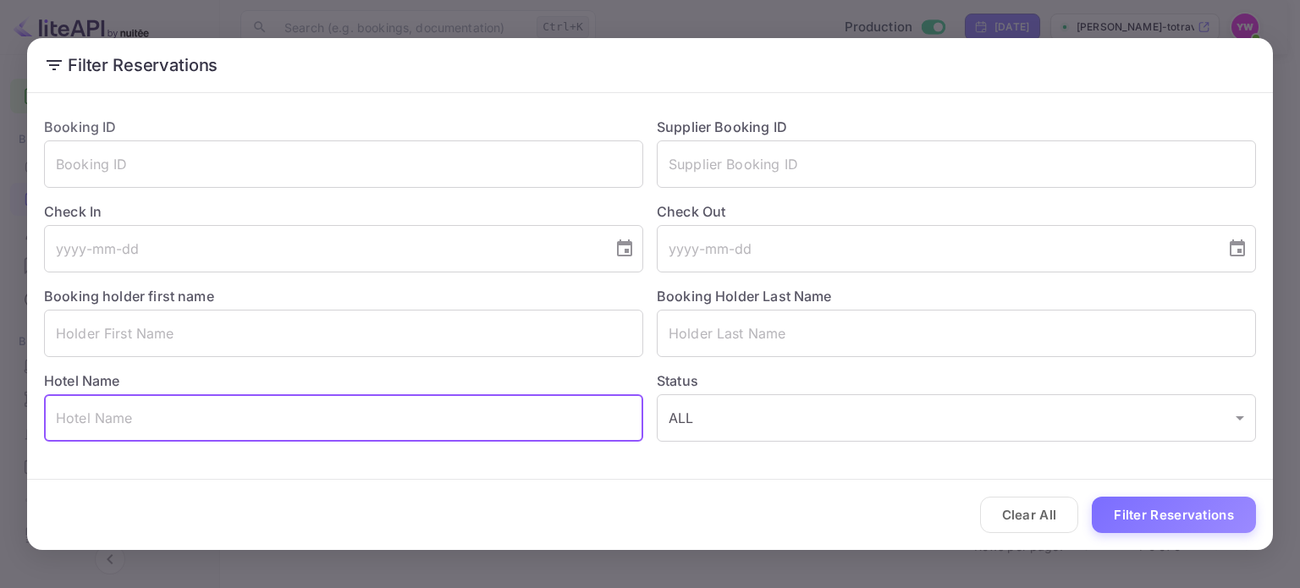
paste input "[GEOGRAPHIC_DATA] by Isrotel Design"
type input "[GEOGRAPHIC_DATA] by Isrotel Design"
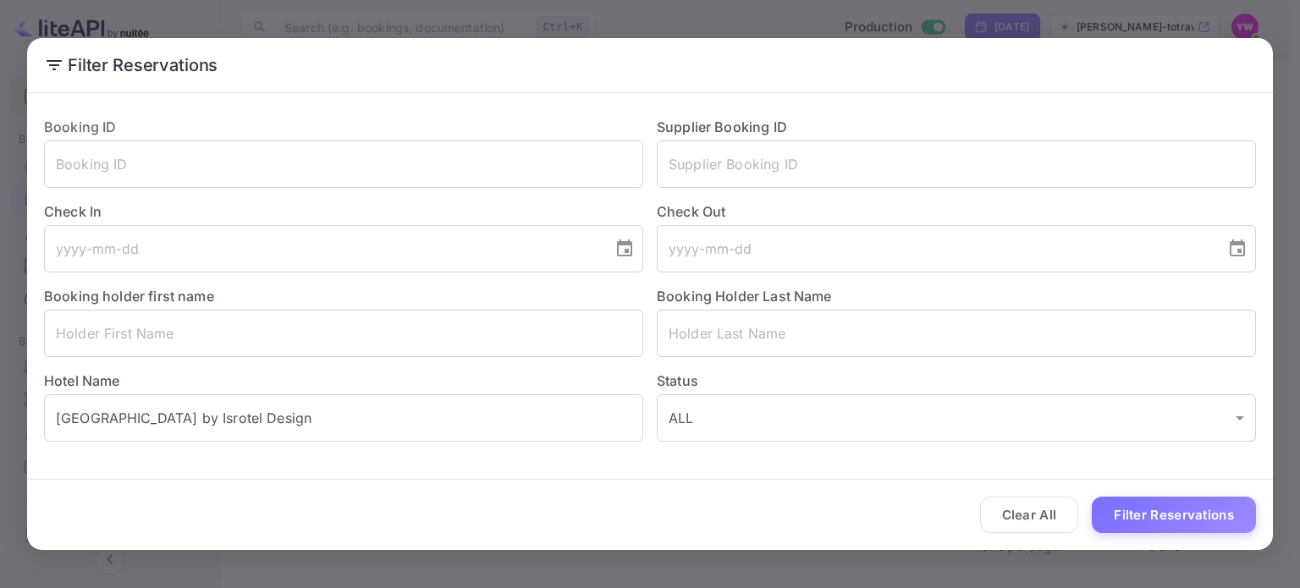
click at [1239, 534] on div "Clear All Filter Reservations" at bounding box center [650, 515] width 1246 height 70
click at [1215, 517] on button "Filter Reservations" at bounding box center [1174, 515] width 164 height 36
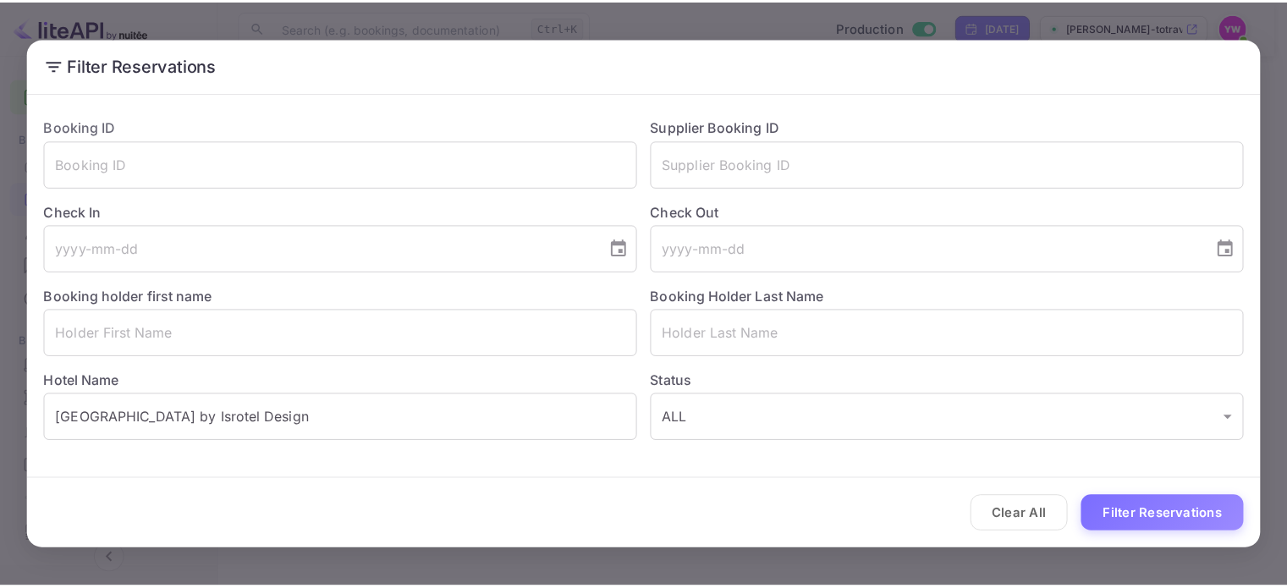
scroll to position [0, 0]
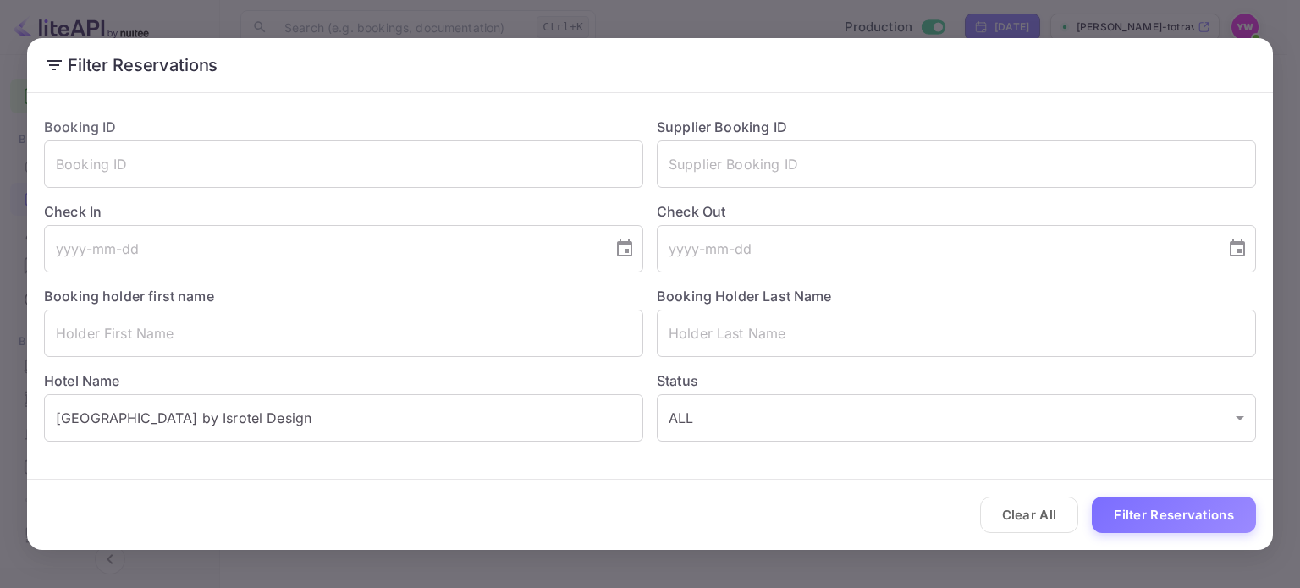
click at [776, 25] on div "Filter Reservations Booking ID ​ Supplier Booking ID ​ Check In ​ Check Out ​ B…" at bounding box center [650, 294] width 1300 height 588
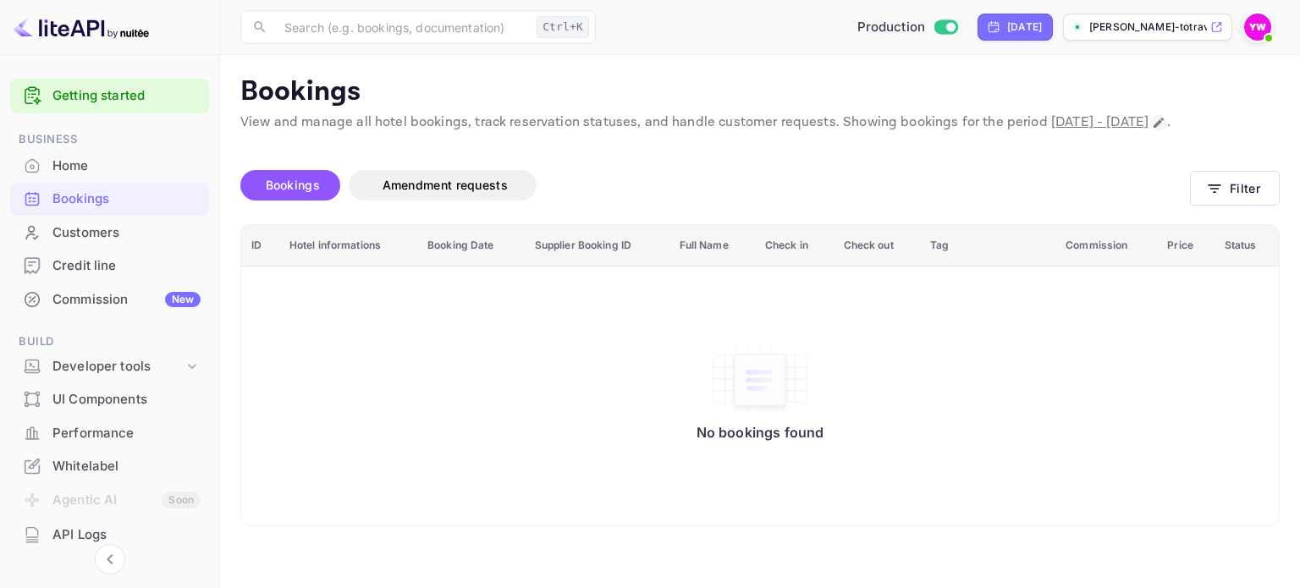
click at [1154, 128] on icon "Change date range" at bounding box center [1159, 123] width 10 height 10
select select "8"
select select "2025"
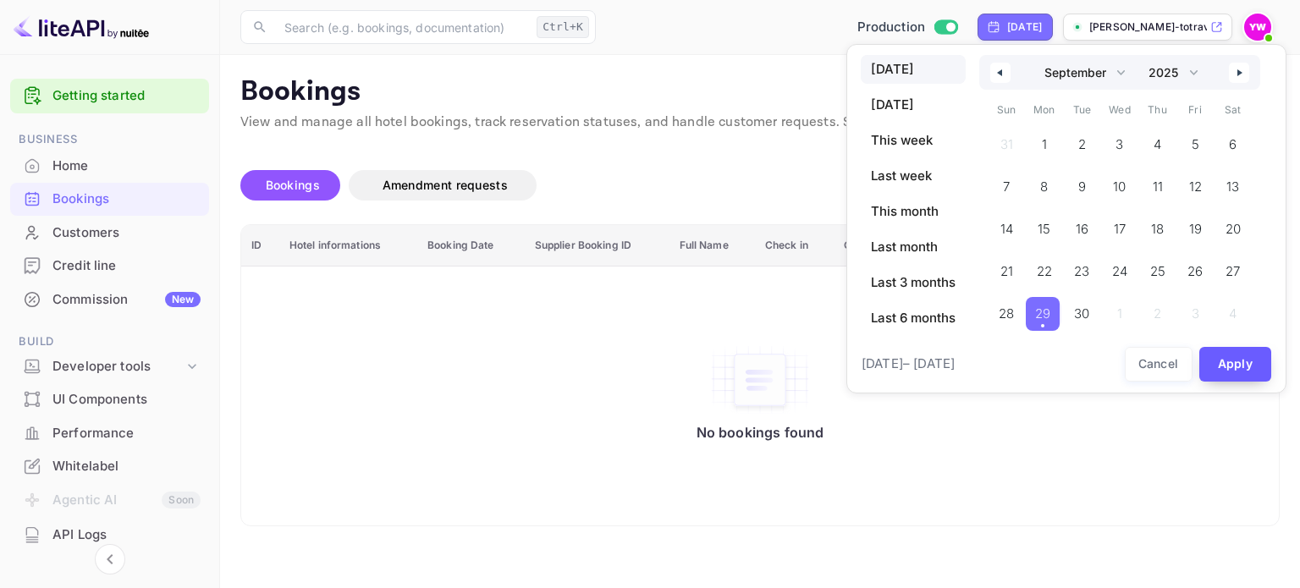
click at [1231, 357] on button "Apply" at bounding box center [1235, 364] width 73 height 35
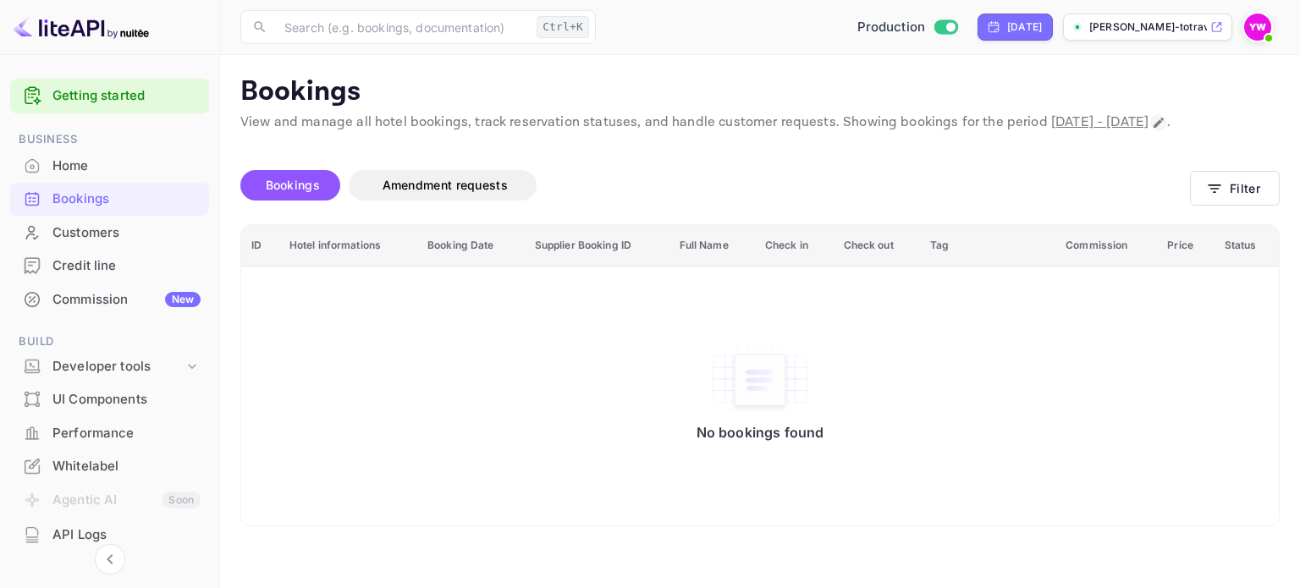
click at [1152, 130] on icon "Change date range" at bounding box center [1159, 123] width 14 height 14
select select "8"
select select "2025"
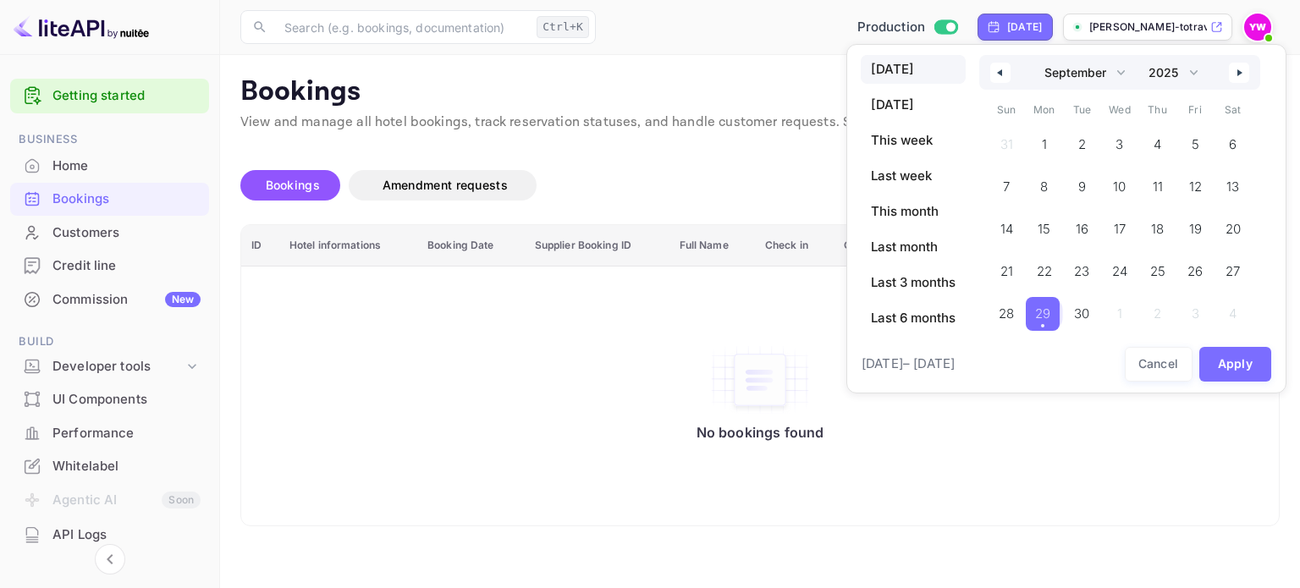
click at [1045, 312] on span "29" at bounding box center [1042, 314] width 15 height 30
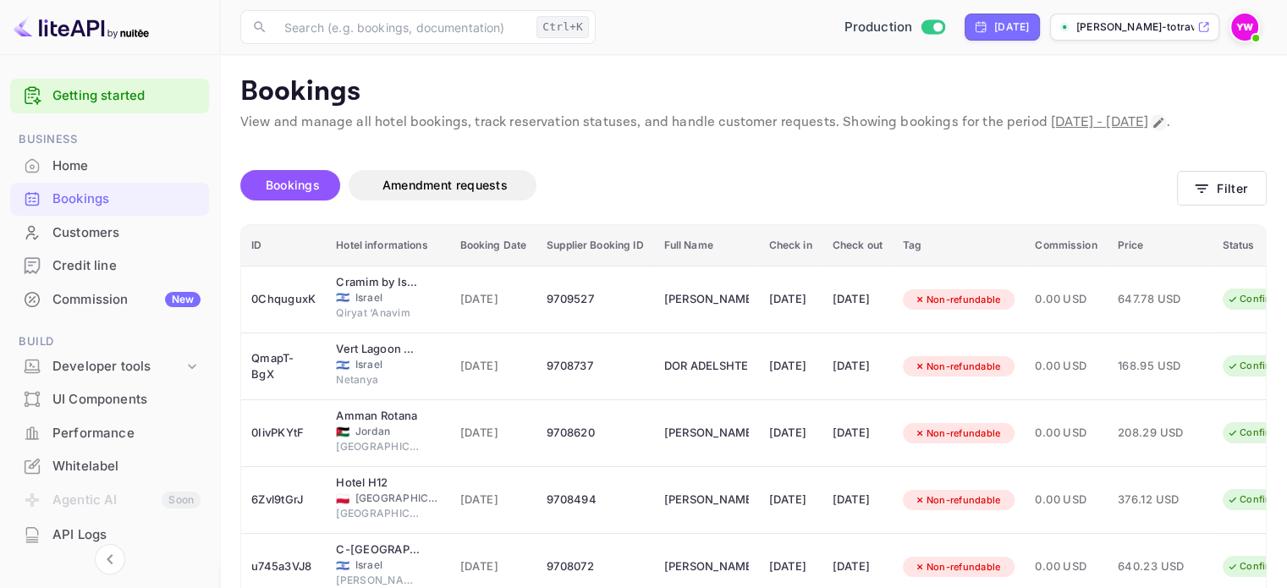
click at [1152, 130] on icon "Change date range" at bounding box center [1159, 123] width 14 height 14
select select "8"
select select "2025"
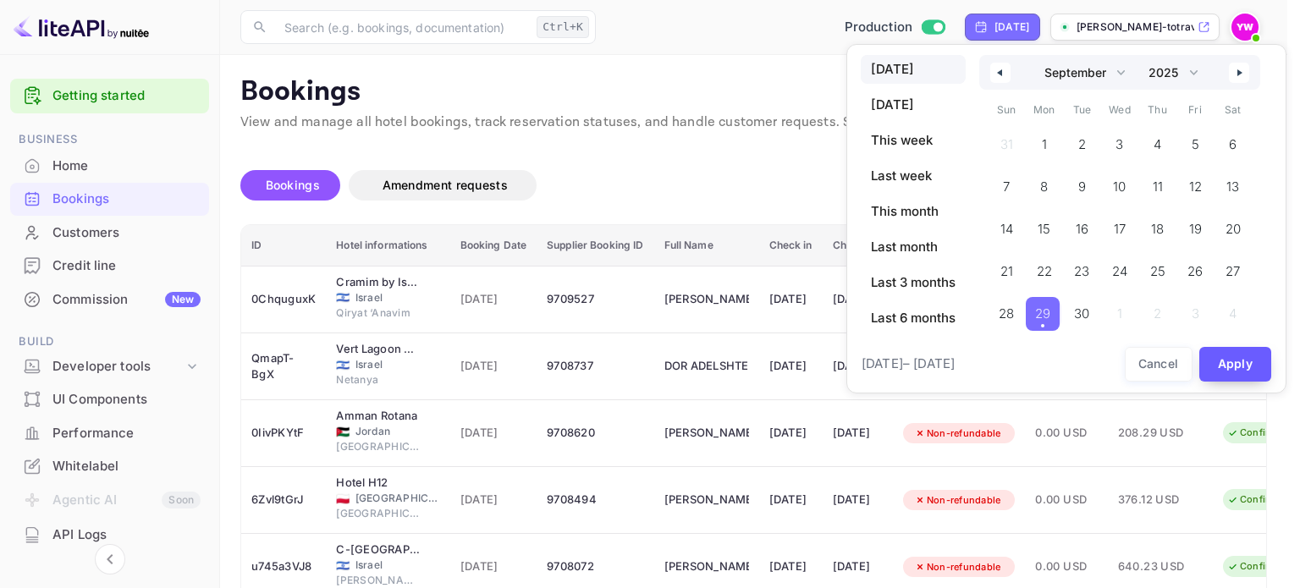
click at [1235, 364] on button "Apply" at bounding box center [1235, 364] width 73 height 35
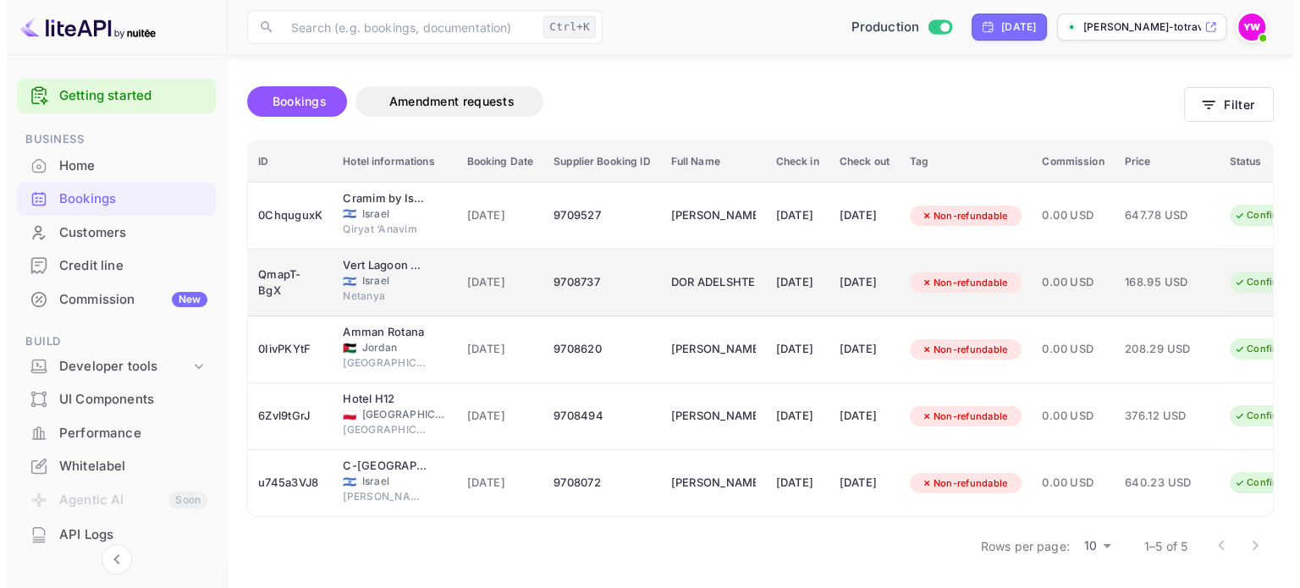
scroll to position [85, 0]
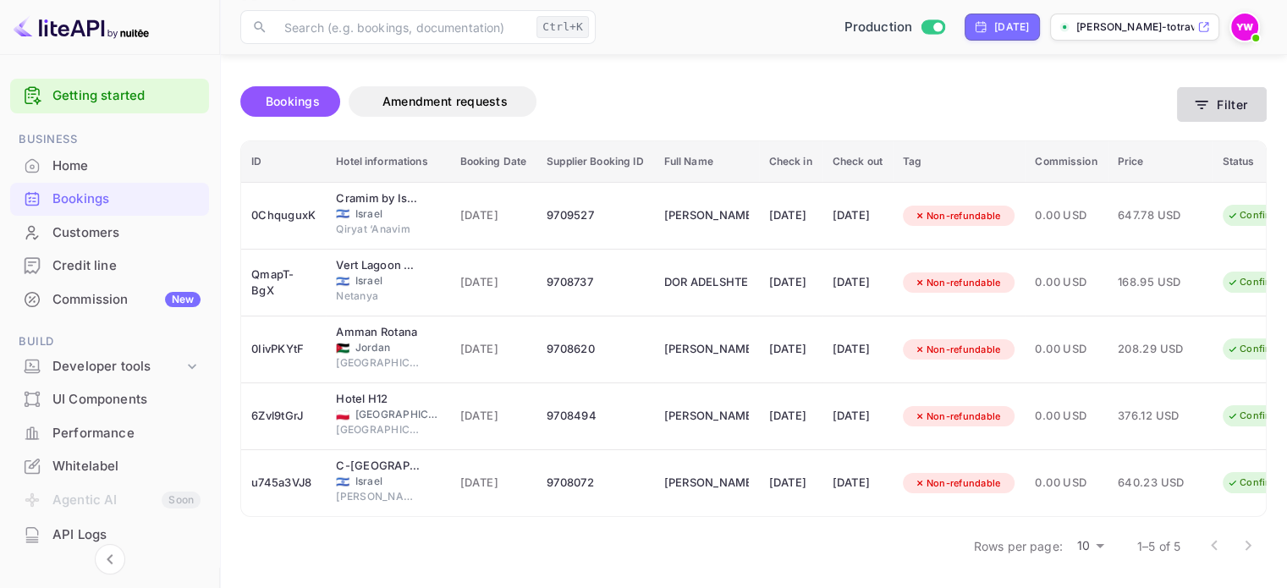
click at [1243, 116] on button "Filter" at bounding box center [1222, 104] width 90 height 35
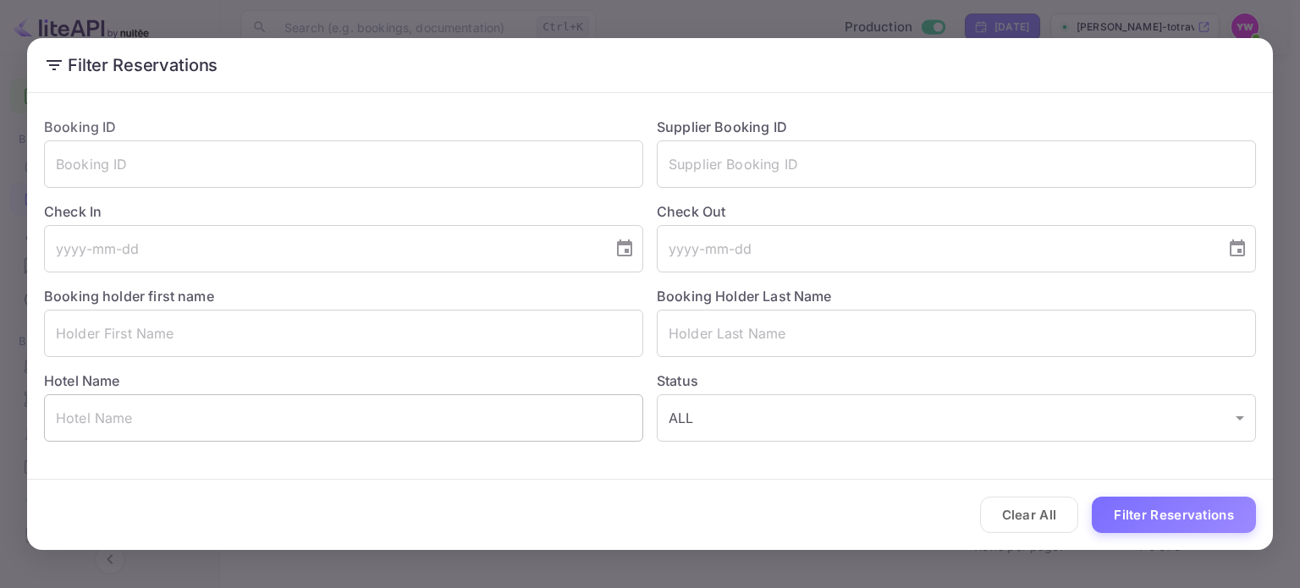
click at [400, 431] on input "text" at bounding box center [343, 417] width 599 height 47
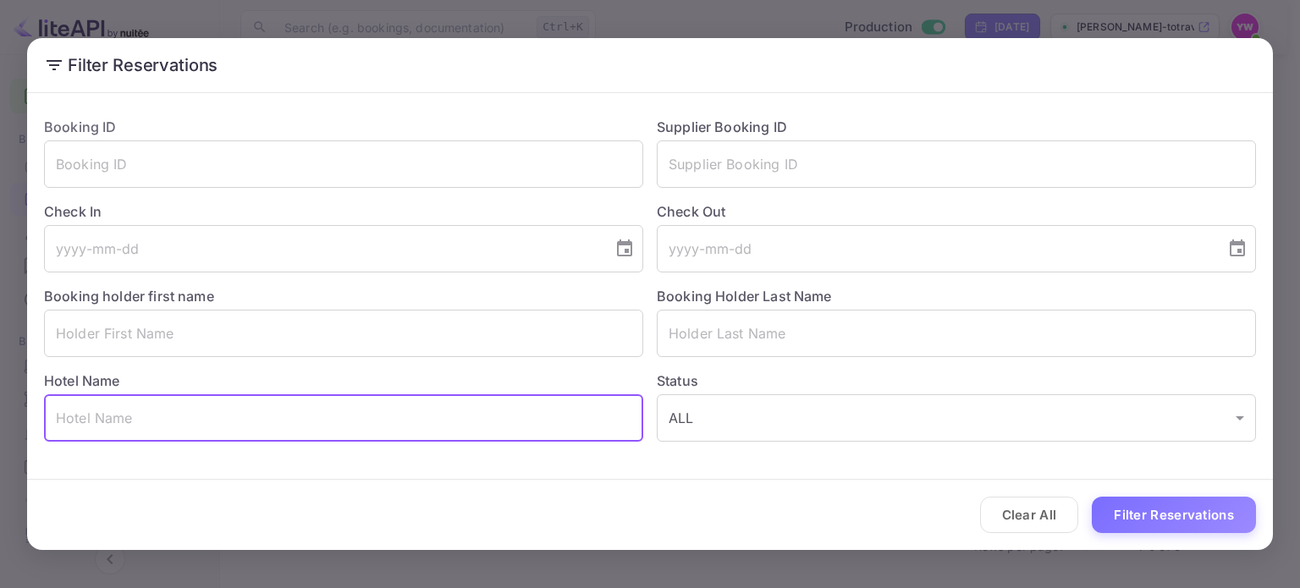
paste input "2560782"
type input "2"
paste input "U [GEOGRAPHIC_DATA]"
type input "U [GEOGRAPHIC_DATA]"
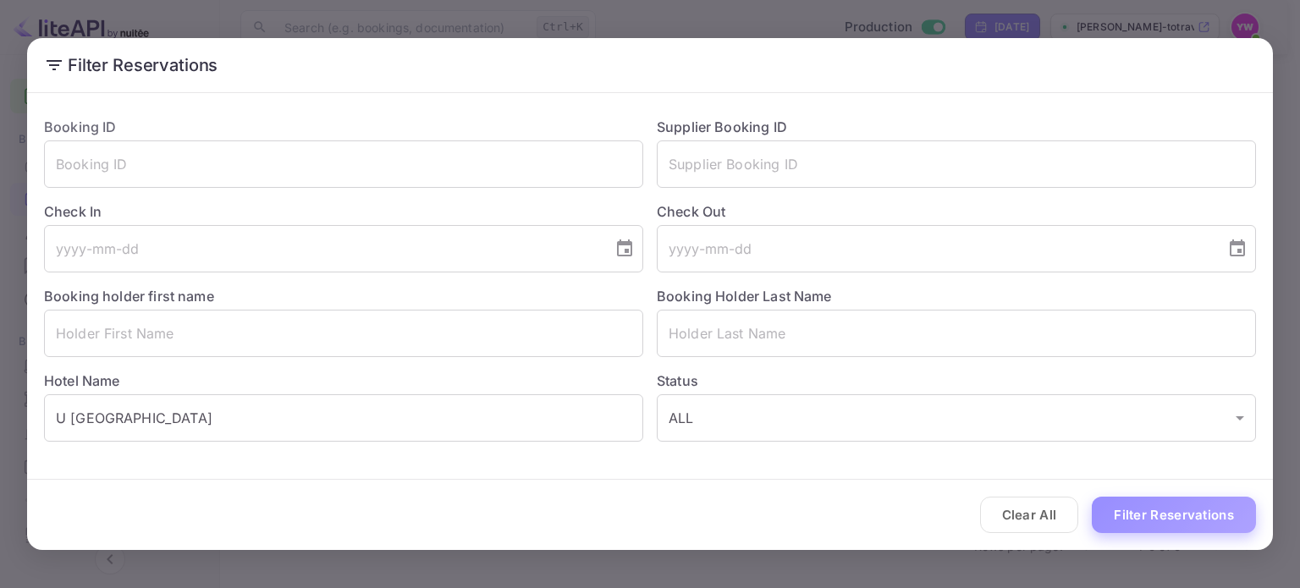
click at [1168, 509] on button "Filter Reservations" at bounding box center [1174, 515] width 164 height 36
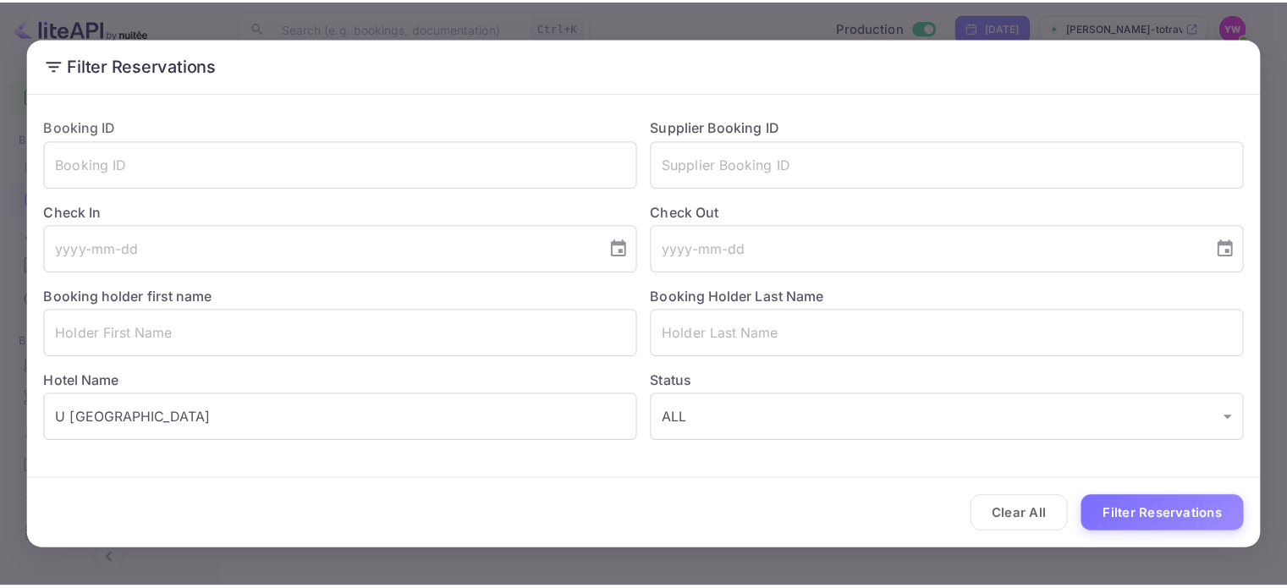
scroll to position [0, 0]
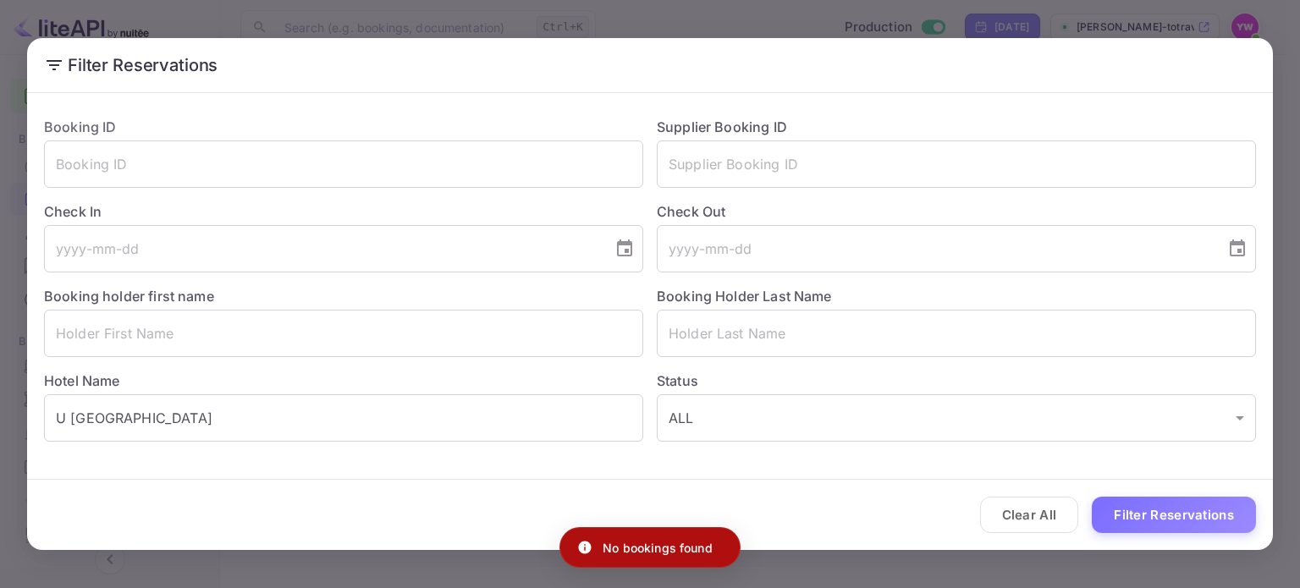
click at [671, 18] on div "Filter Reservations Booking ID ​ Supplier Booking ID ​ Check In ​ Check Out ​ B…" at bounding box center [650, 294] width 1300 height 588
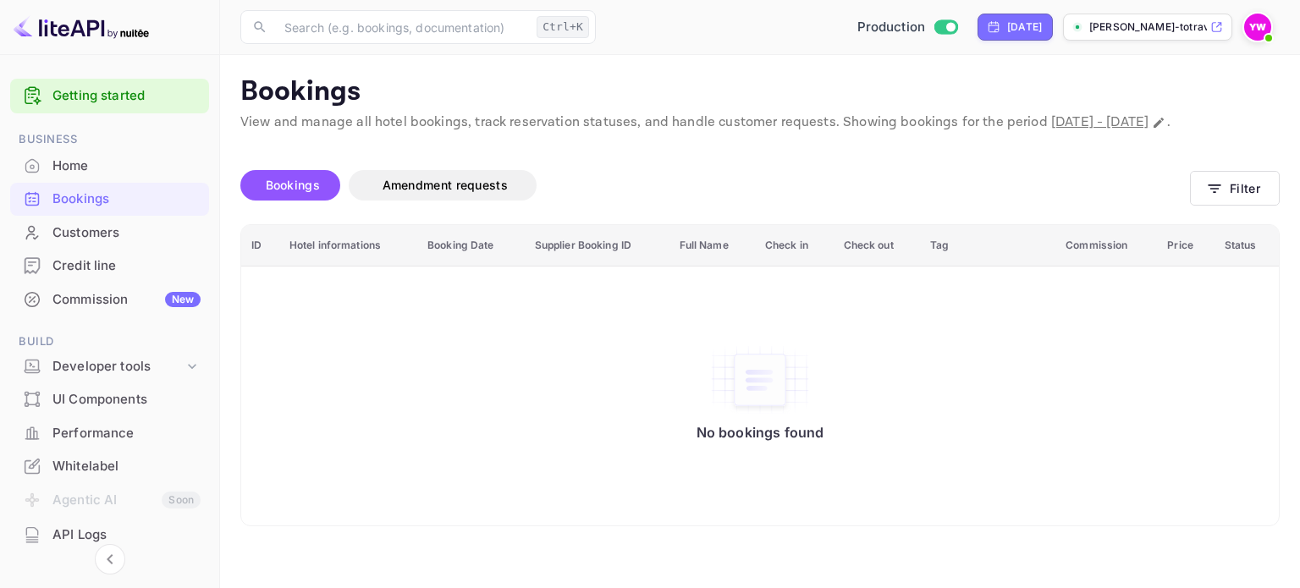
click at [324, 133] on p "View and manage all hotel bookings, track reservation statuses, and handle cust…" at bounding box center [759, 123] width 1039 height 20
click at [1152, 130] on icon "Change date range" at bounding box center [1159, 123] width 14 height 14
select select "8"
select select "2025"
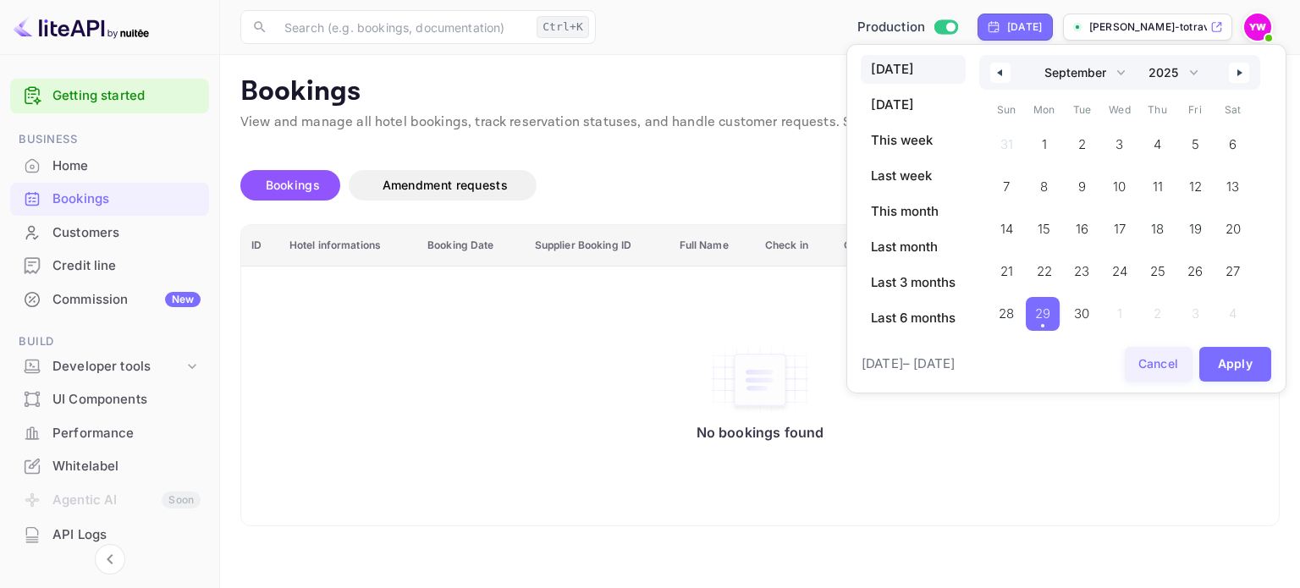
click at [1232, 372] on button "Apply" at bounding box center [1235, 364] width 73 height 35
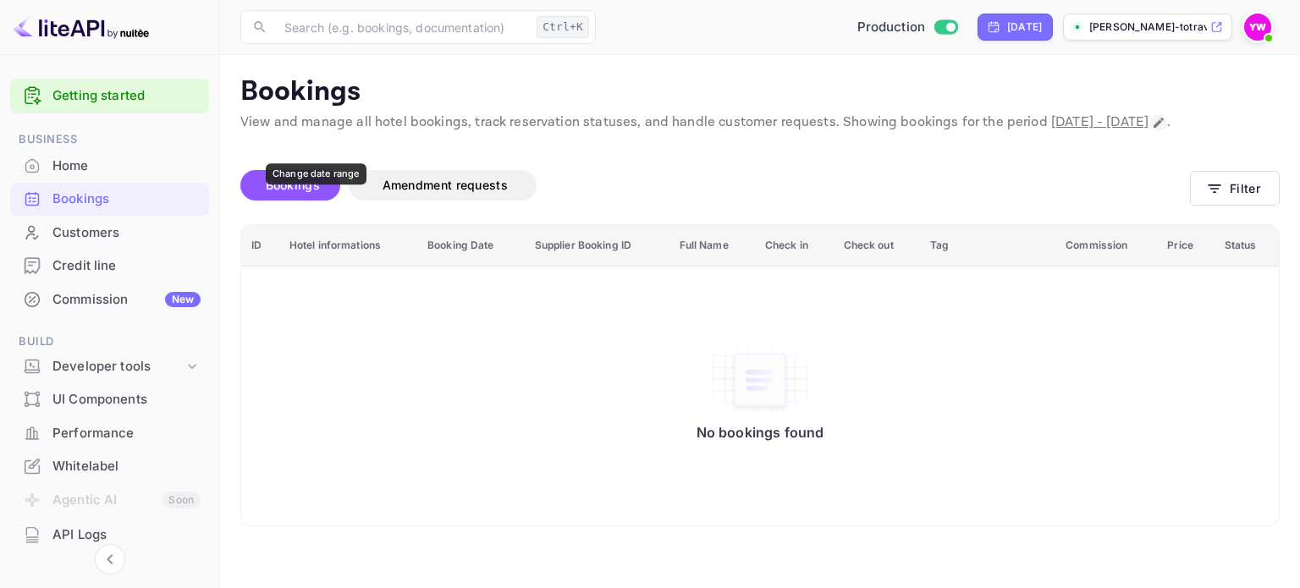
click at [1152, 130] on icon "Change date range" at bounding box center [1159, 123] width 14 height 14
select select "8"
select select "2025"
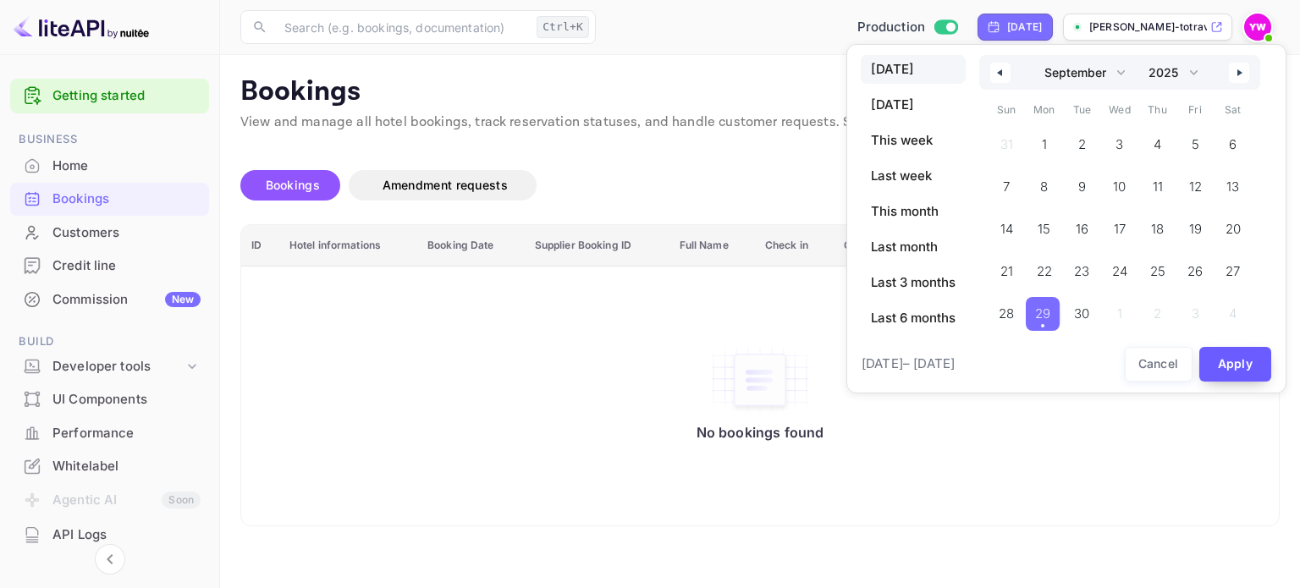
click at [1231, 363] on button "Apply" at bounding box center [1235, 364] width 73 height 35
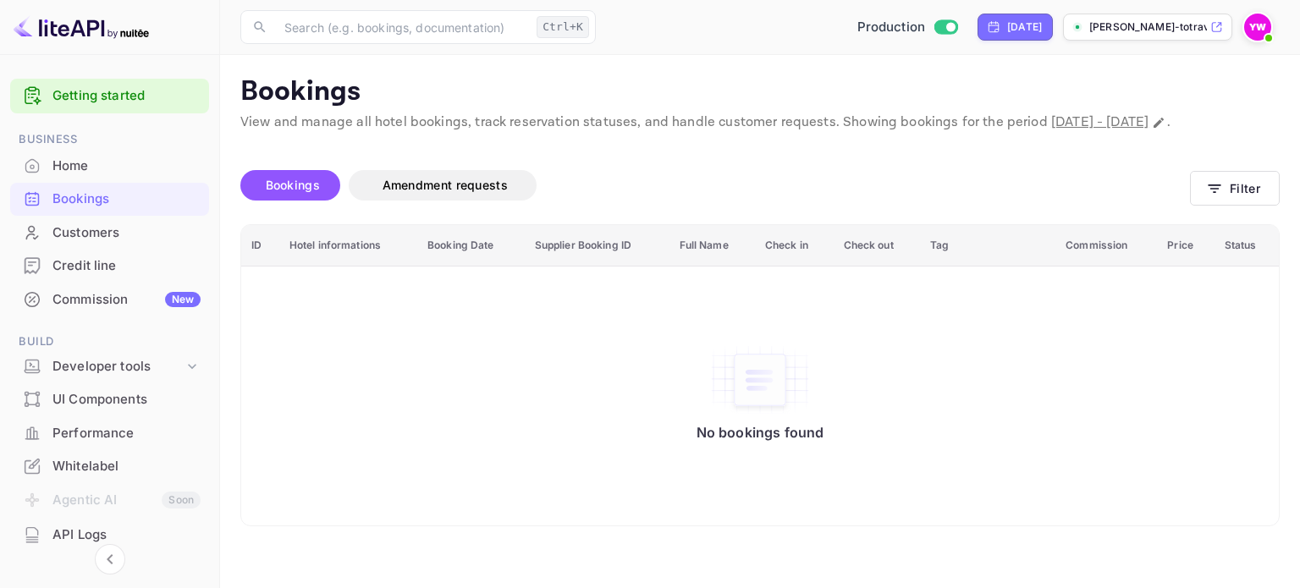
click at [1256, 26] on img at bounding box center [1257, 27] width 27 height 27
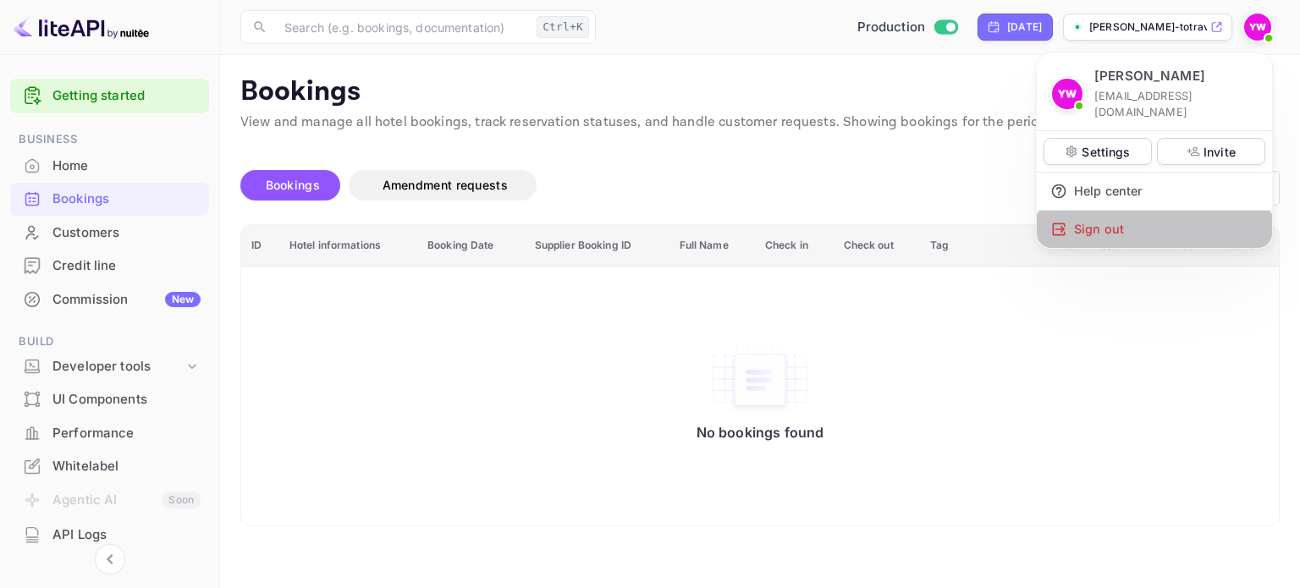
click at [1090, 211] on div "Sign out" at bounding box center [1154, 229] width 235 height 37
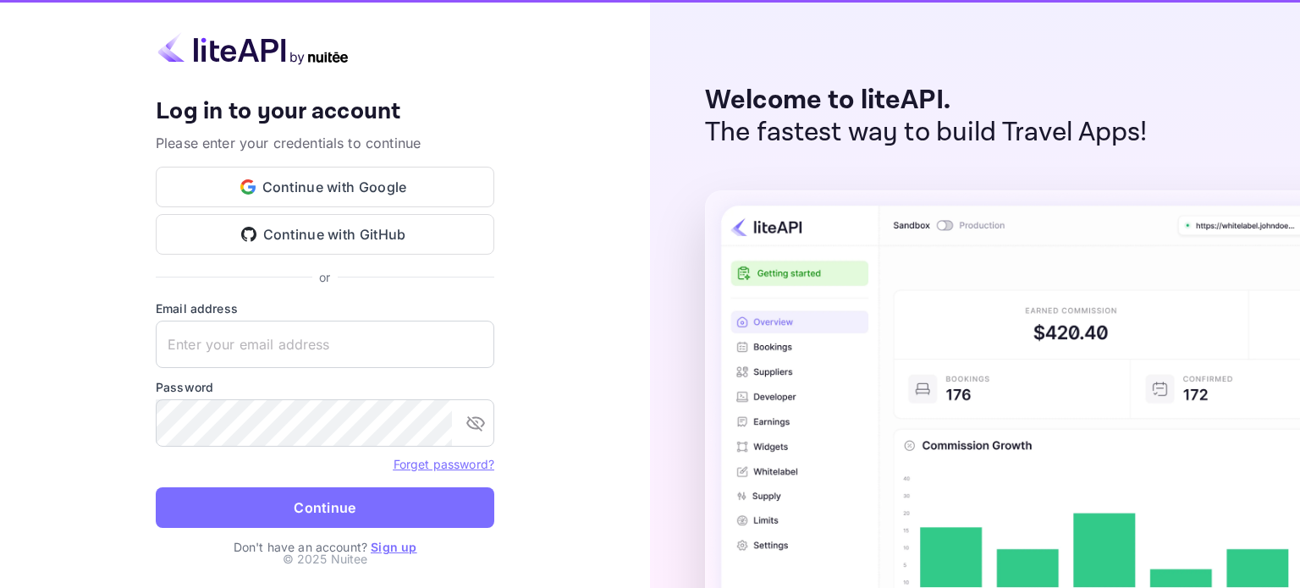
type input "[EMAIL_ADDRESS][DOMAIN_NAME]"
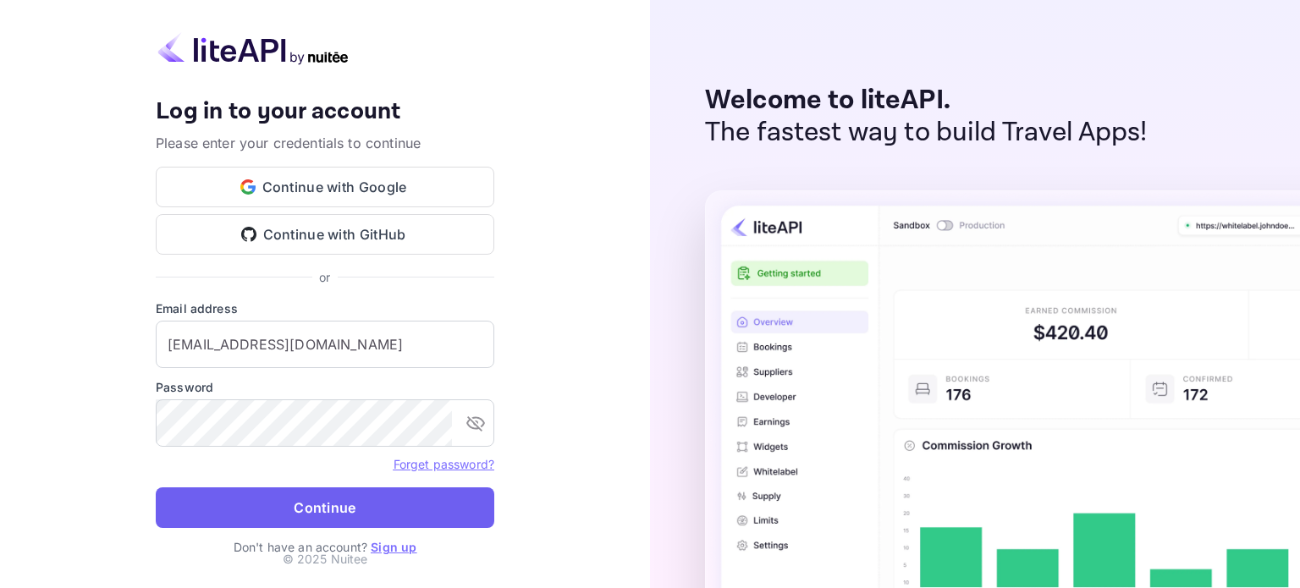
click at [369, 510] on button "Continue" at bounding box center [325, 508] width 339 height 41
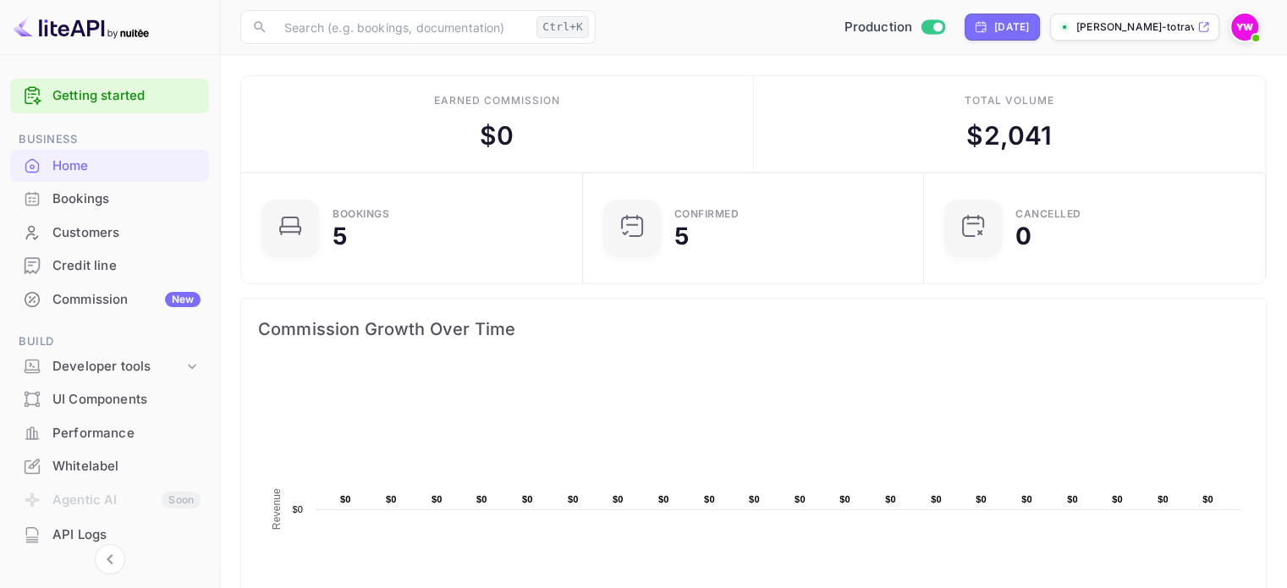
click at [66, 204] on div "Bookings" at bounding box center [126, 199] width 148 height 19
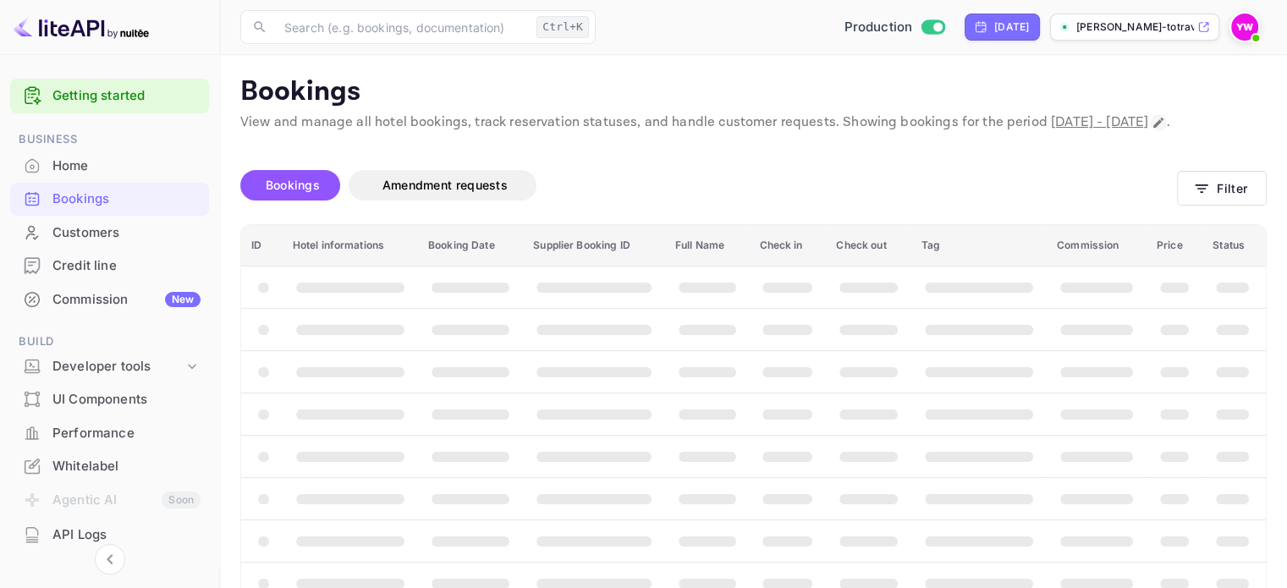
click at [1150, 131] on button "Change date range" at bounding box center [1158, 122] width 17 height 17
select select "8"
select select "2025"
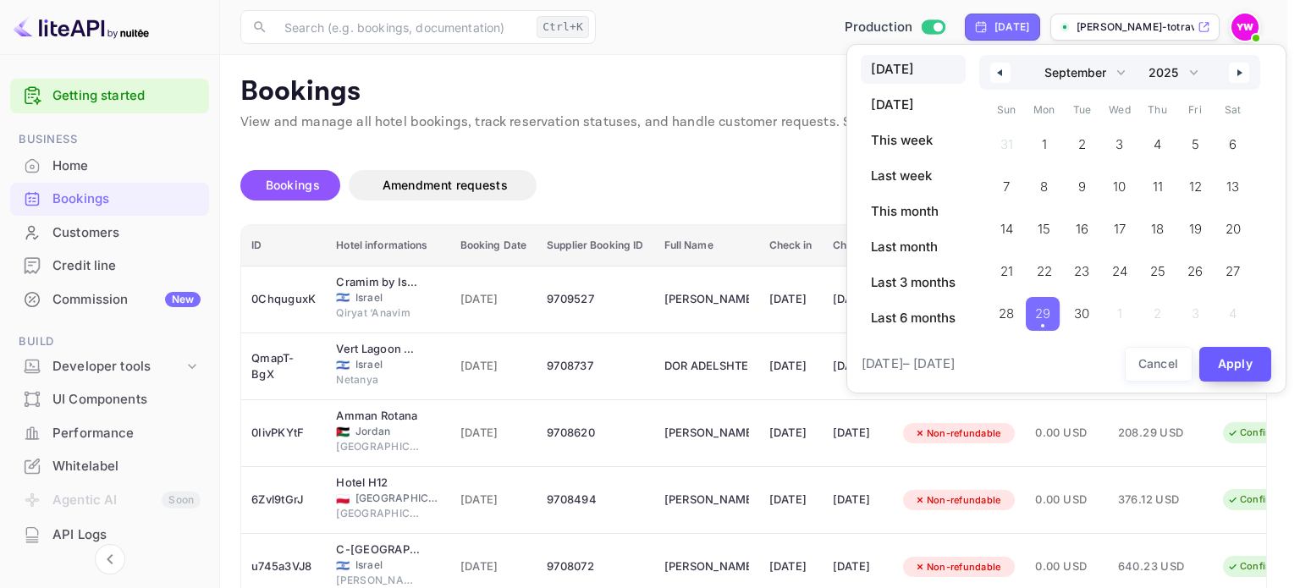
click at [1225, 360] on button "Apply" at bounding box center [1235, 364] width 73 height 35
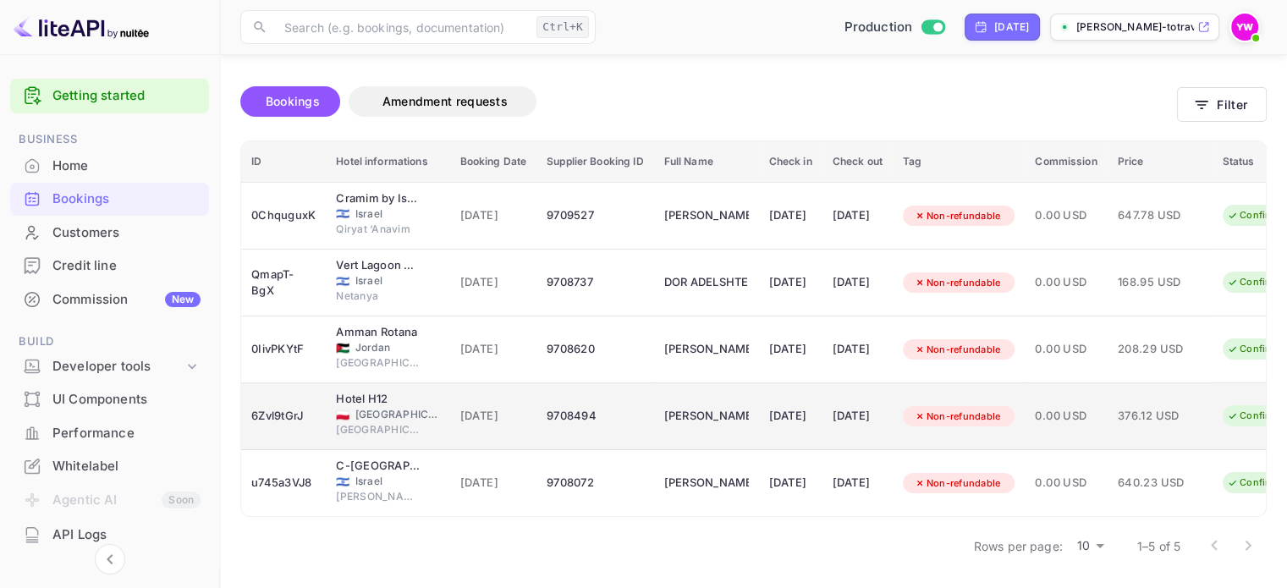
scroll to position [115, 0]
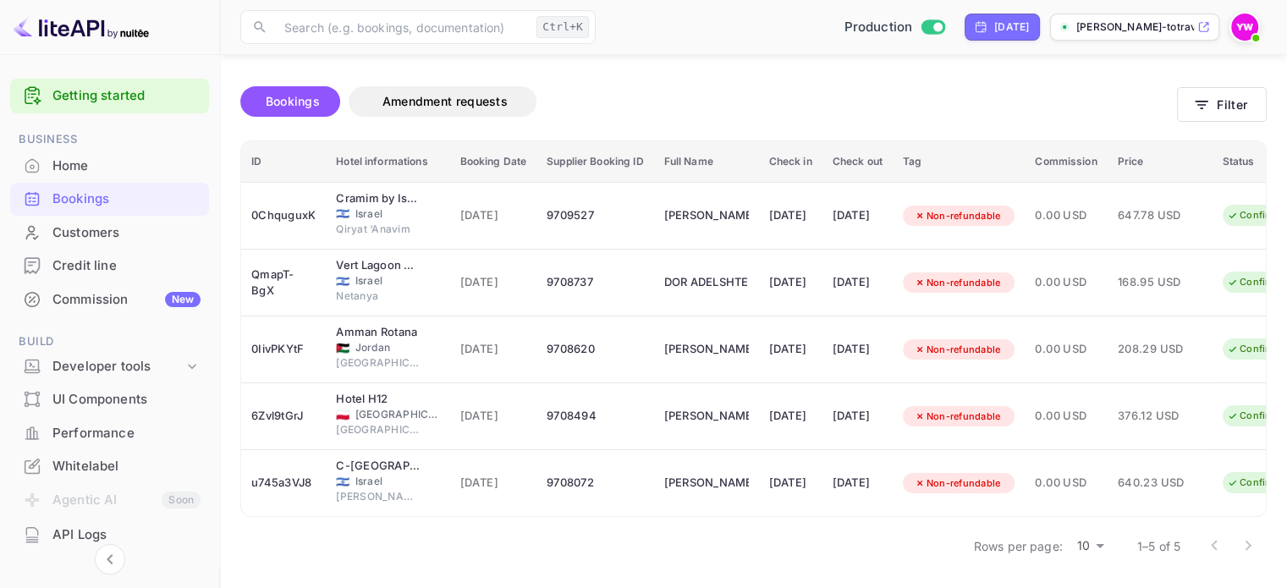
drag, startPoint x: 1245, startPoint y: 544, endPoint x: 1218, endPoint y: 547, distance: 27.2
click at [1243, 544] on div at bounding box center [1232, 546] width 68 height 34
click at [1215, 547] on div at bounding box center [1232, 546] width 68 height 34
